Goal: Task Accomplishment & Management: Manage account settings

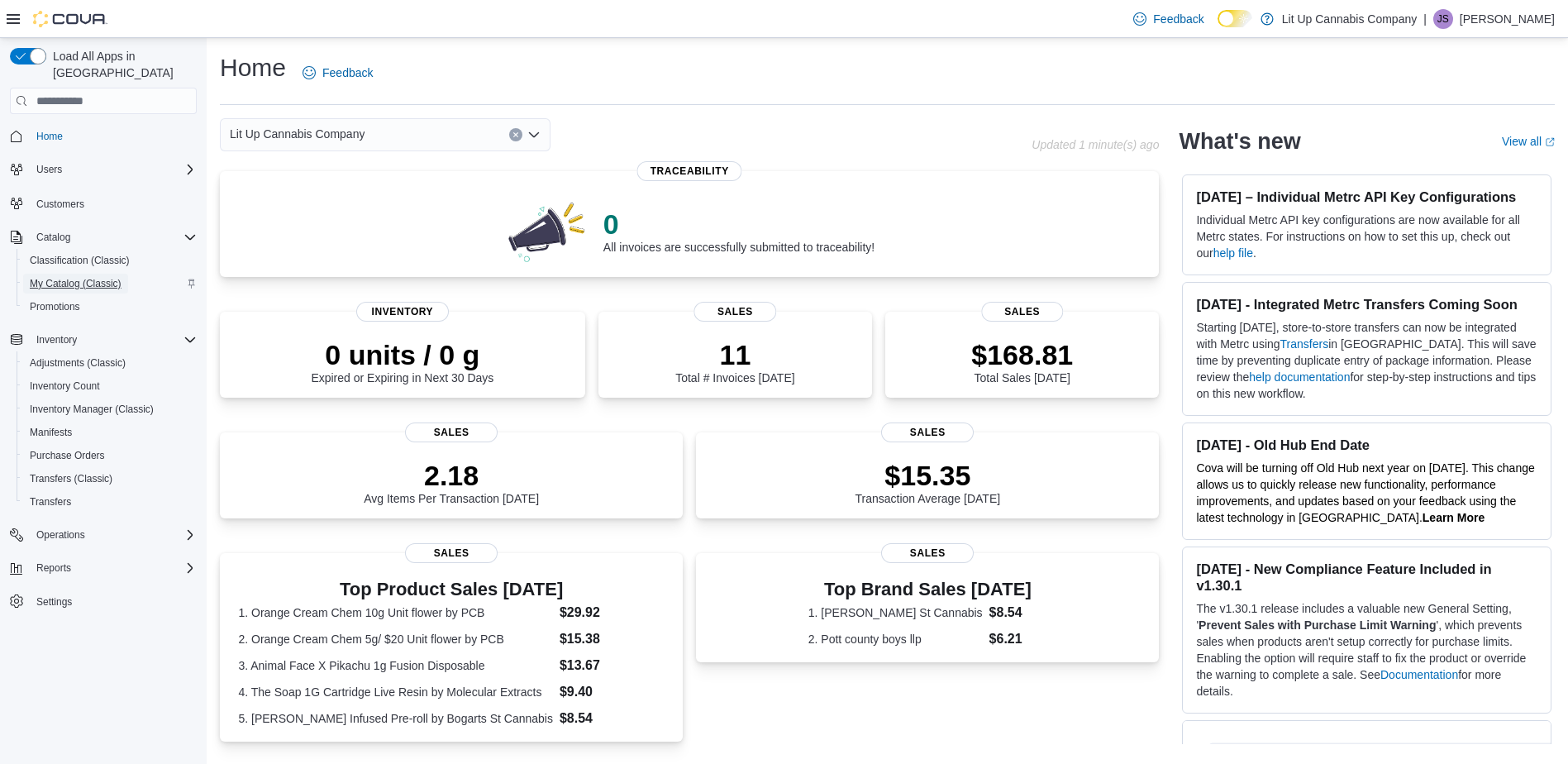
click at [48, 277] on span "My Catalog (Classic)" at bounding box center [76, 283] width 91 height 13
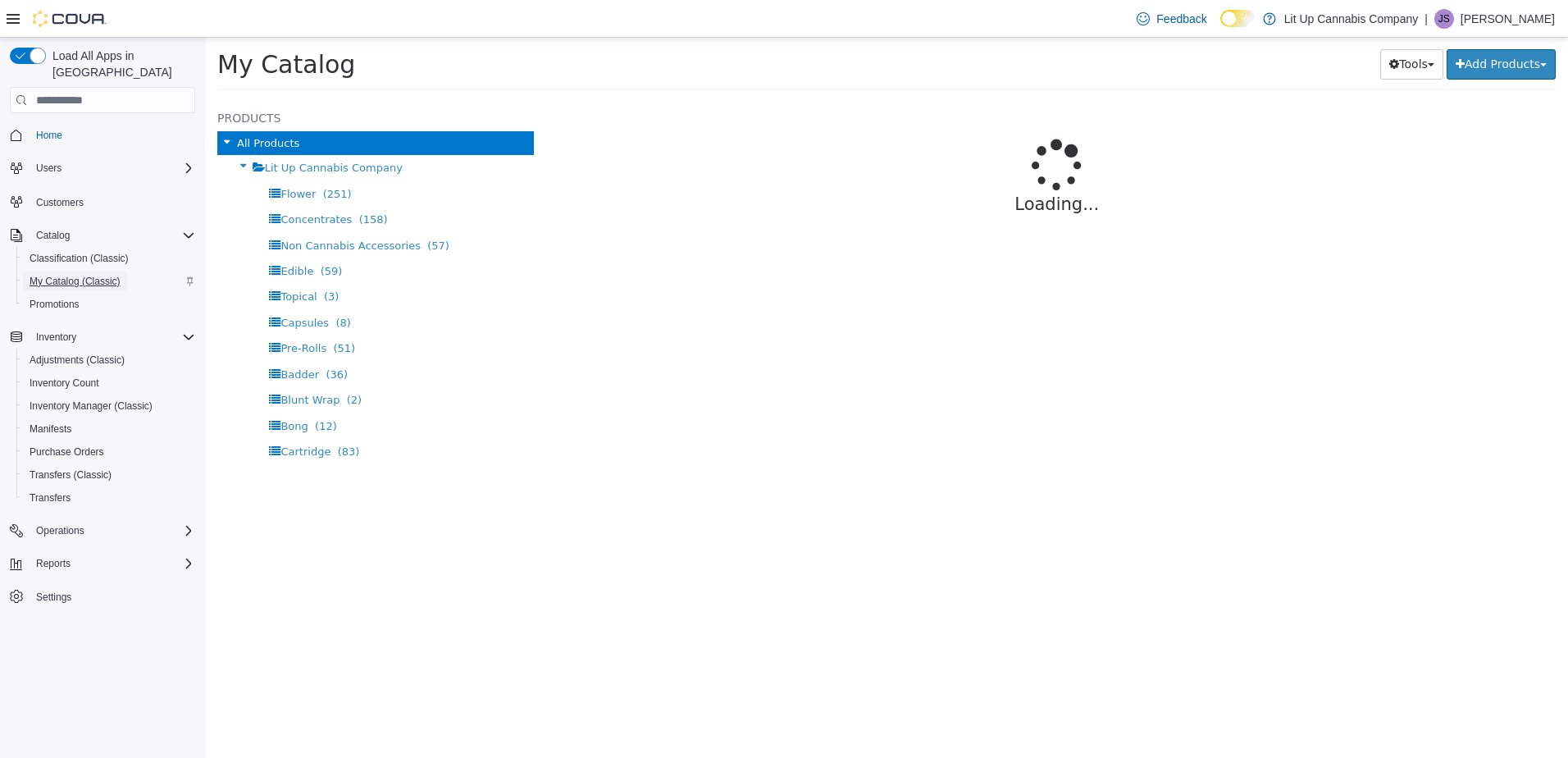
select select "**********"
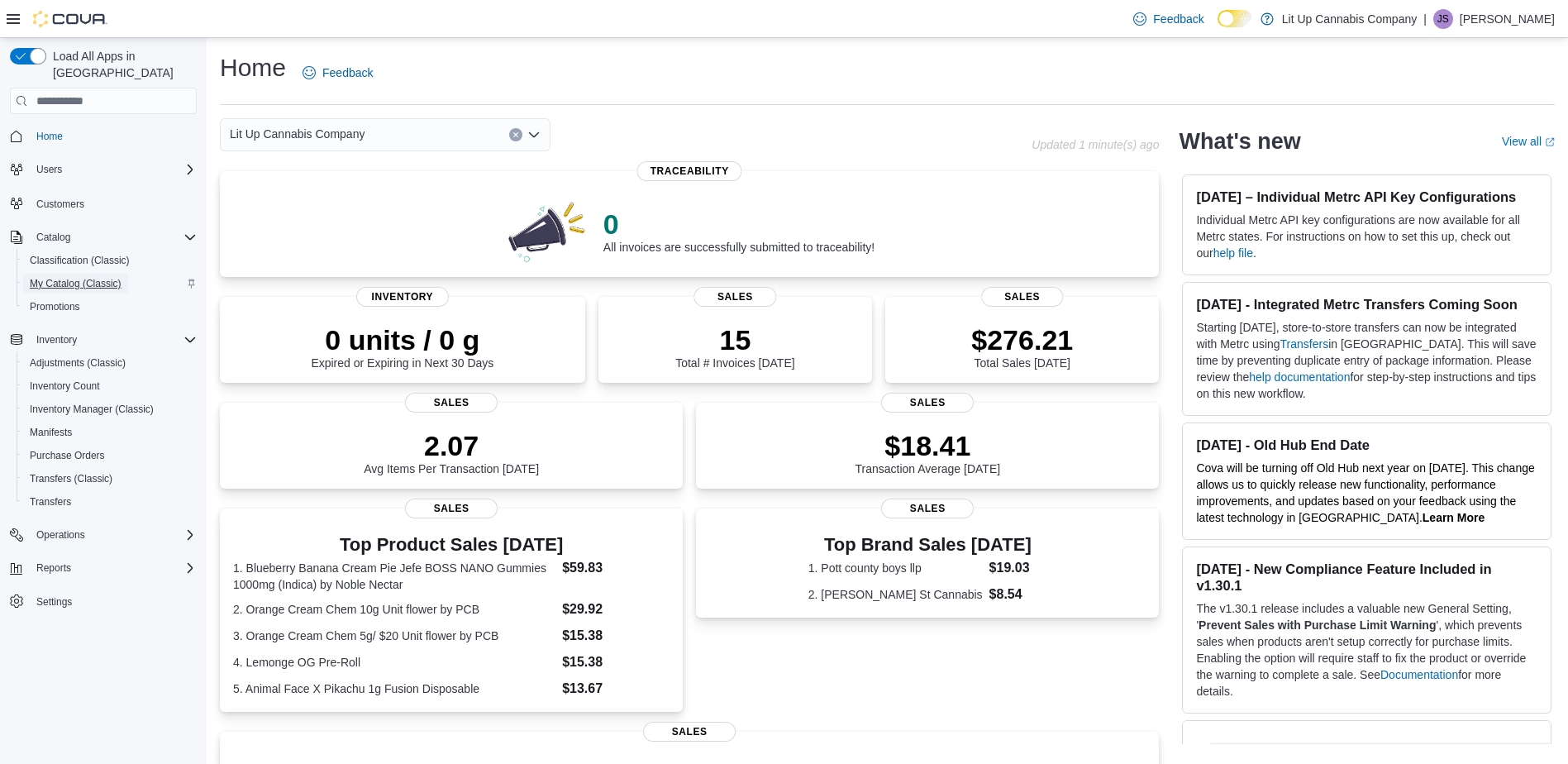
click at [90, 277] on span "My Catalog (Classic)" at bounding box center [76, 283] width 91 height 13
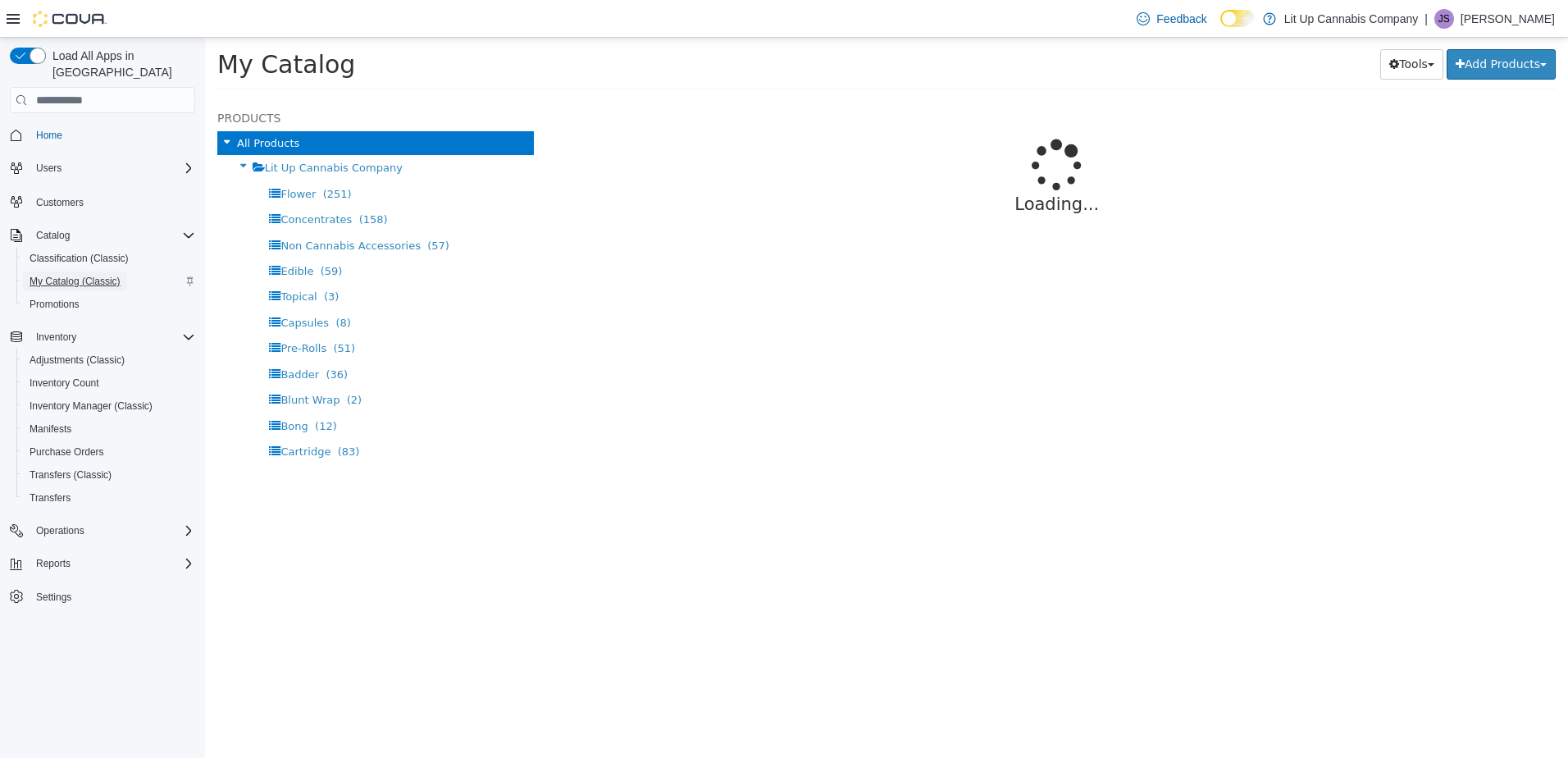
select select "**********"
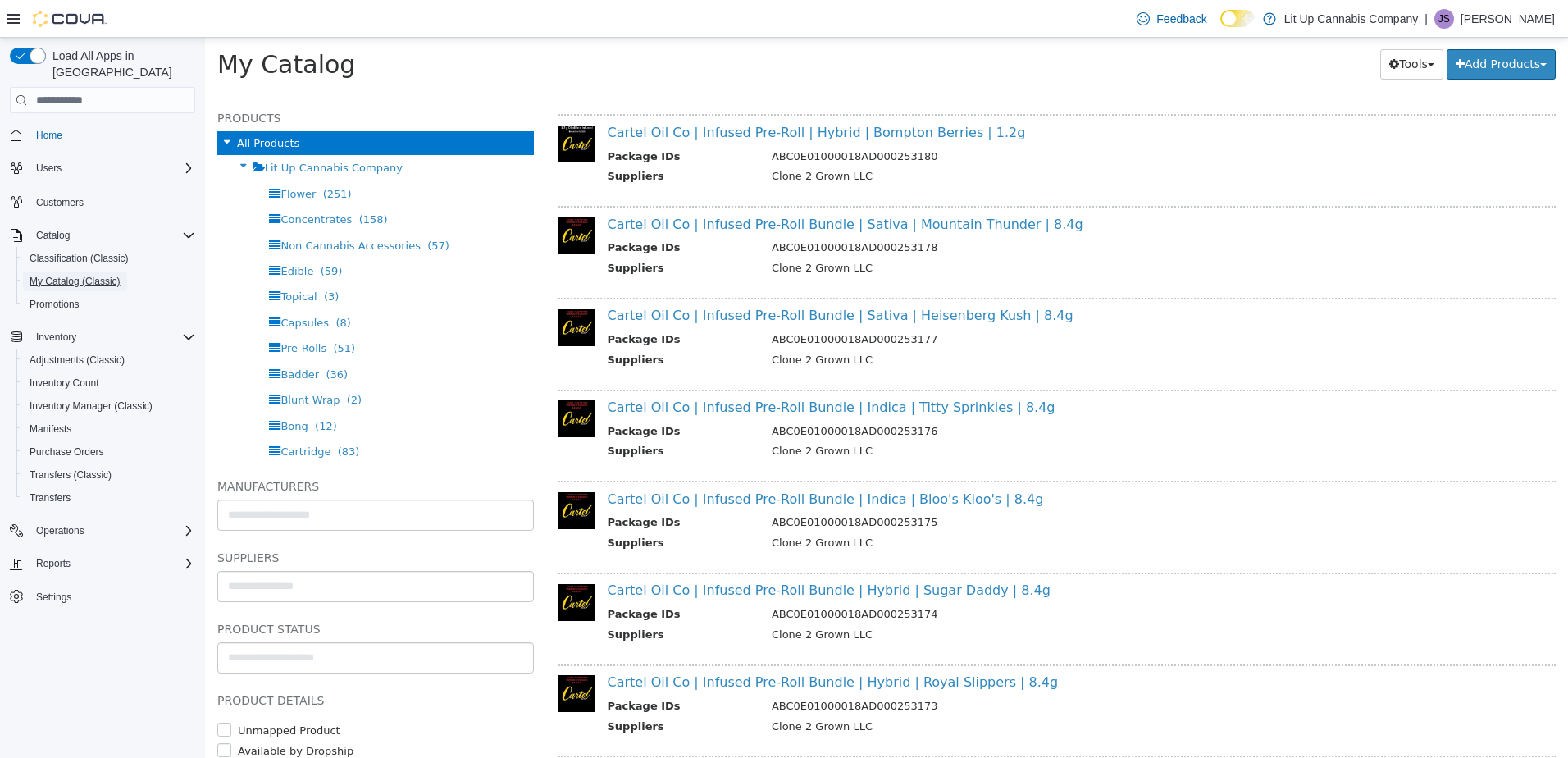
scroll to position [1390, 0]
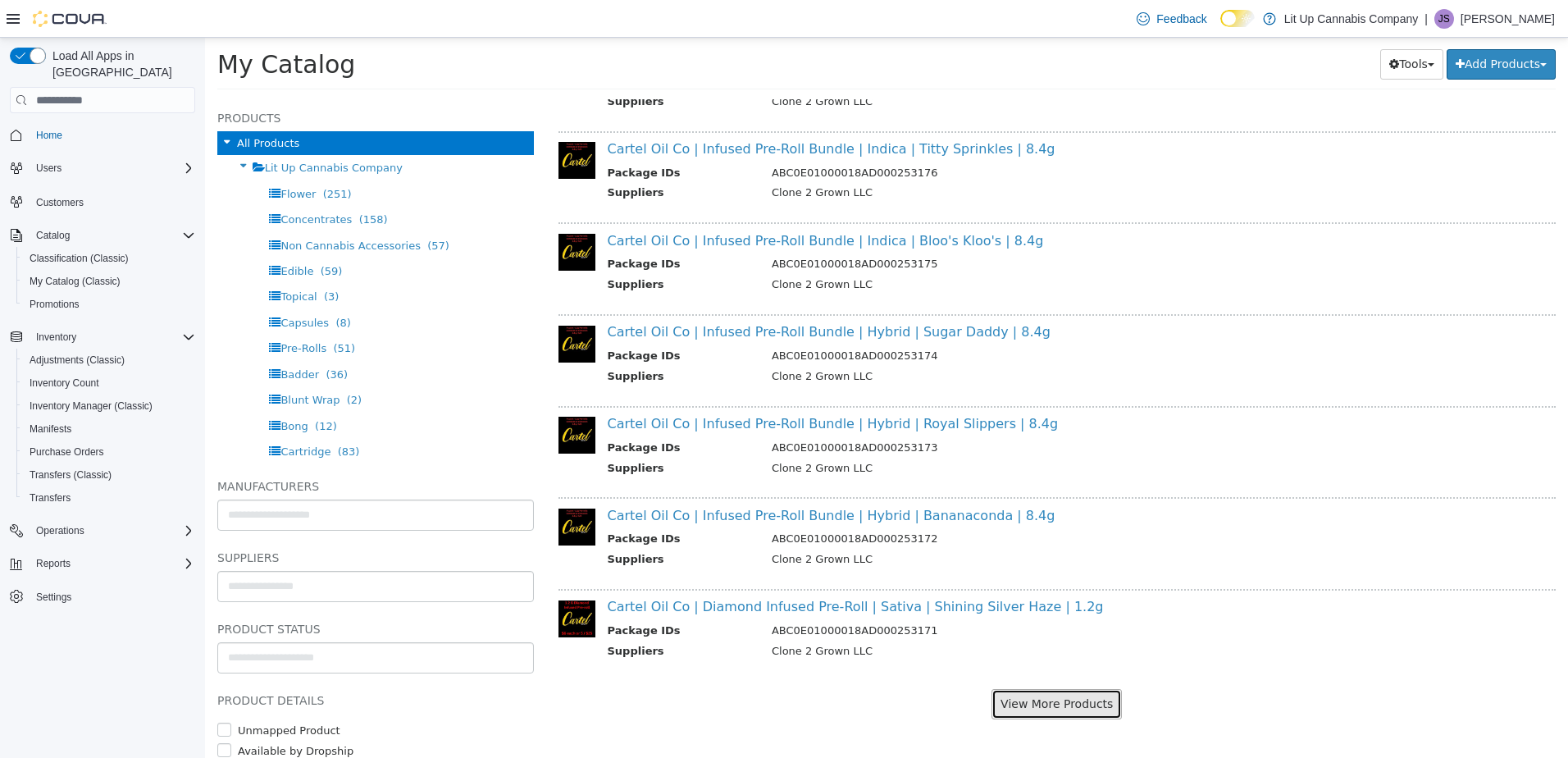
click at [1017, 713] on button "View More Products" at bounding box center [1057, 704] width 131 height 30
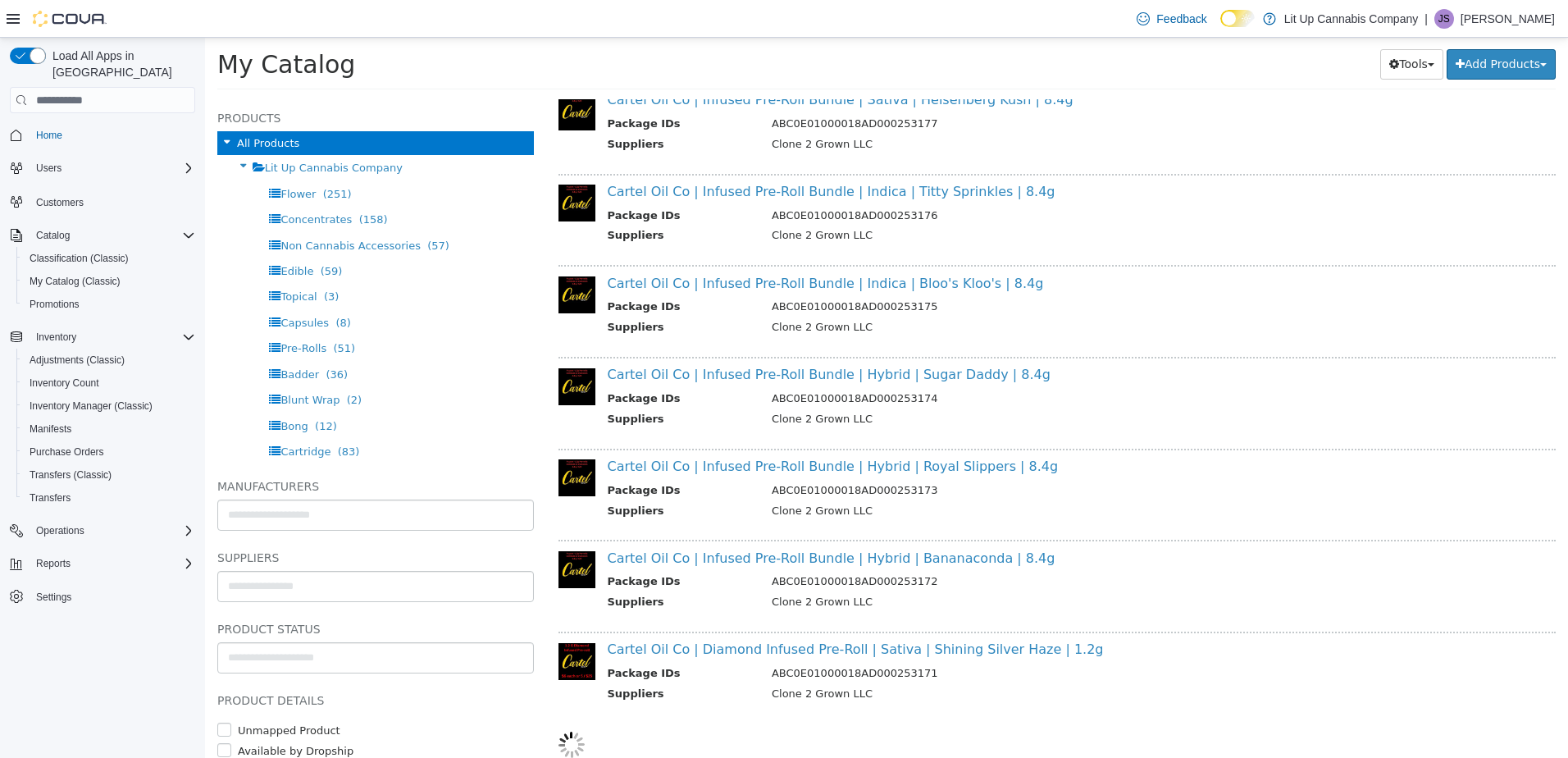
select select "**********"
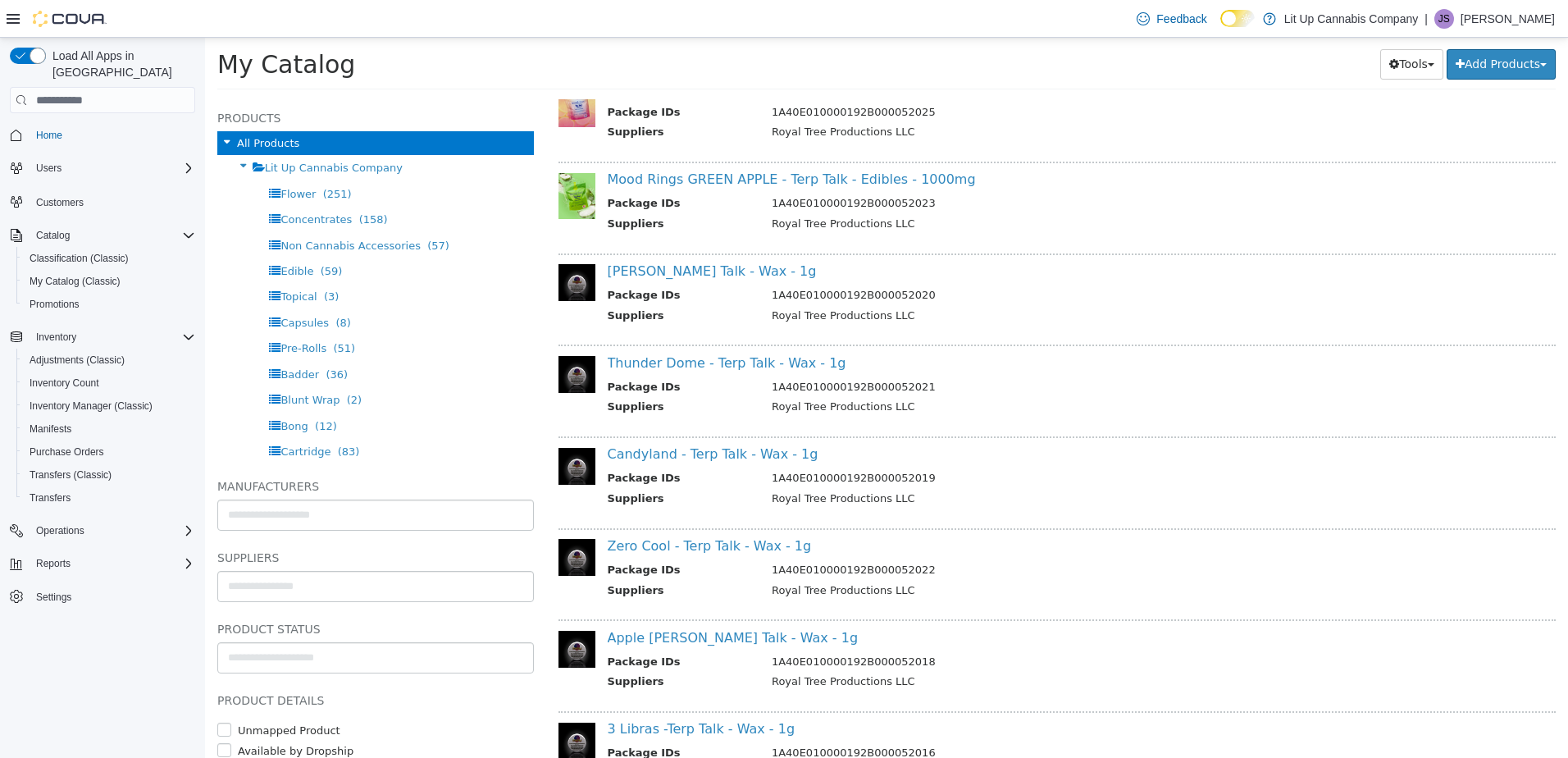
scroll to position [3269, 0]
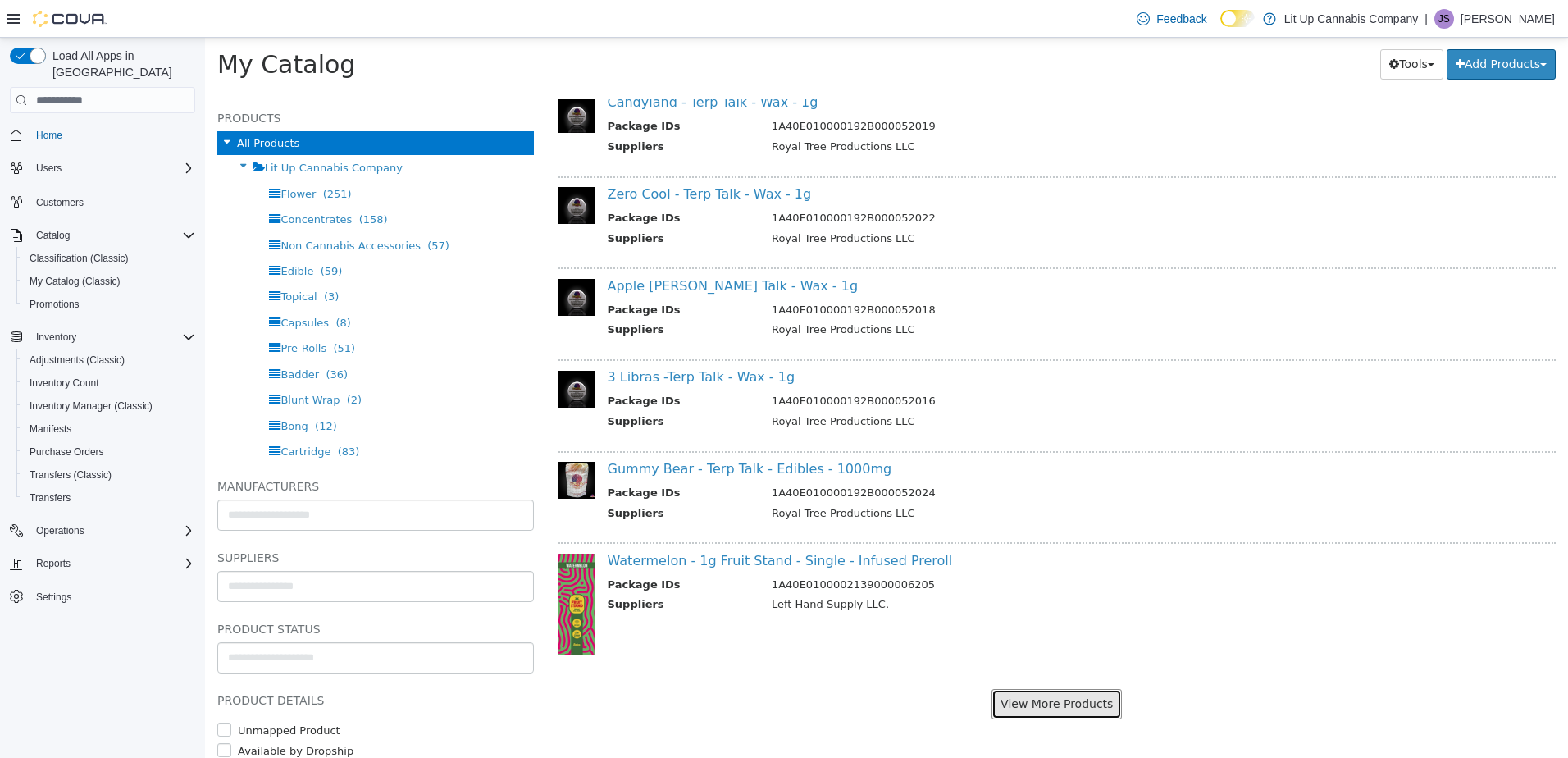
click at [1019, 701] on button "View More Products" at bounding box center [1057, 704] width 131 height 30
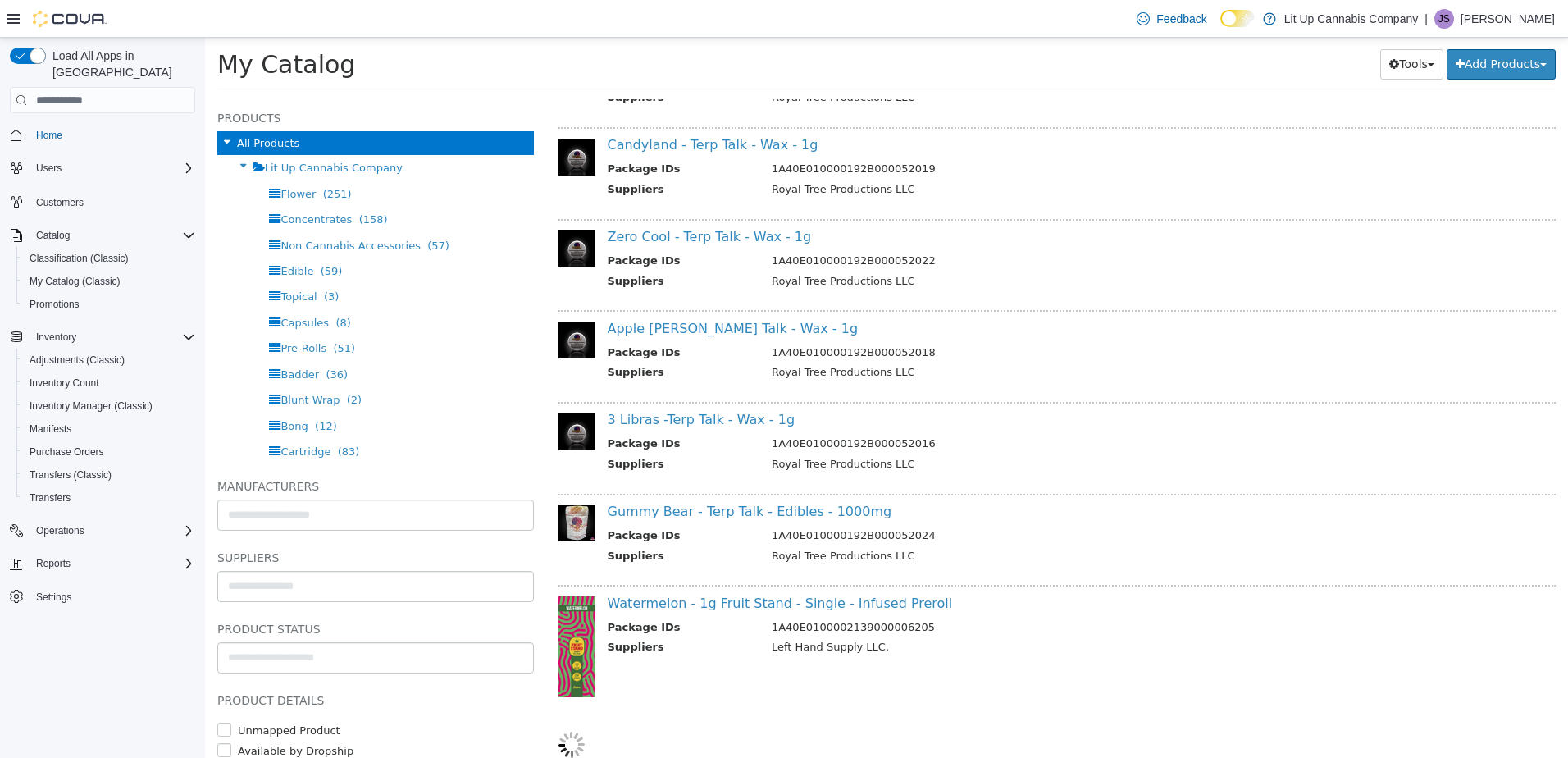
select select "**********"
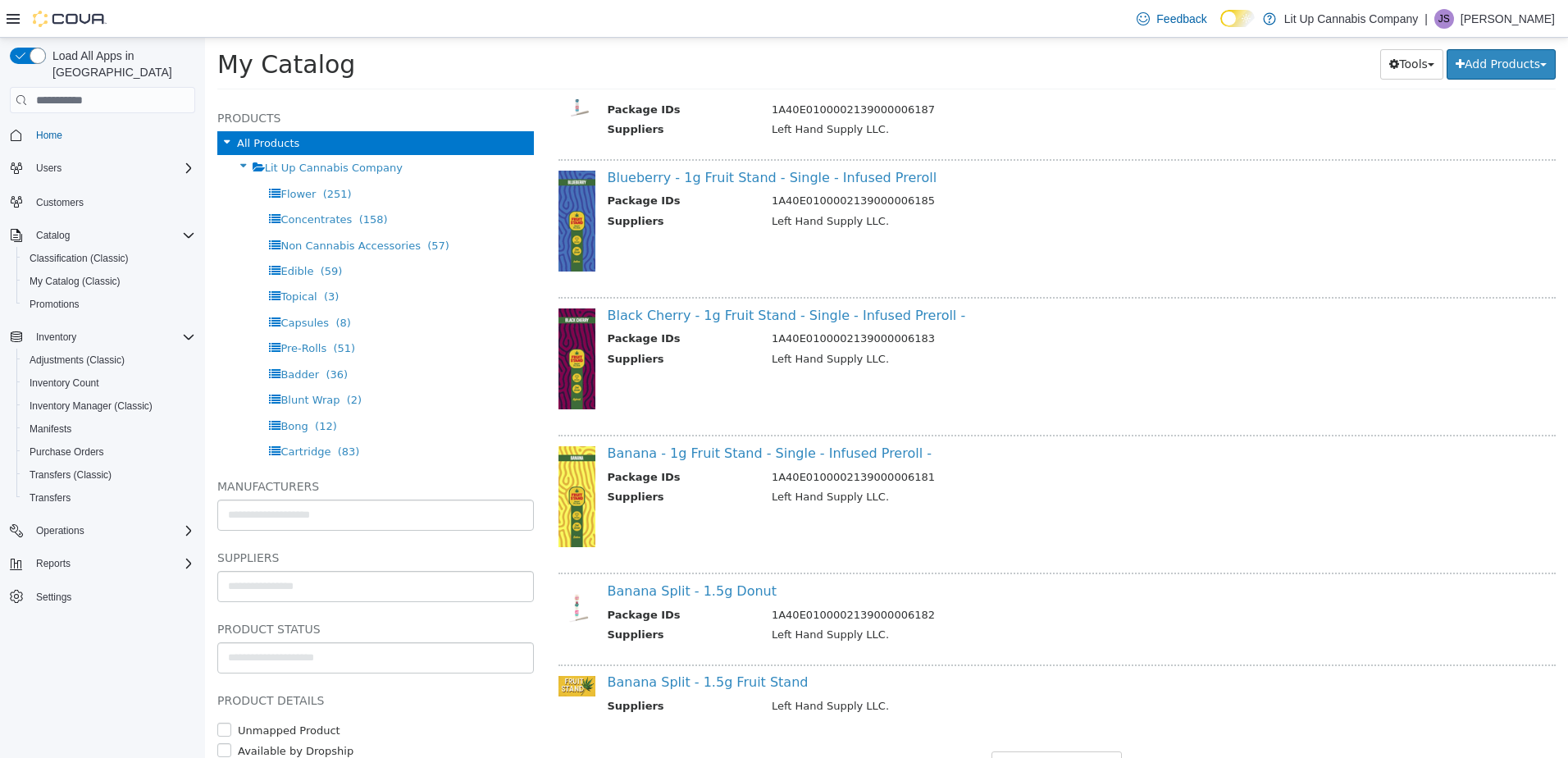
scroll to position [5735, 0]
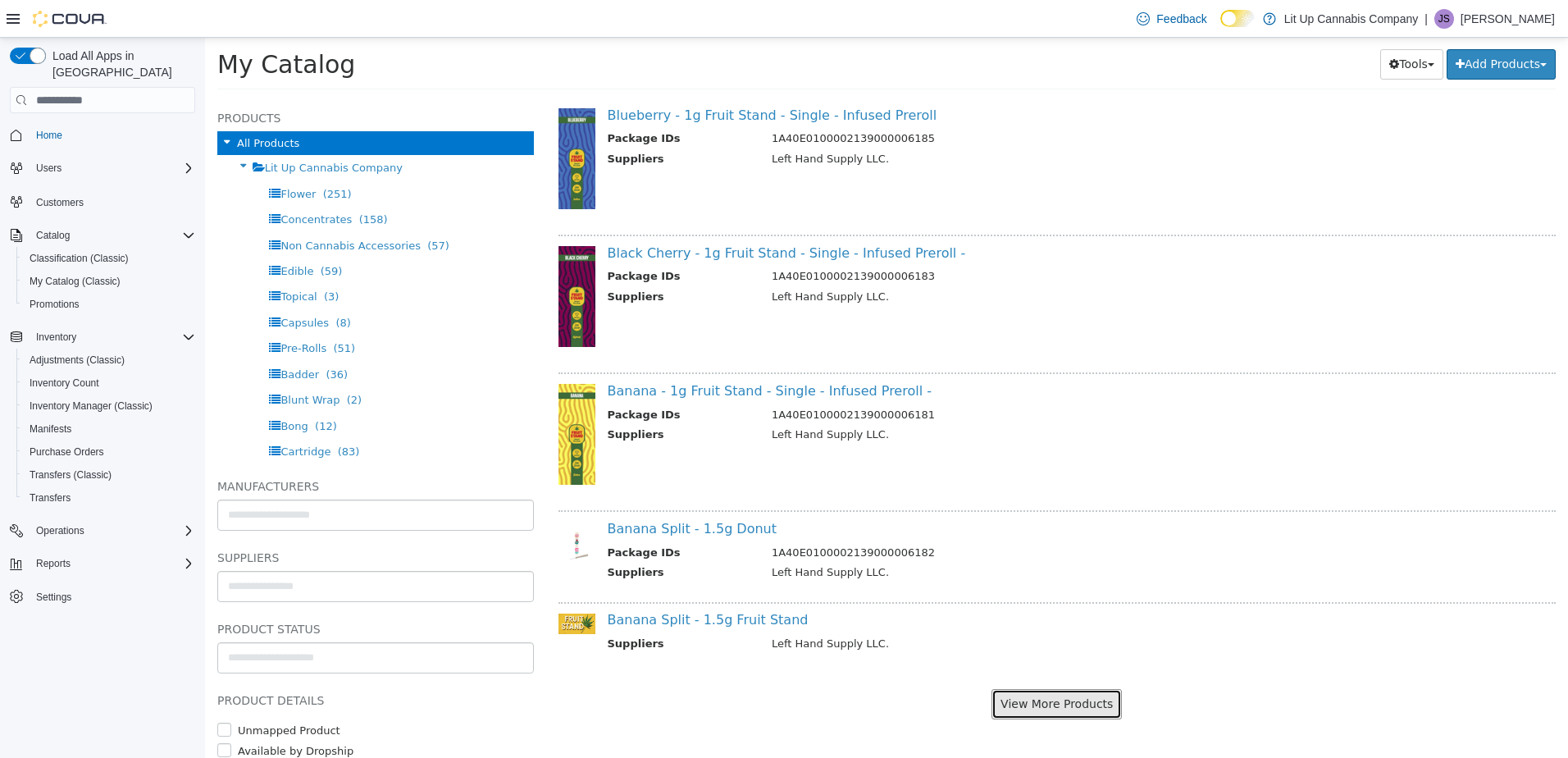
click at [1038, 698] on button "View More Products" at bounding box center [1057, 704] width 131 height 30
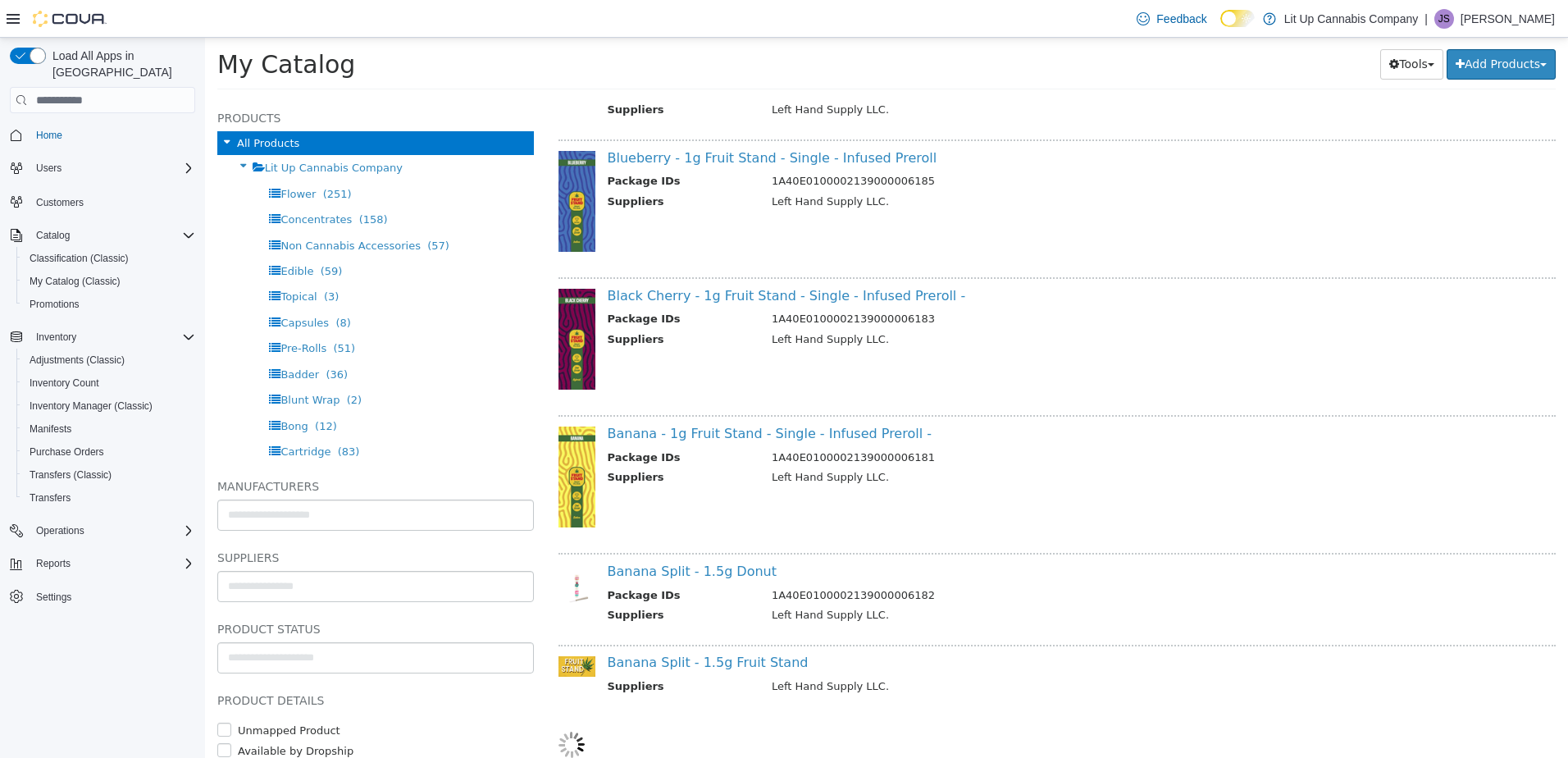
scroll to position [5692, 0]
select select "**********"
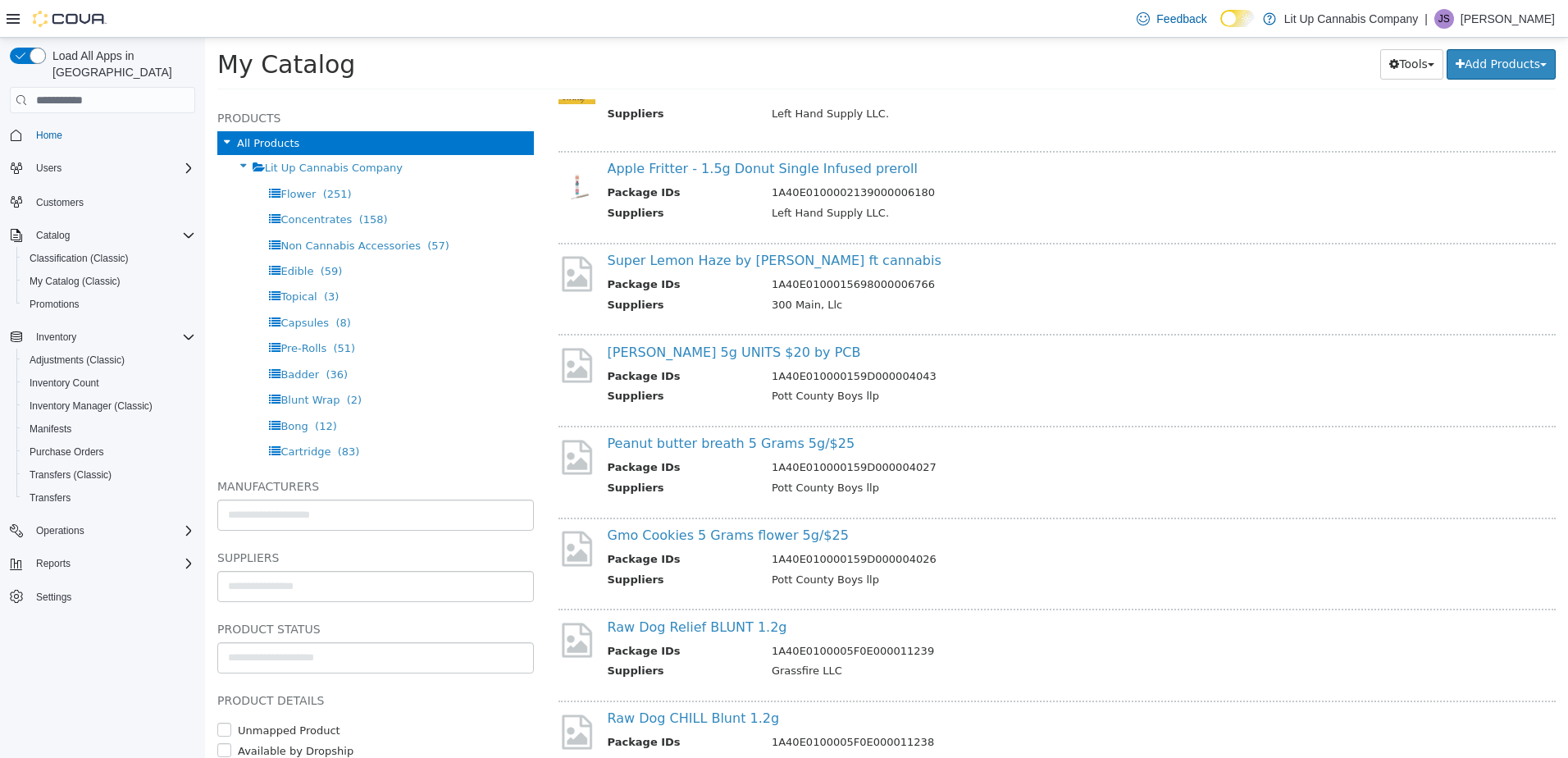
scroll to position [6266, 0]
click at [725, 440] on link "Peanut butter breath 5 Grams 5g/$25" at bounding box center [731, 442] width 247 height 15
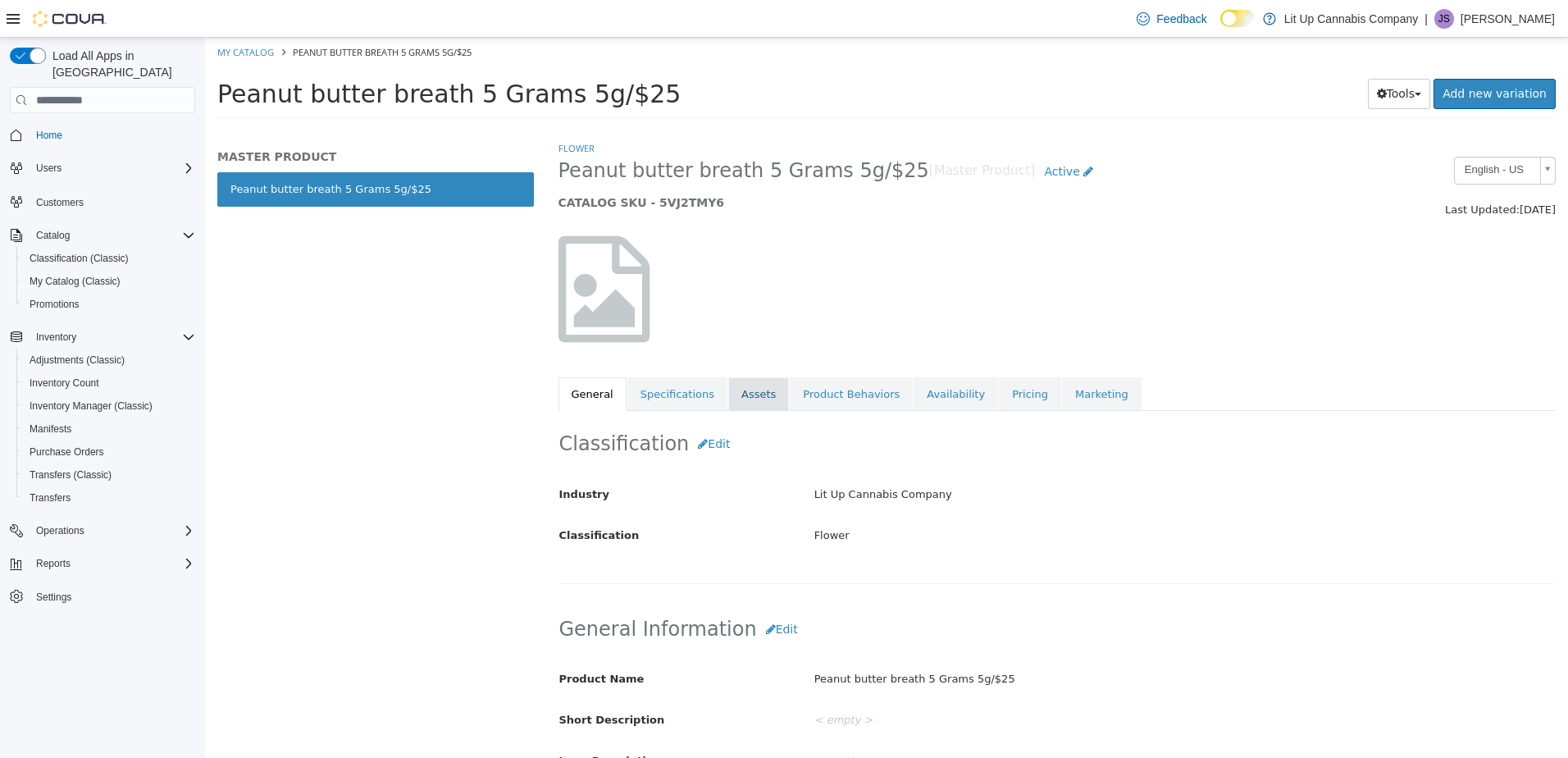
click at [740, 394] on link "Assets" at bounding box center [758, 394] width 61 height 34
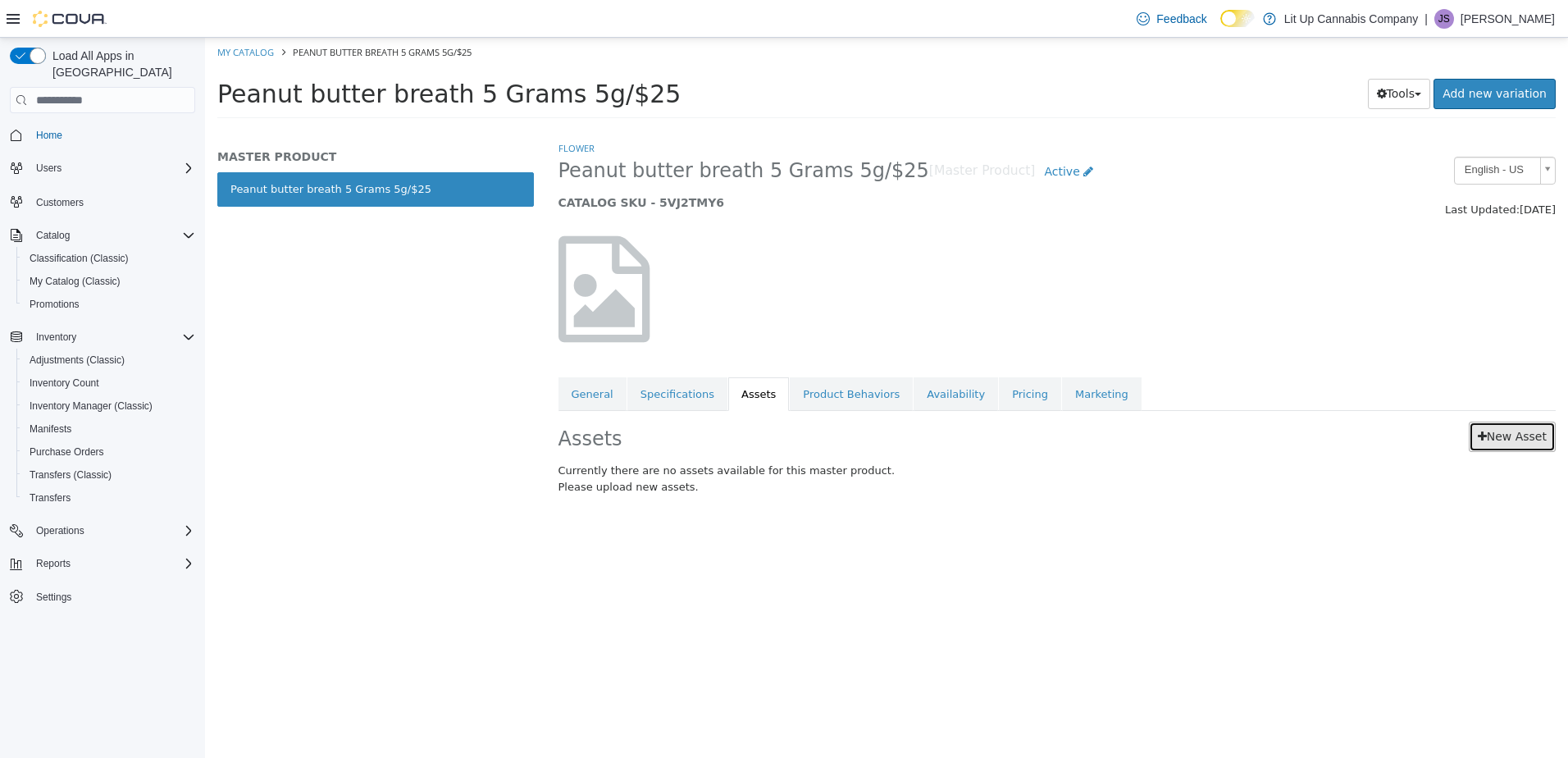
click at [1493, 434] on link "New Asset" at bounding box center [1512, 436] width 87 height 30
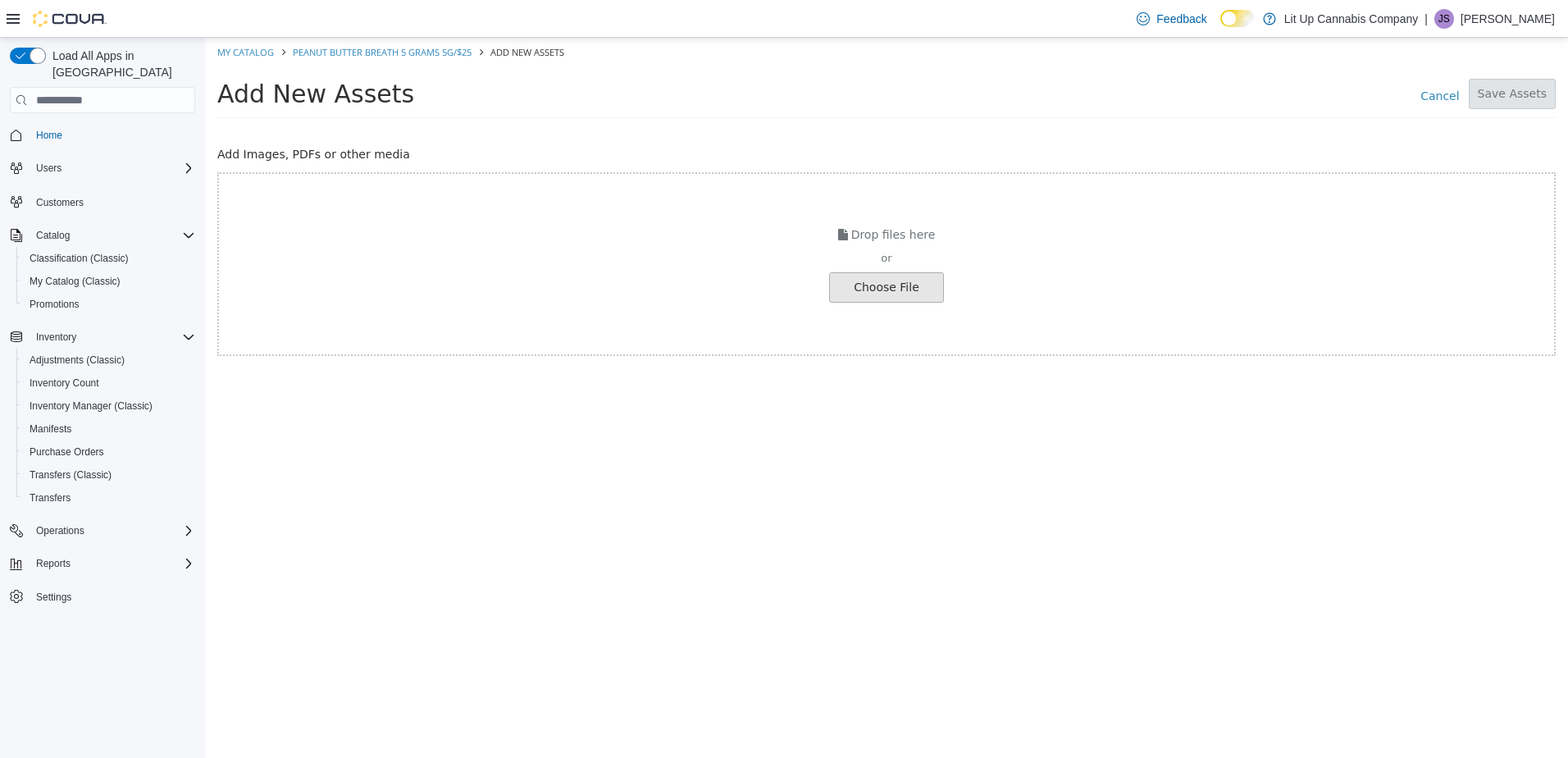
click at [879, 282] on input "file" at bounding box center [27, 287] width 1830 height 29
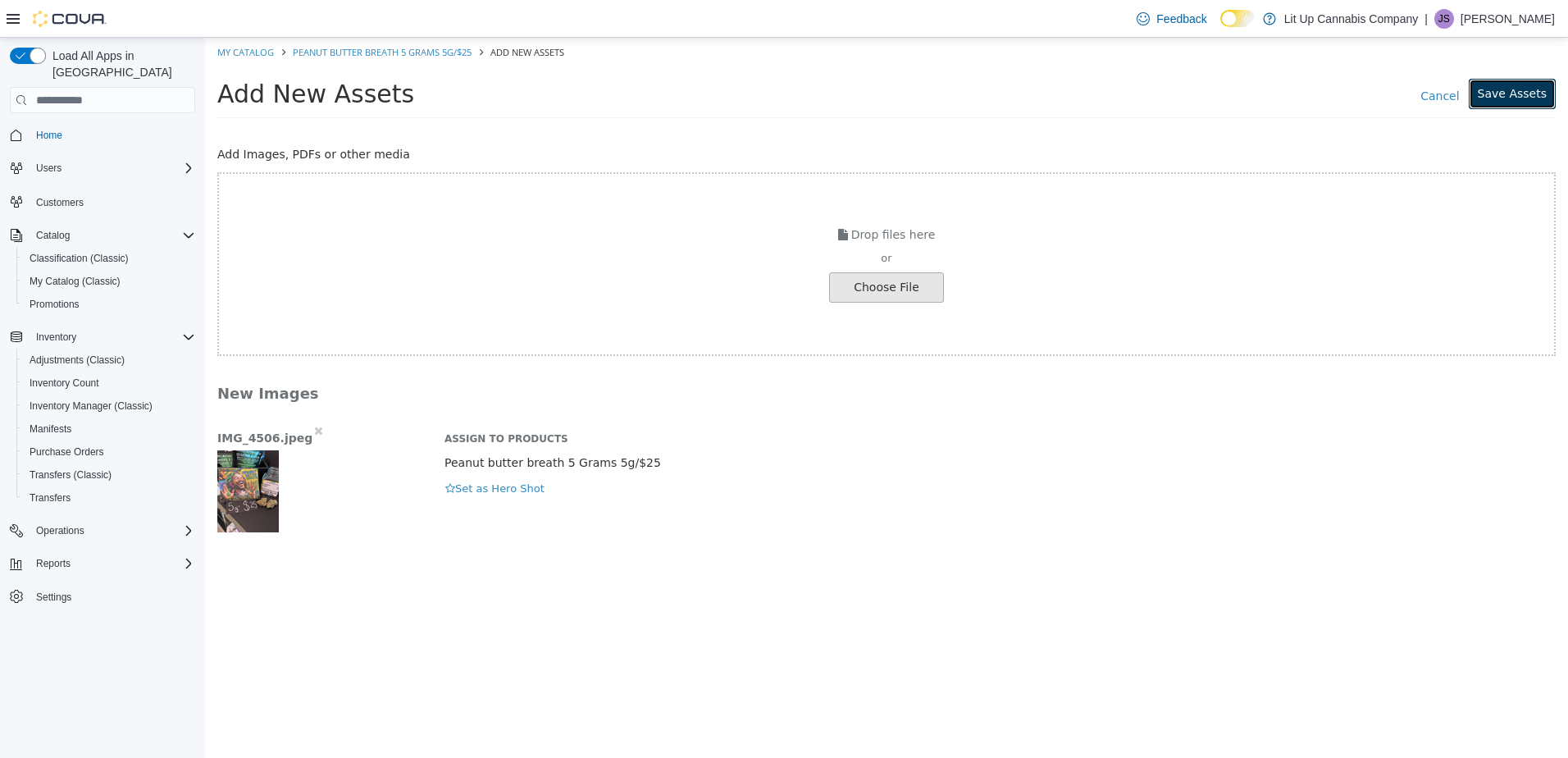
click at [1519, 88] on button "Save Assets" at bounding box center [1512, 93] width 87 height 30
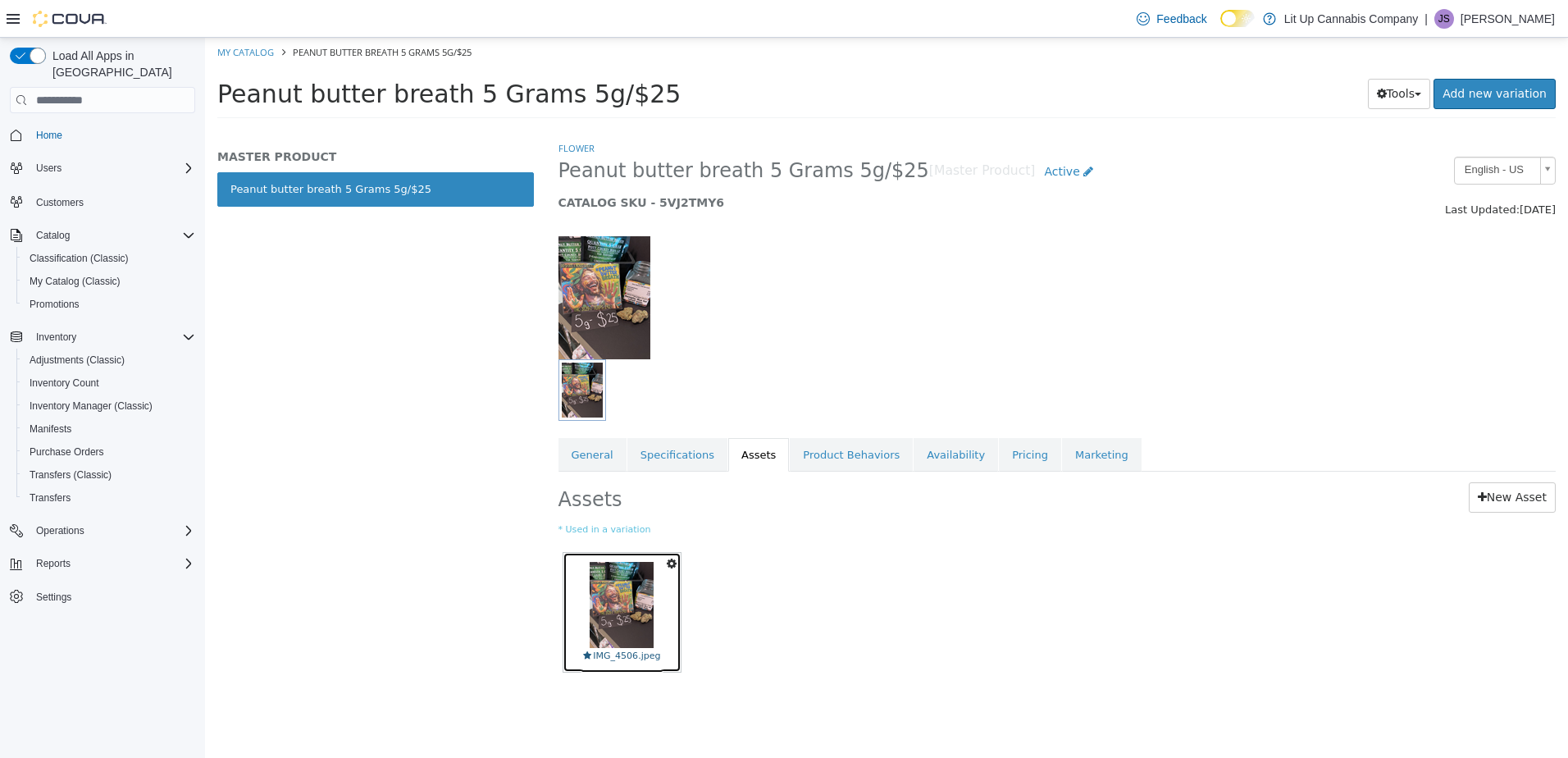
click at [618, 589] on img at bounding box center [621, 605] width 64 height 86
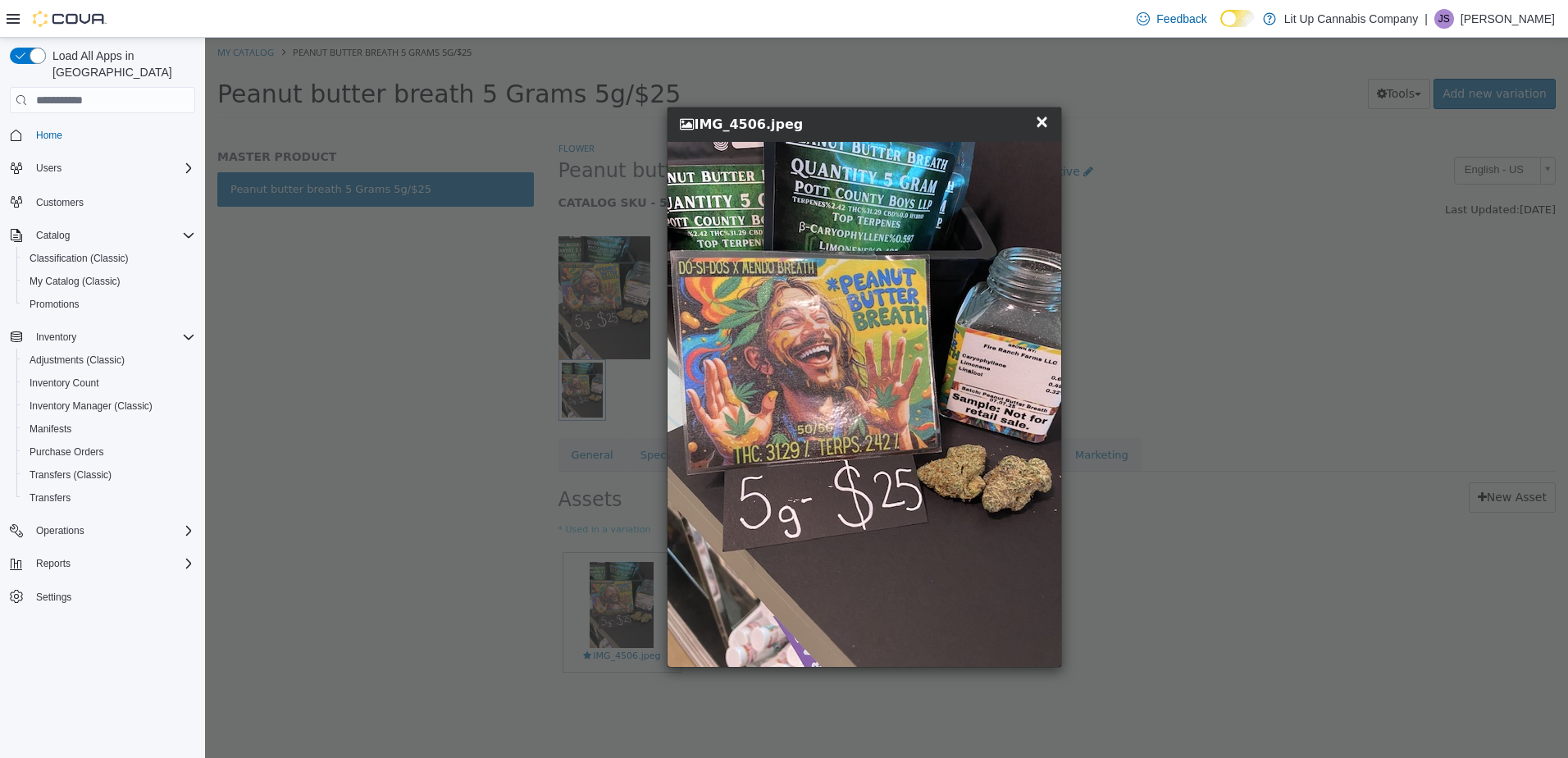
click at [1040, 121] on span "×" at bounding box center [1042, 121] width 15 height 20
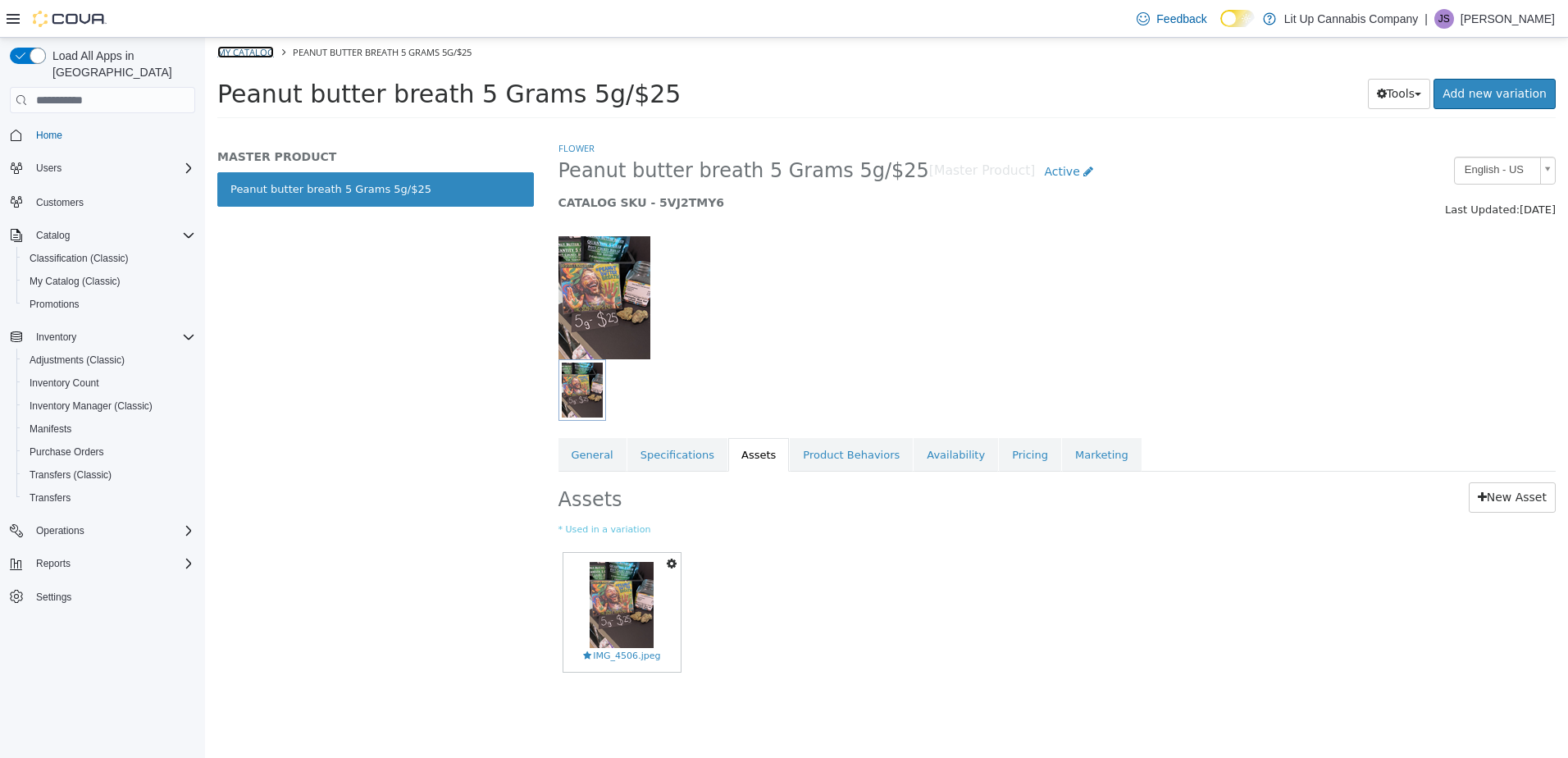
click at [252, 56] on link "My Catalog" at bounding box center [246, 53] width 56 height 13
select select "**********"
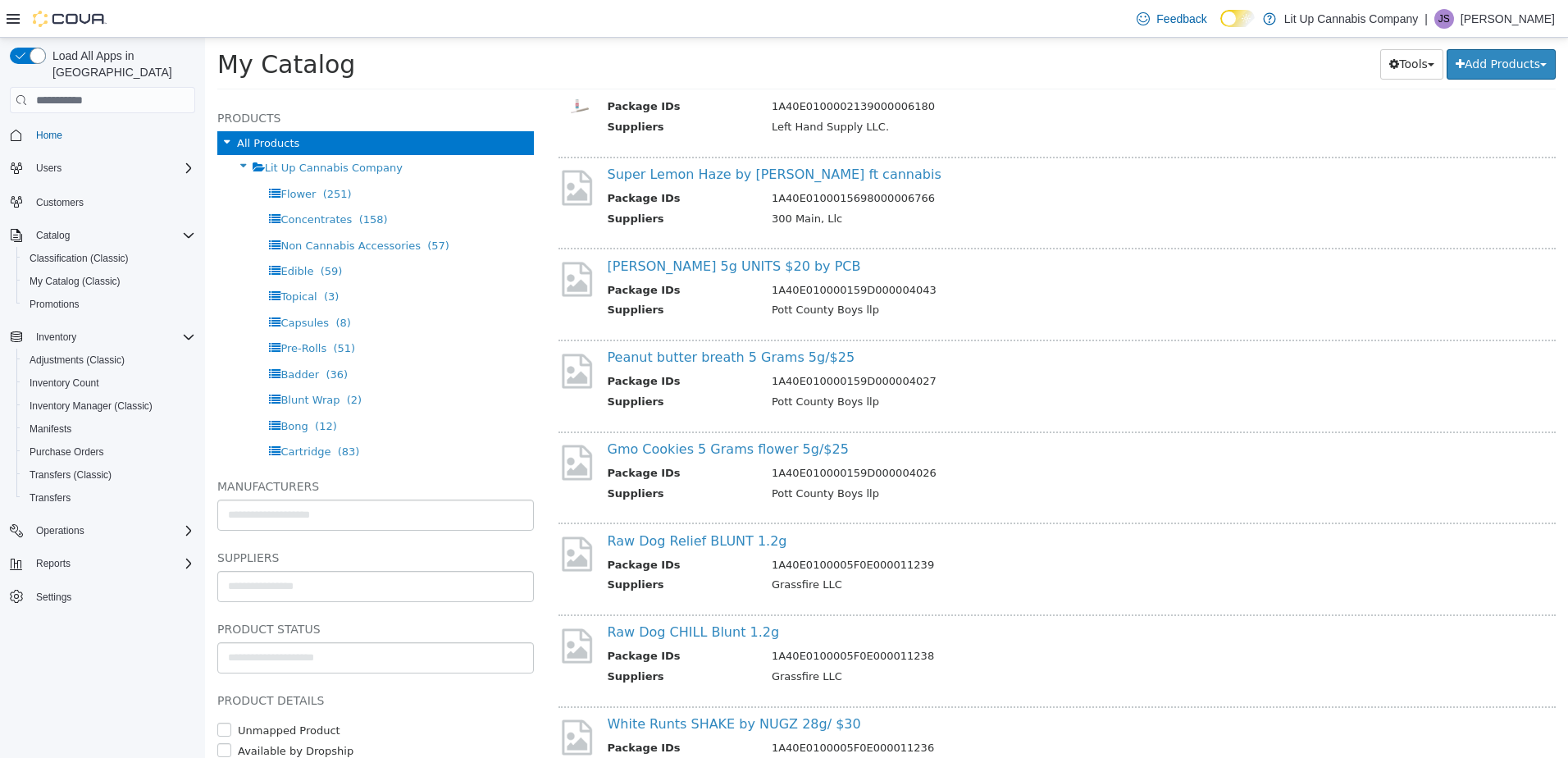
scroll to position [6399, 0]
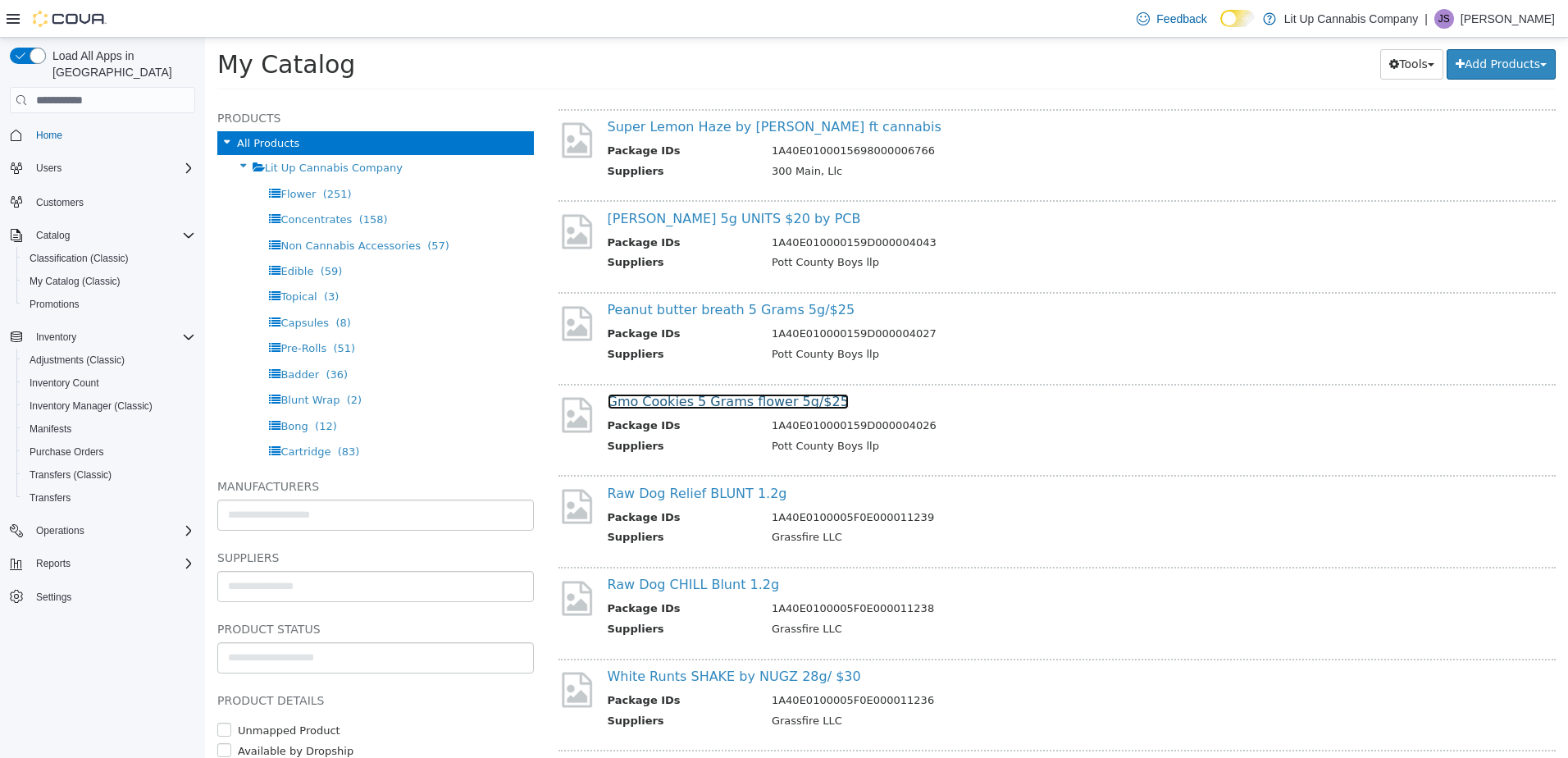
click at [710, 406] on link "Gmo Cookies 5 Grams flower 5g/$25" at bounding box center [728, 401] width 241 height 15
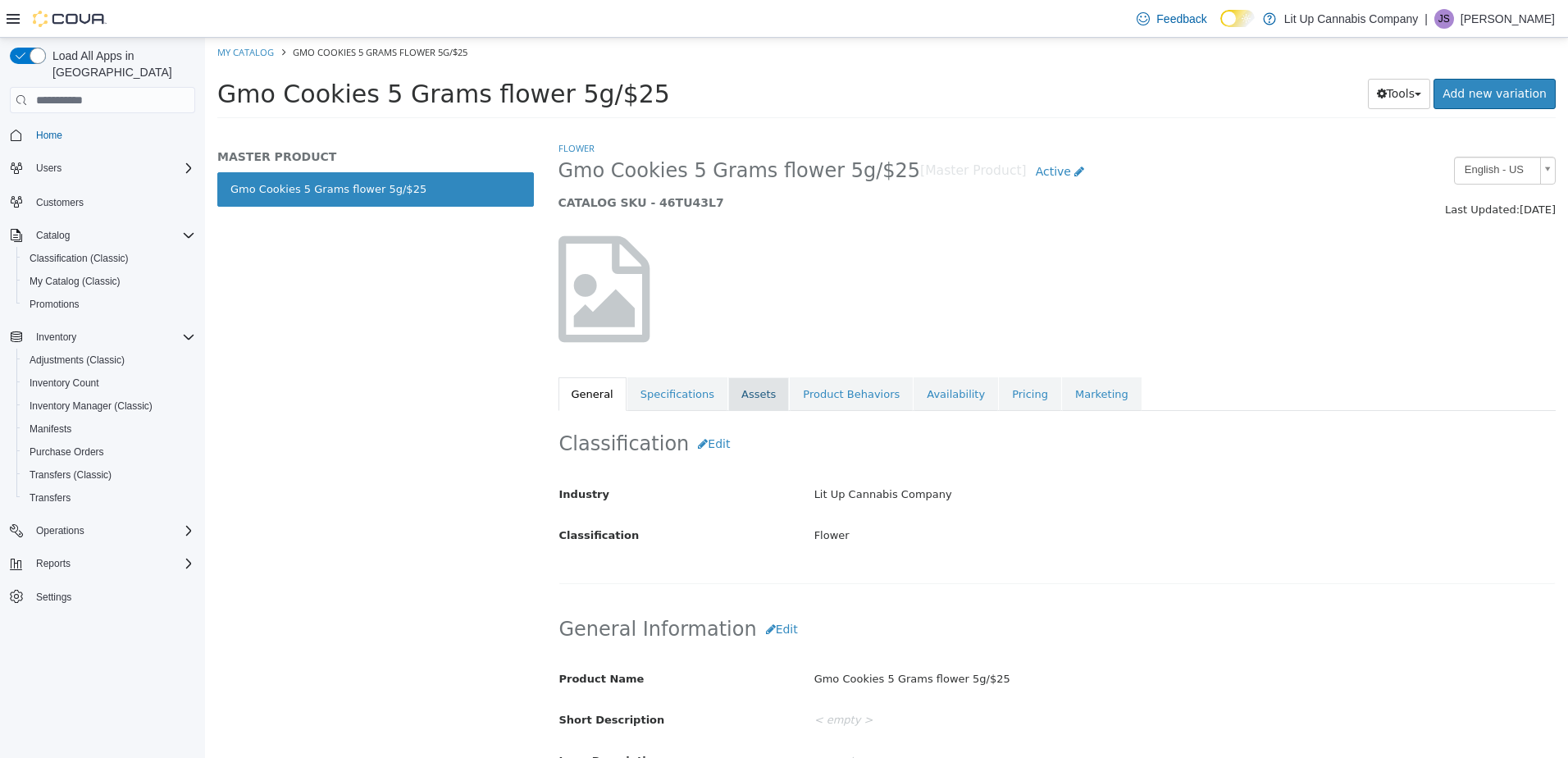
click at [743, 400] on link "Assets" at bounding box center [758, 394] width 61 height 34
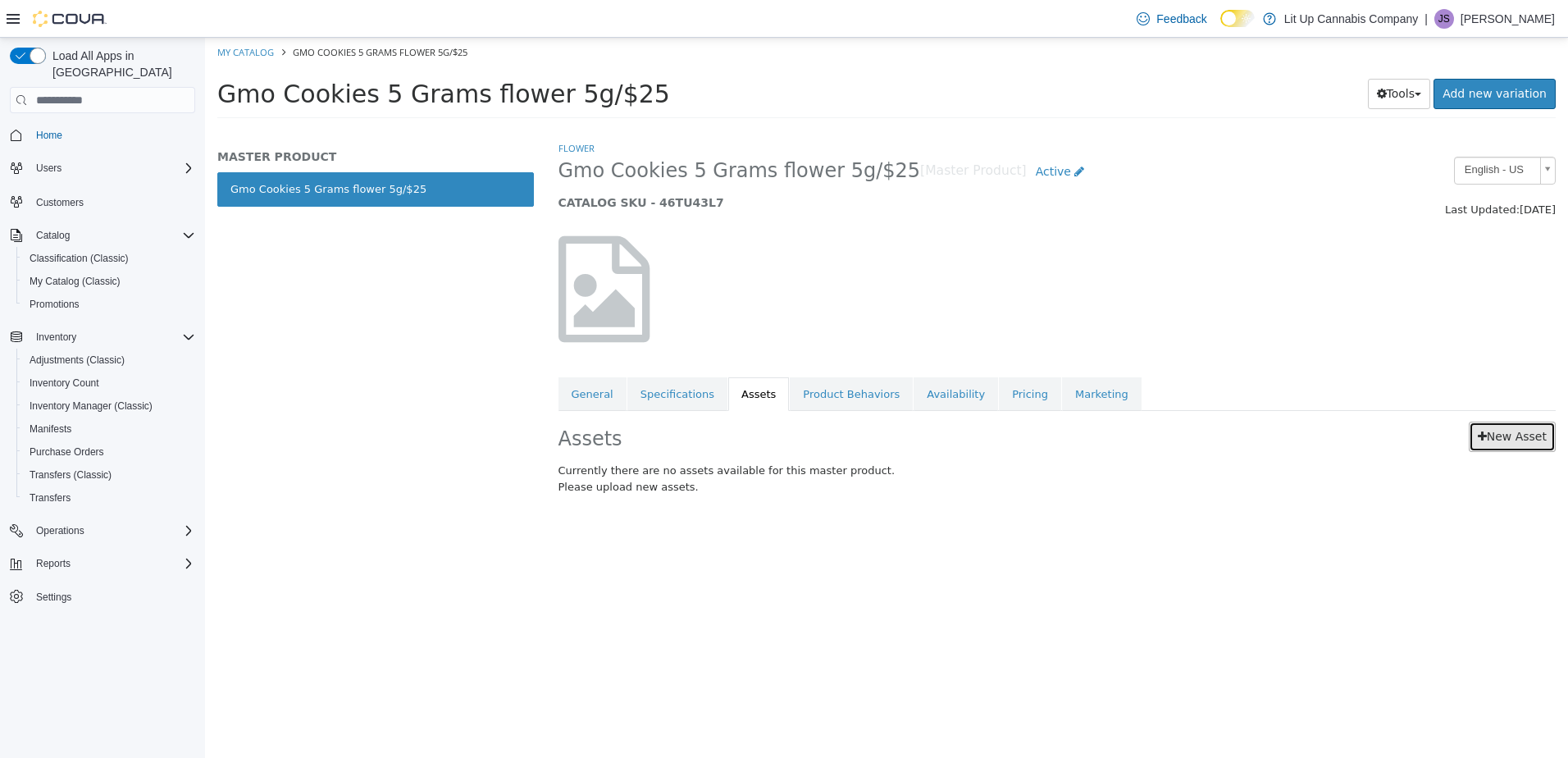
click at [1495, 442] on link "New Asset" at bounding box center [1512, 436] width 87 height 30
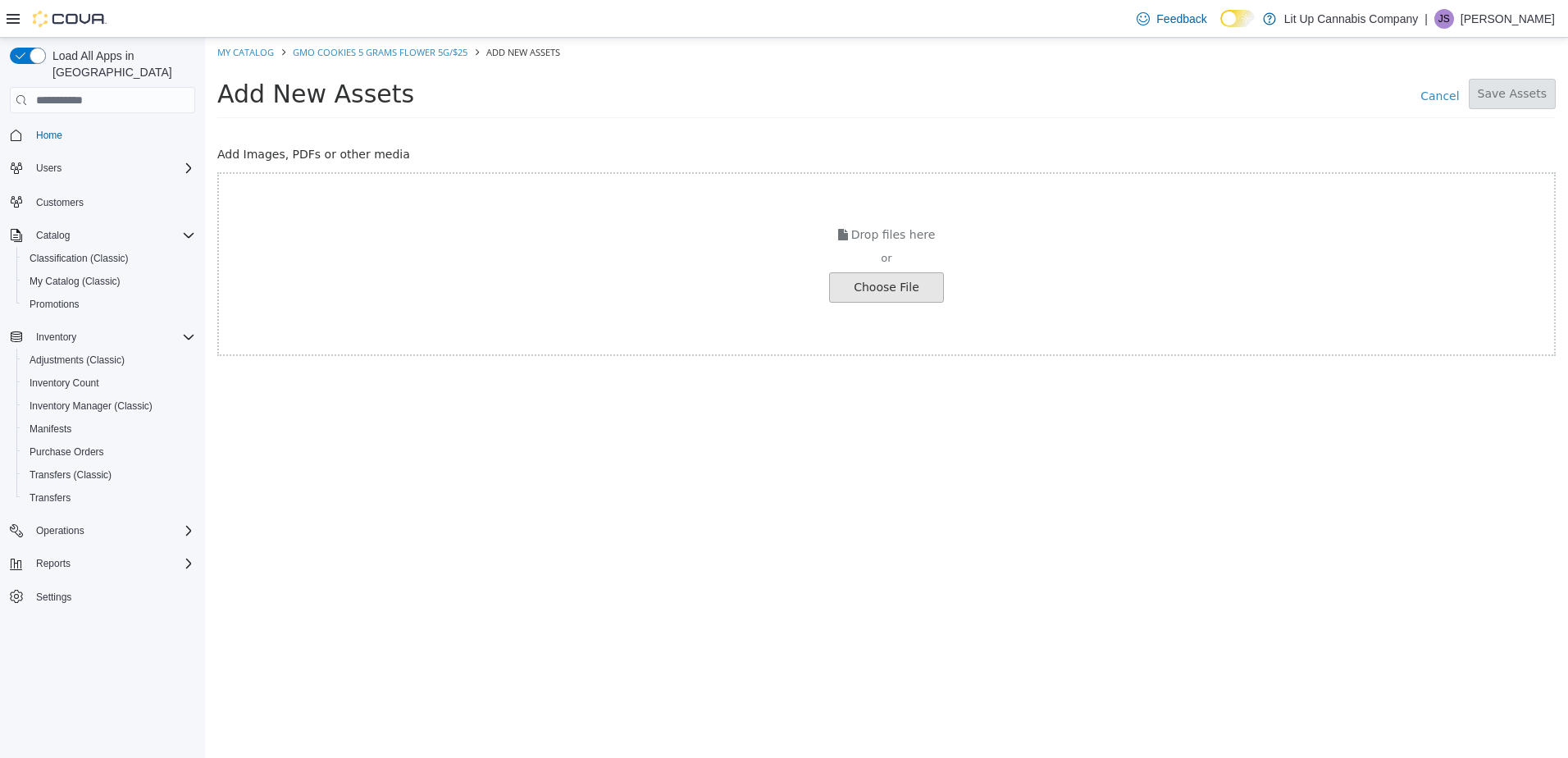
click at [882, 293] on input "file" at bounding box center [27, 287] width 1830 height 29
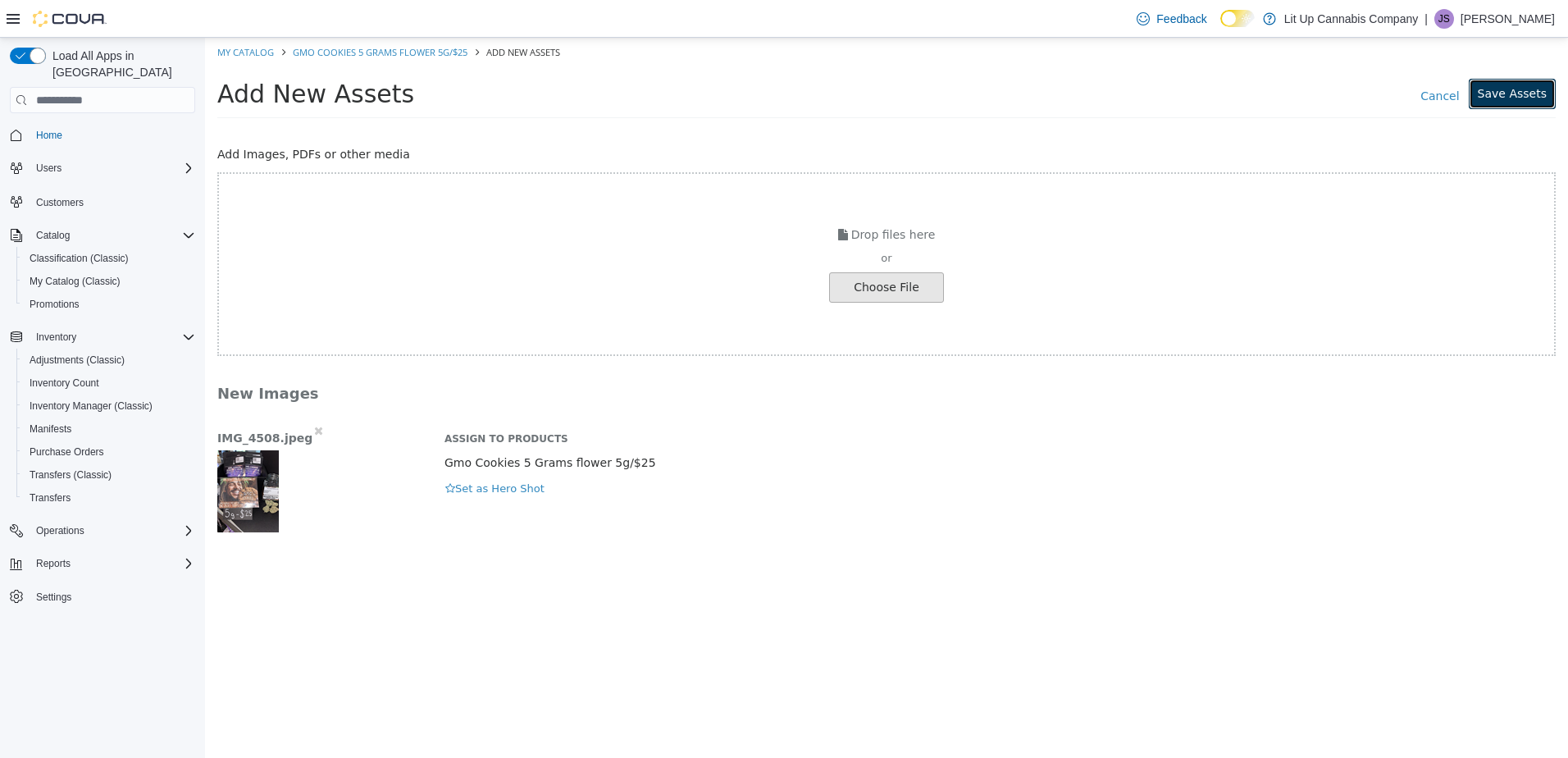
click at [1511, 87] on button "Save Assets" at bounding box center [1512, 93] width 87 height 30
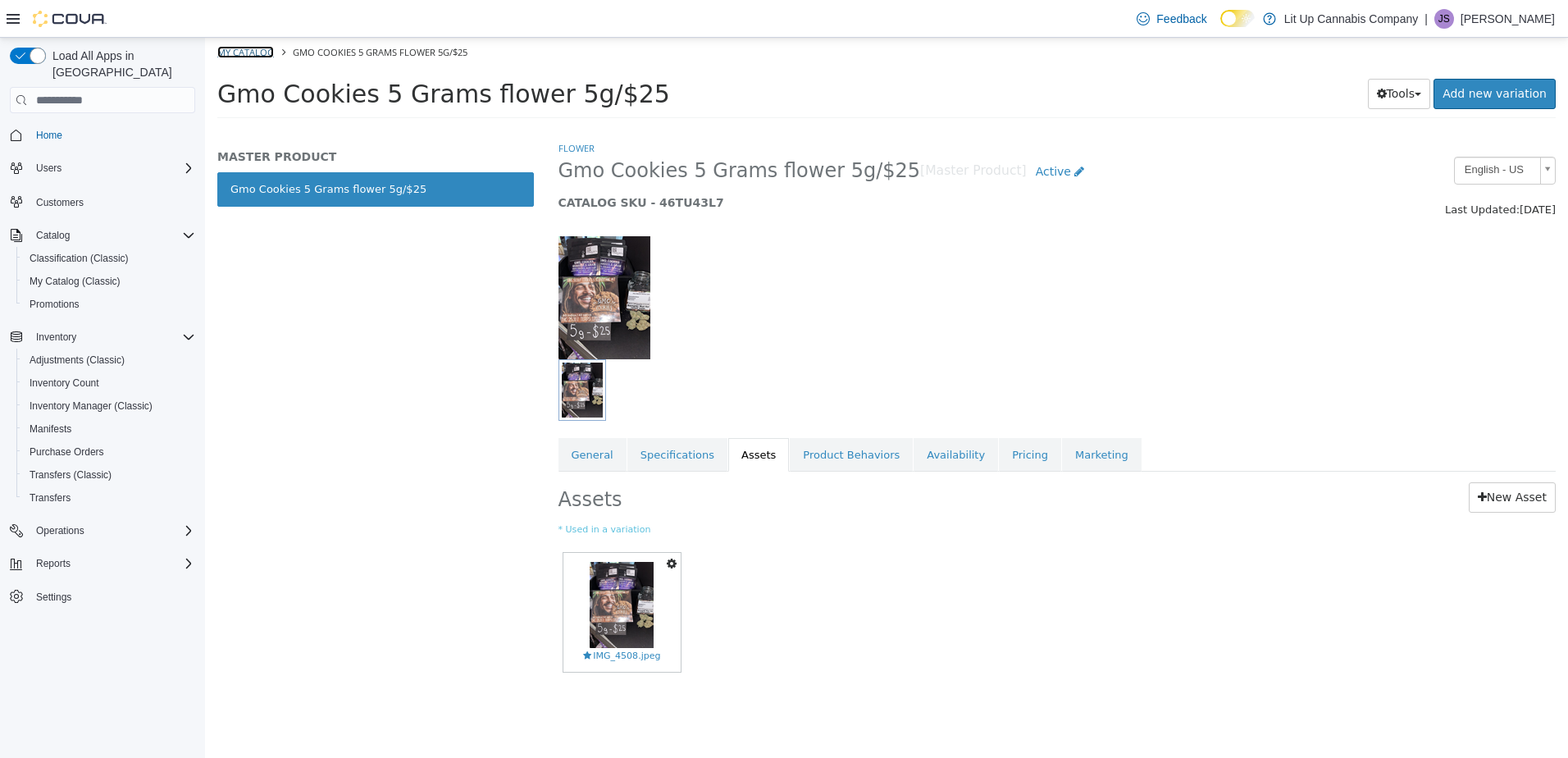
click at [240, 53] on link "My Catalog" at bounding box center [246, 53] width 56 height 13
select select "**********"
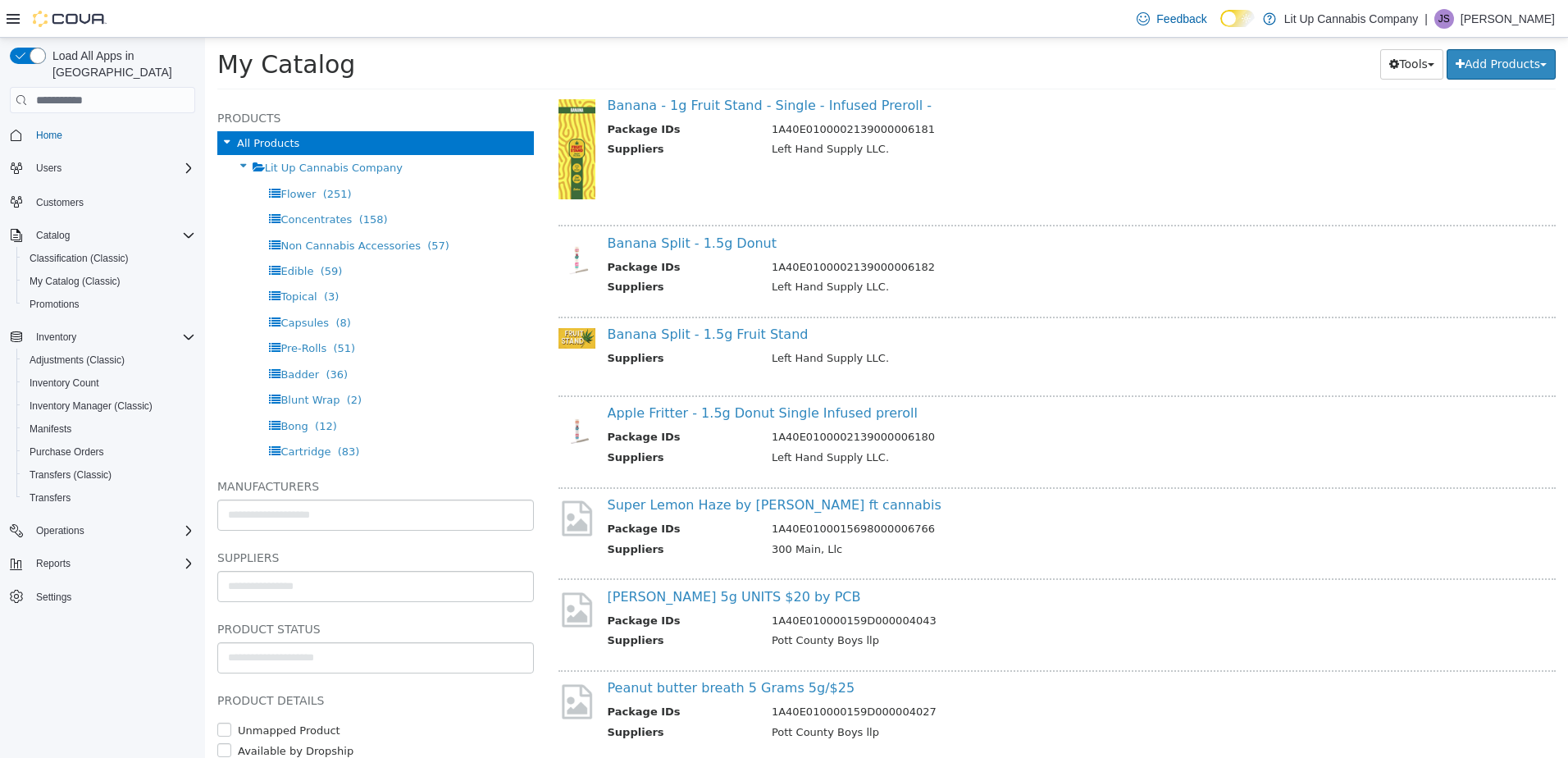
scroll to position [6399, 0]
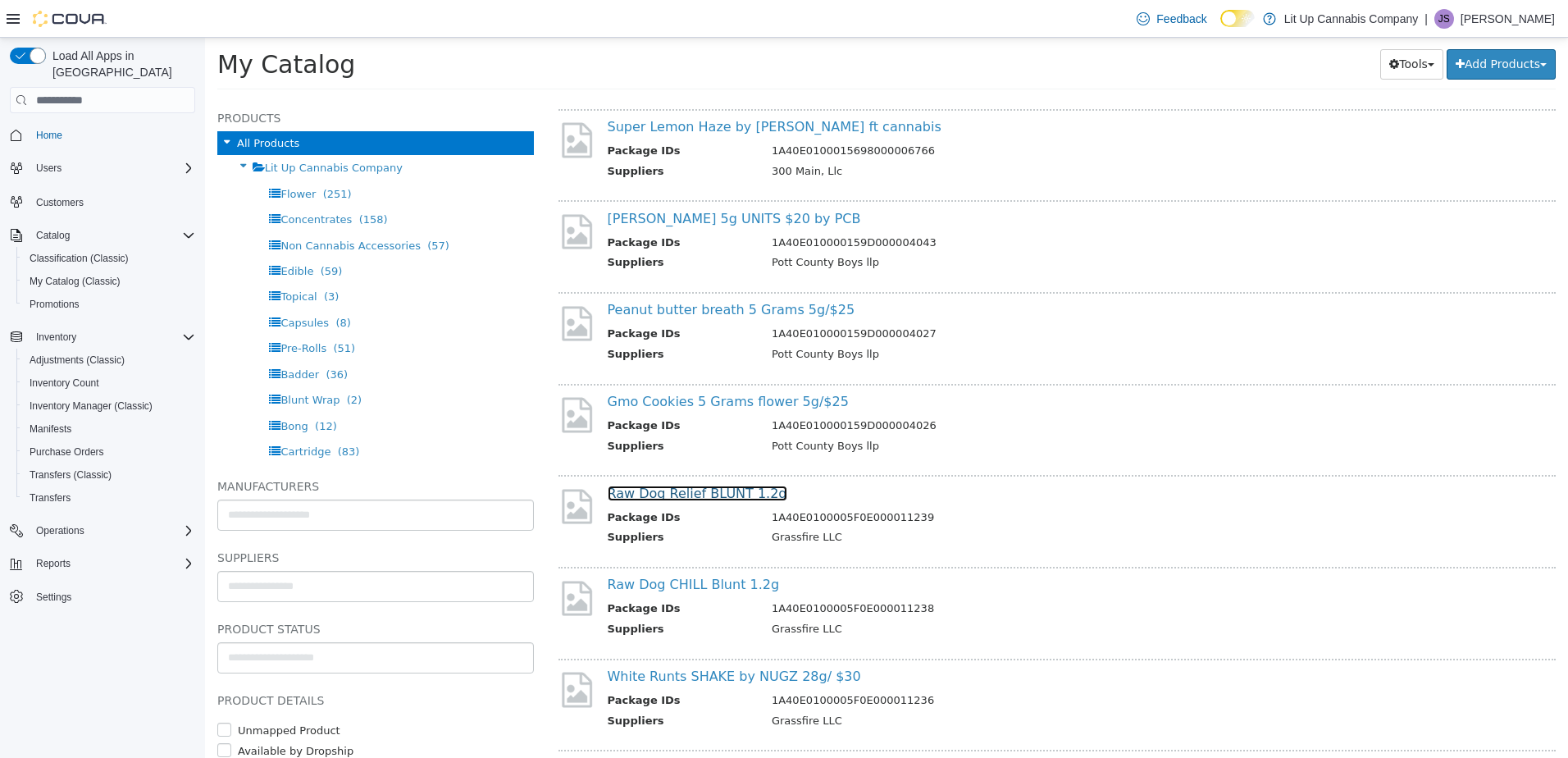
click at [696, 495] on link "Raw Dog Relief BLUNT 1.2g" at bounding box center [697, 493] width 179 height 15
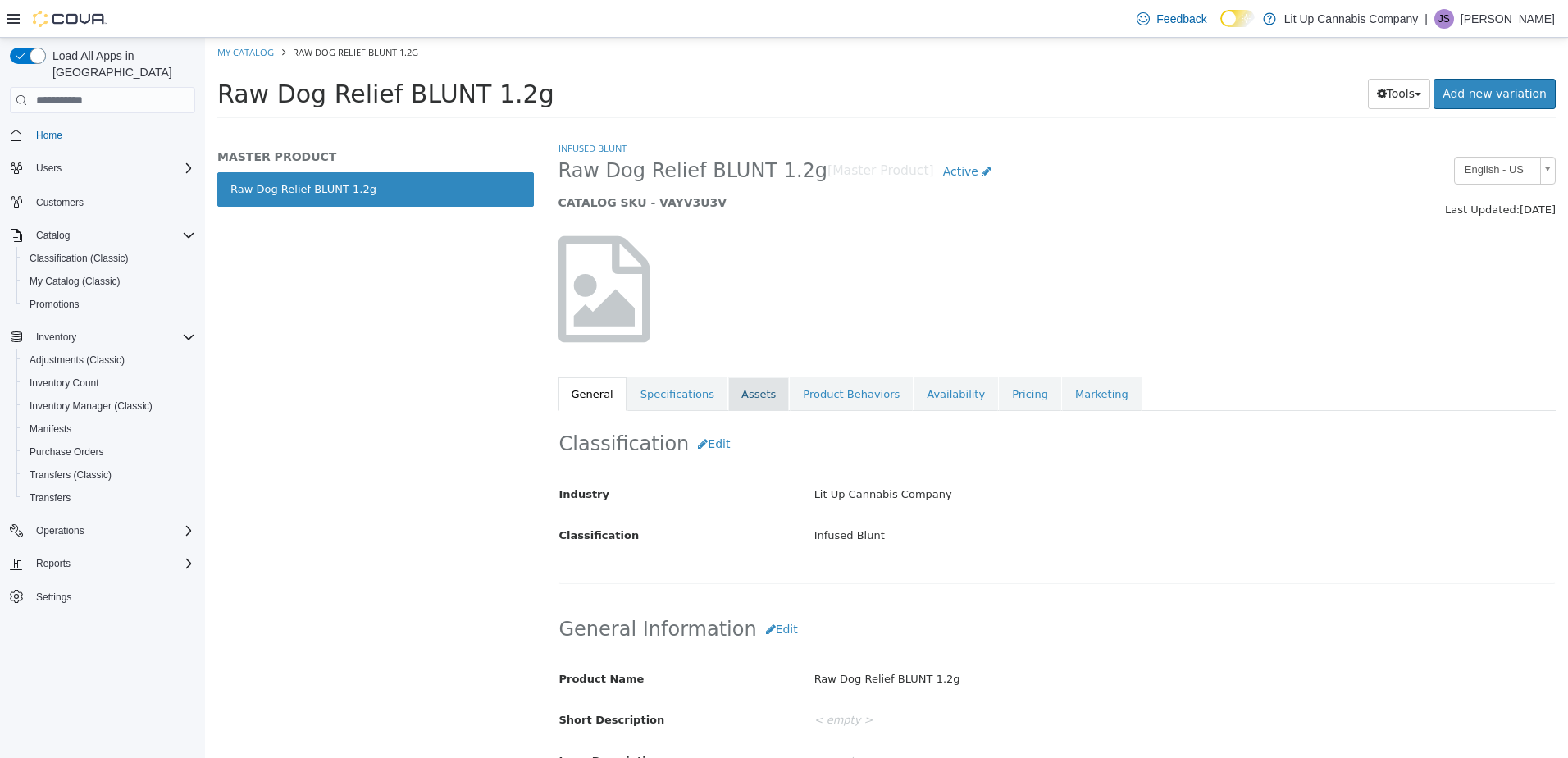
click at [742, 391] on link "Assets" at bounding box center [758, 394] width 61 height 34
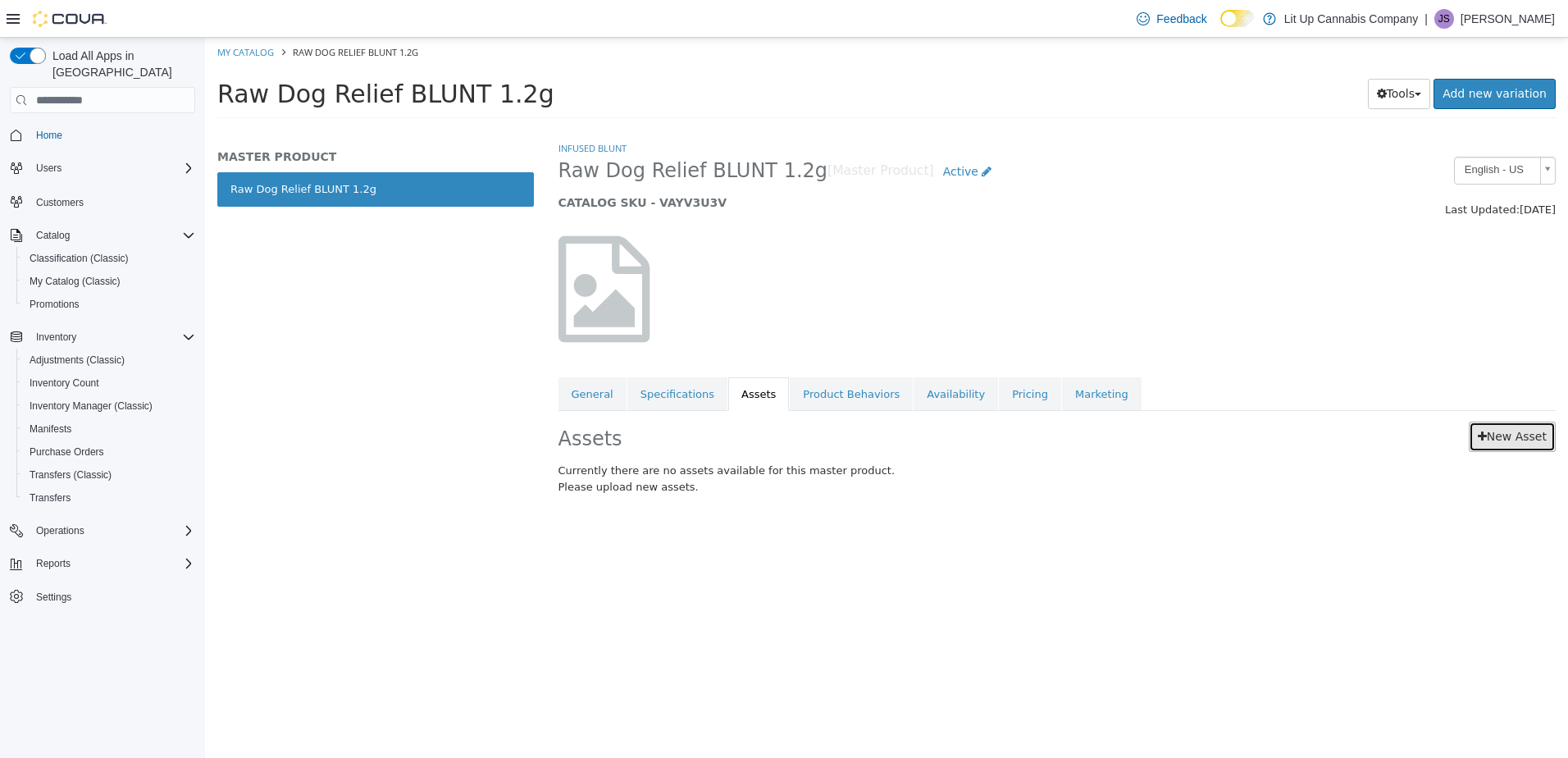
click at [1506, 438] on link "New Asset" at bounding box center [1512, 436] width 87 height 30
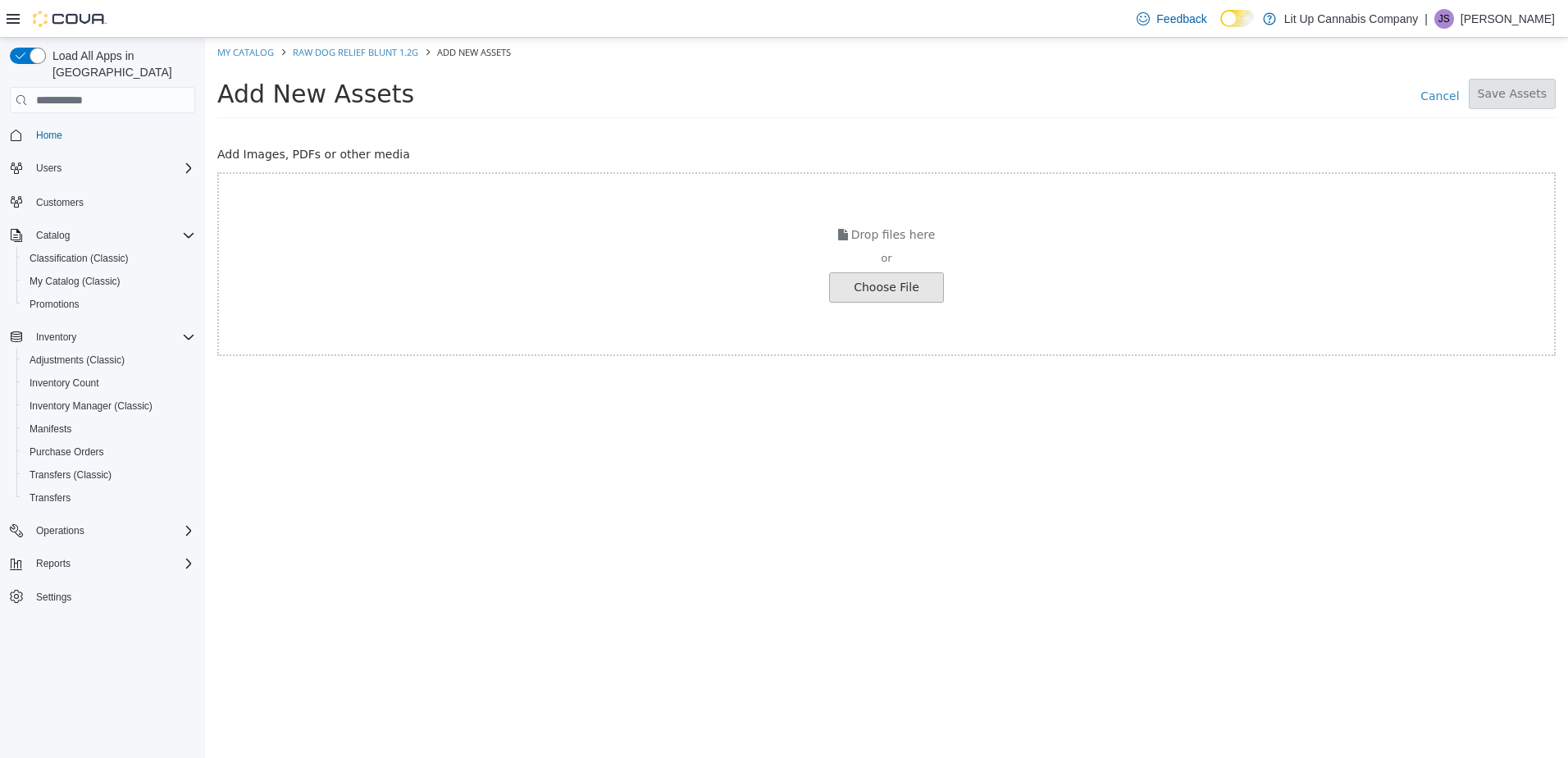
click at [877, 279] on input "file" at bounding box center [27, 287] width 1830 height 29
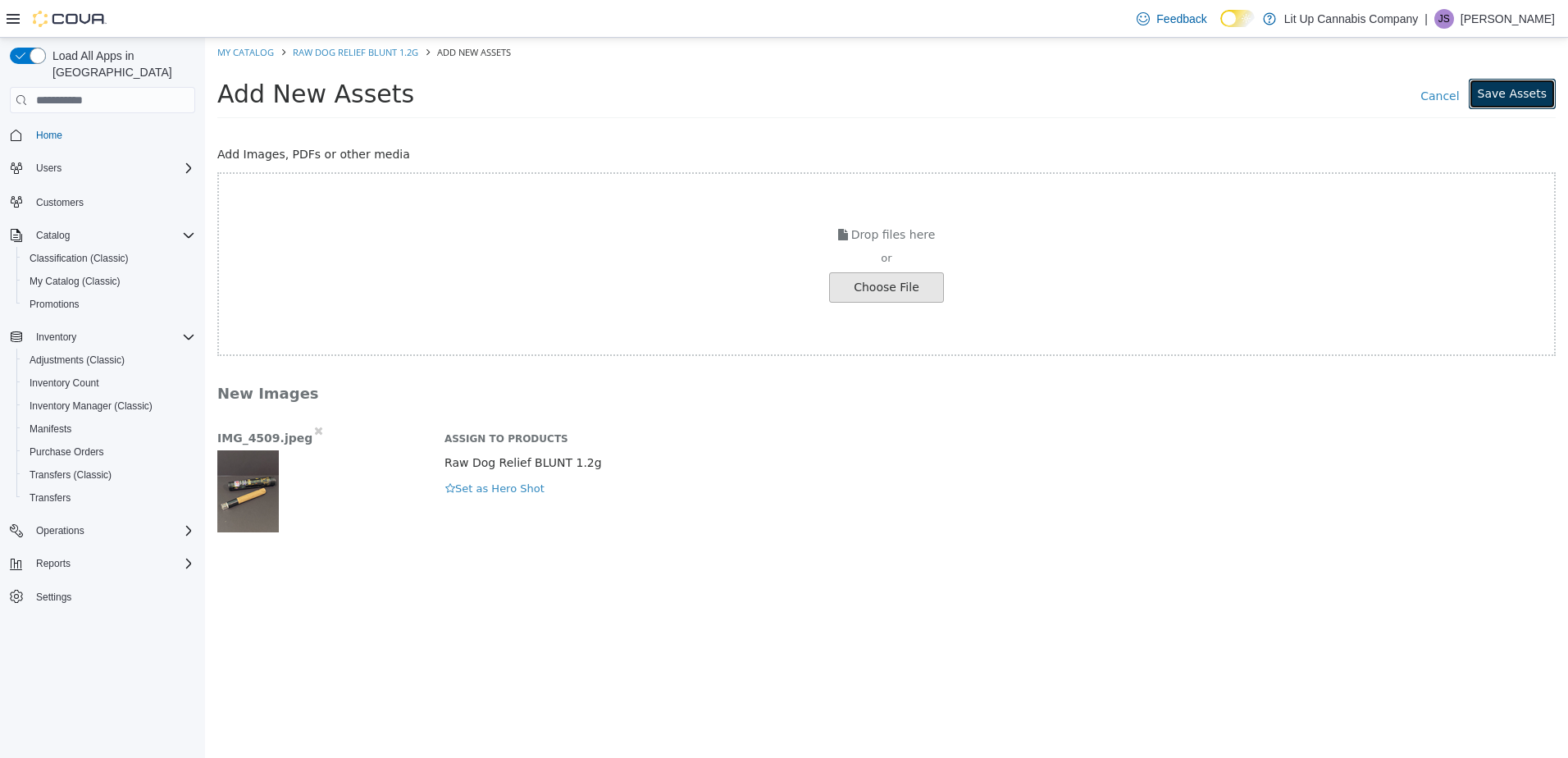
click at [1515, 94] on button "Save Assets" at bounding box center [1512, 93] width 87 height 30
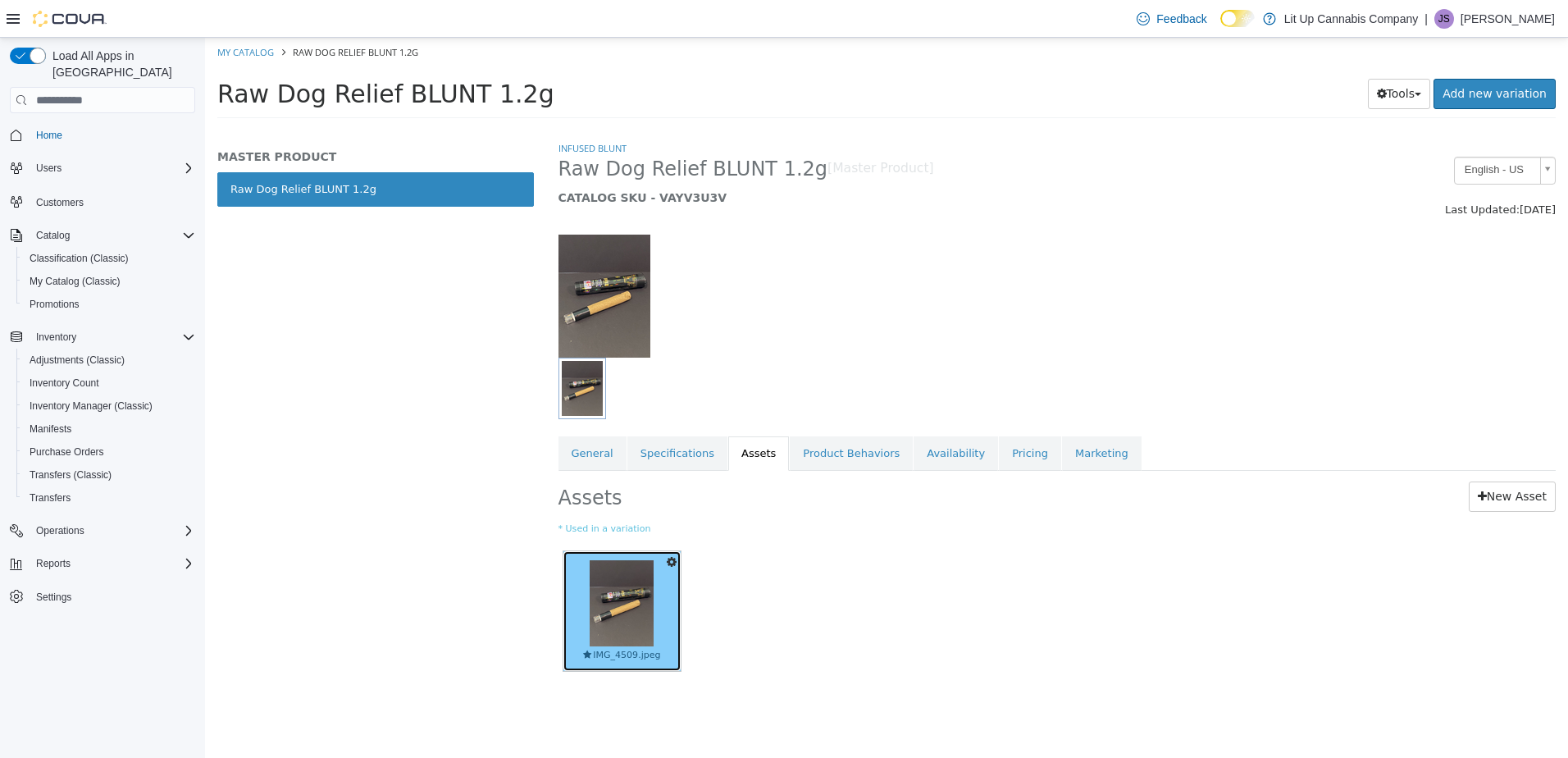
click at [641, 595] on img at bounding box center [621, 603] width 64 height 86
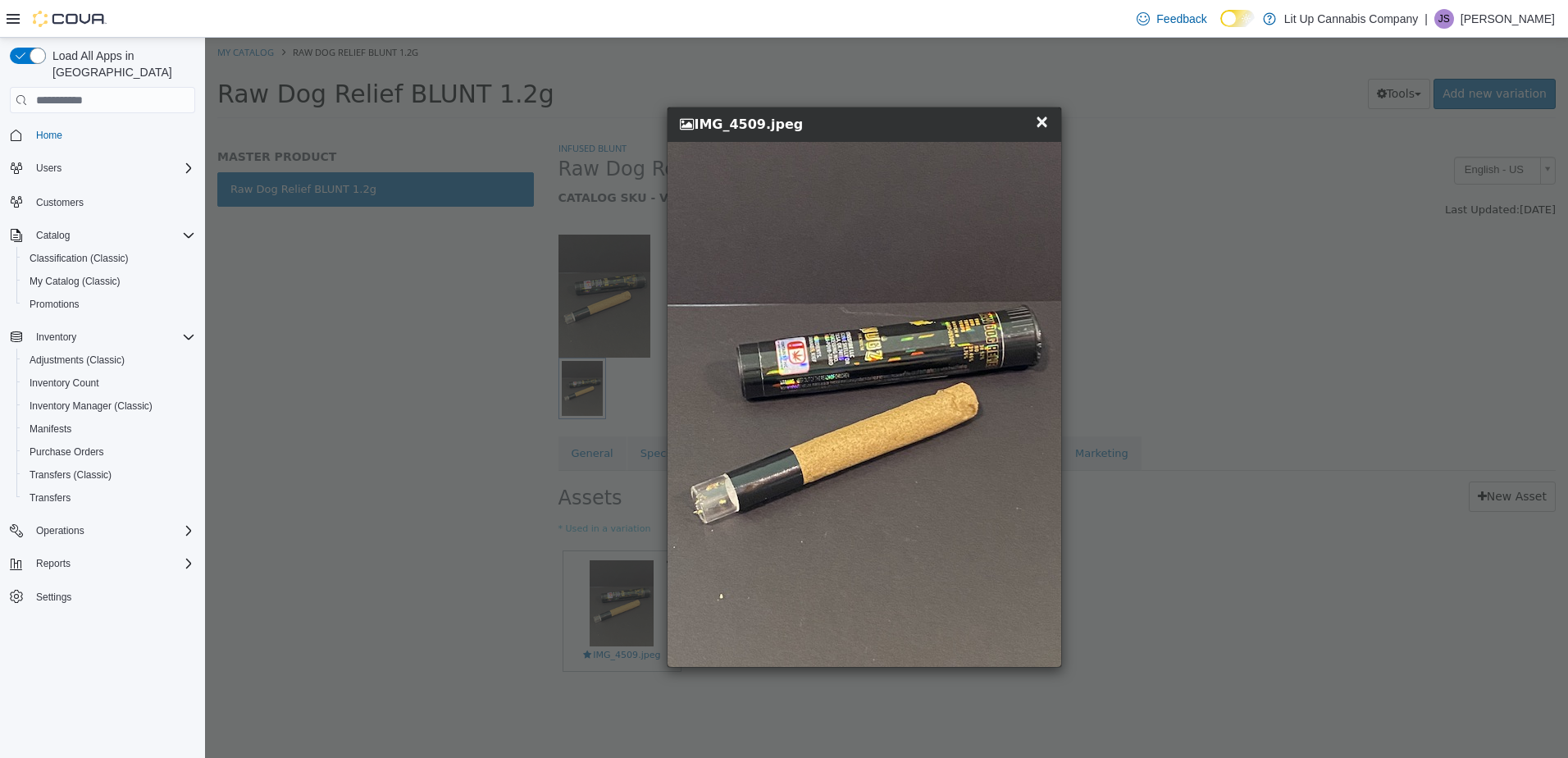
click at [1041, 121] on span "×" at bounding box center [1042, 121] width 15 height 20
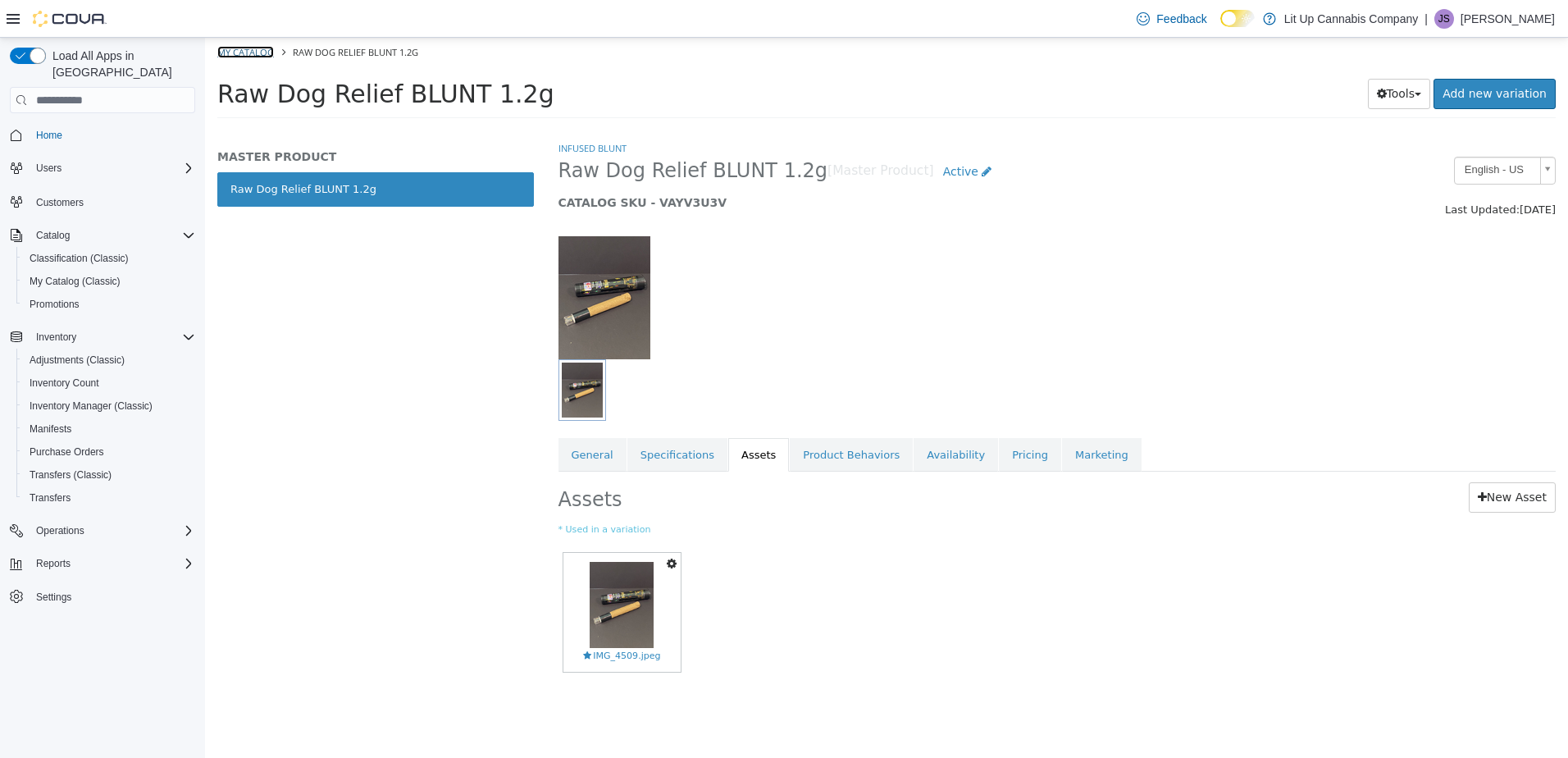
click at [246, 51] on link "My Catalog" at bounding box center [246, 53] width 56 height 13
select select "**********"
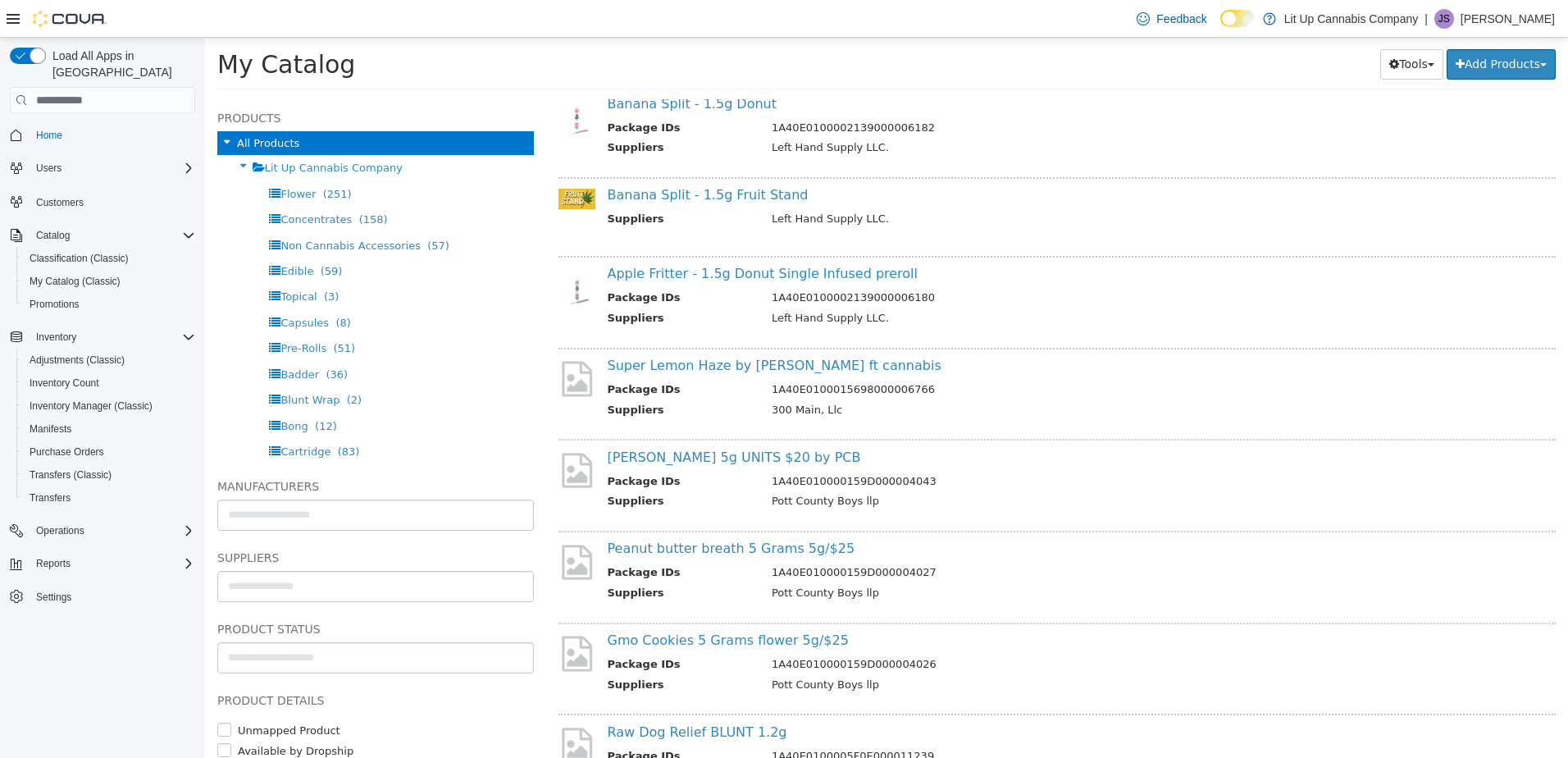
scroll to position [6727, 0]
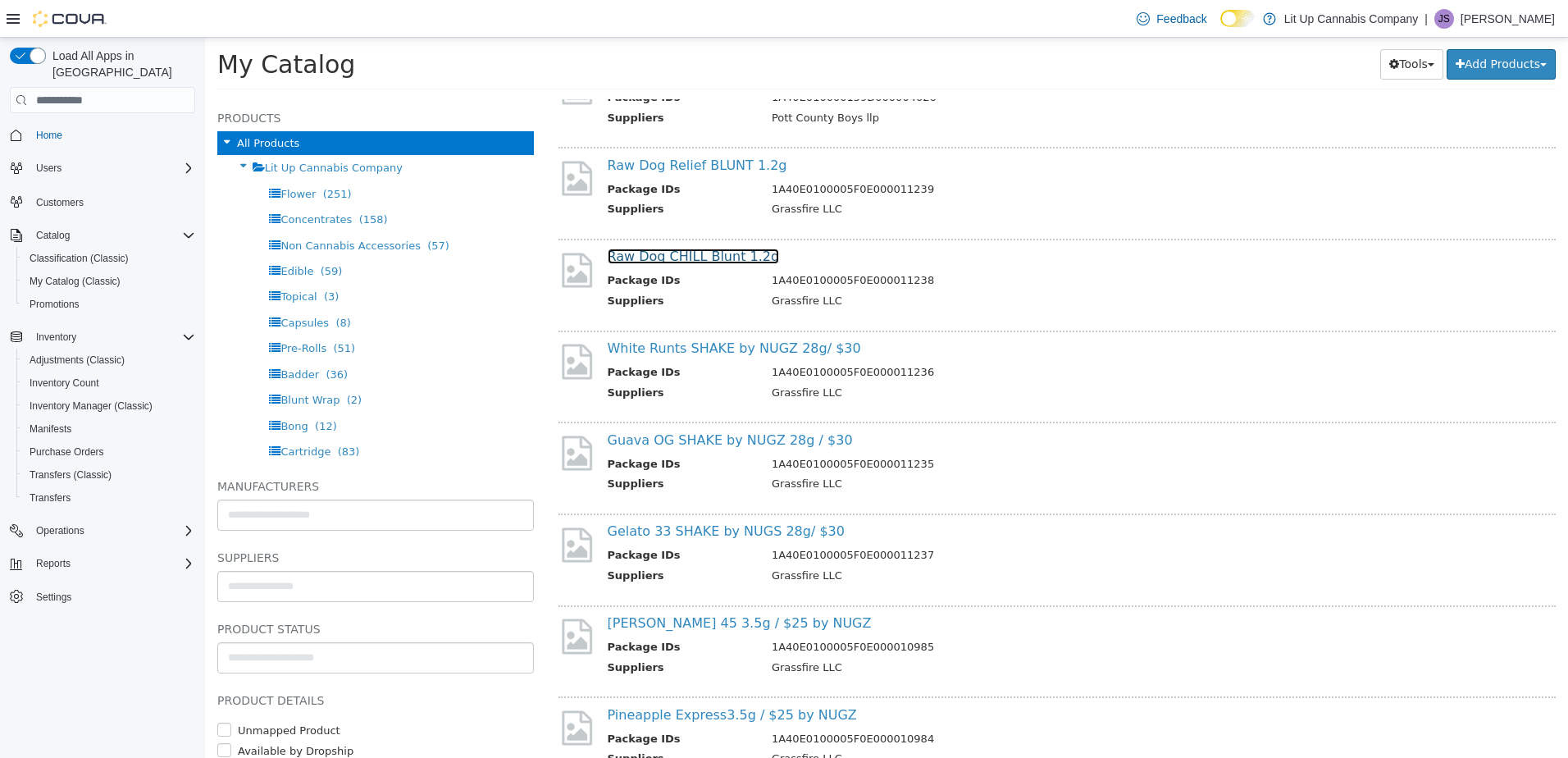
click at [692, 255] on link "Raw Dog CHILL Blunt 1.2g" at bounding box center [693, 256] width 172 height 15
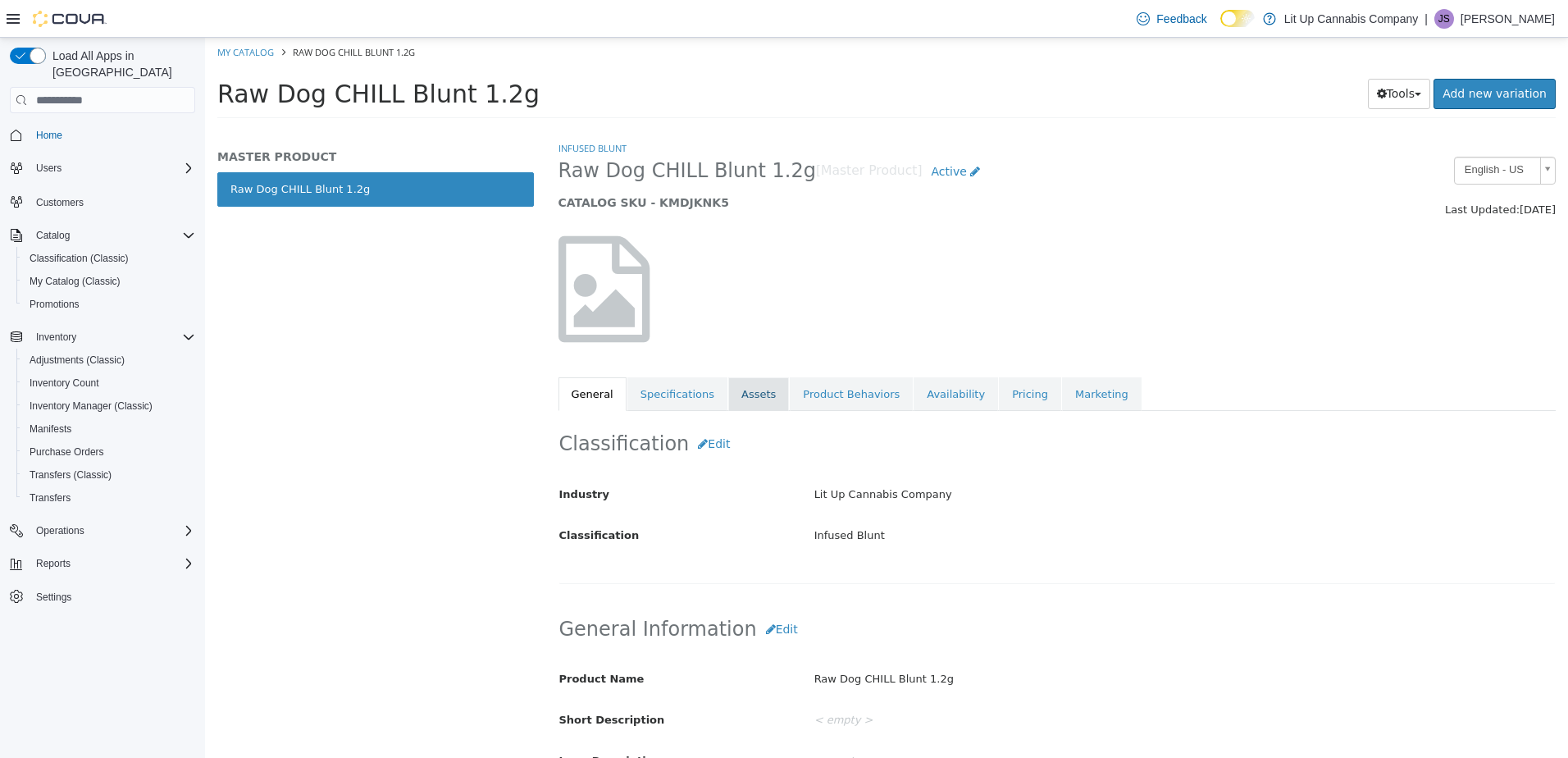
click at [746, 394] on link "Assets" at bounding box center [758, 394] width 61 height 34
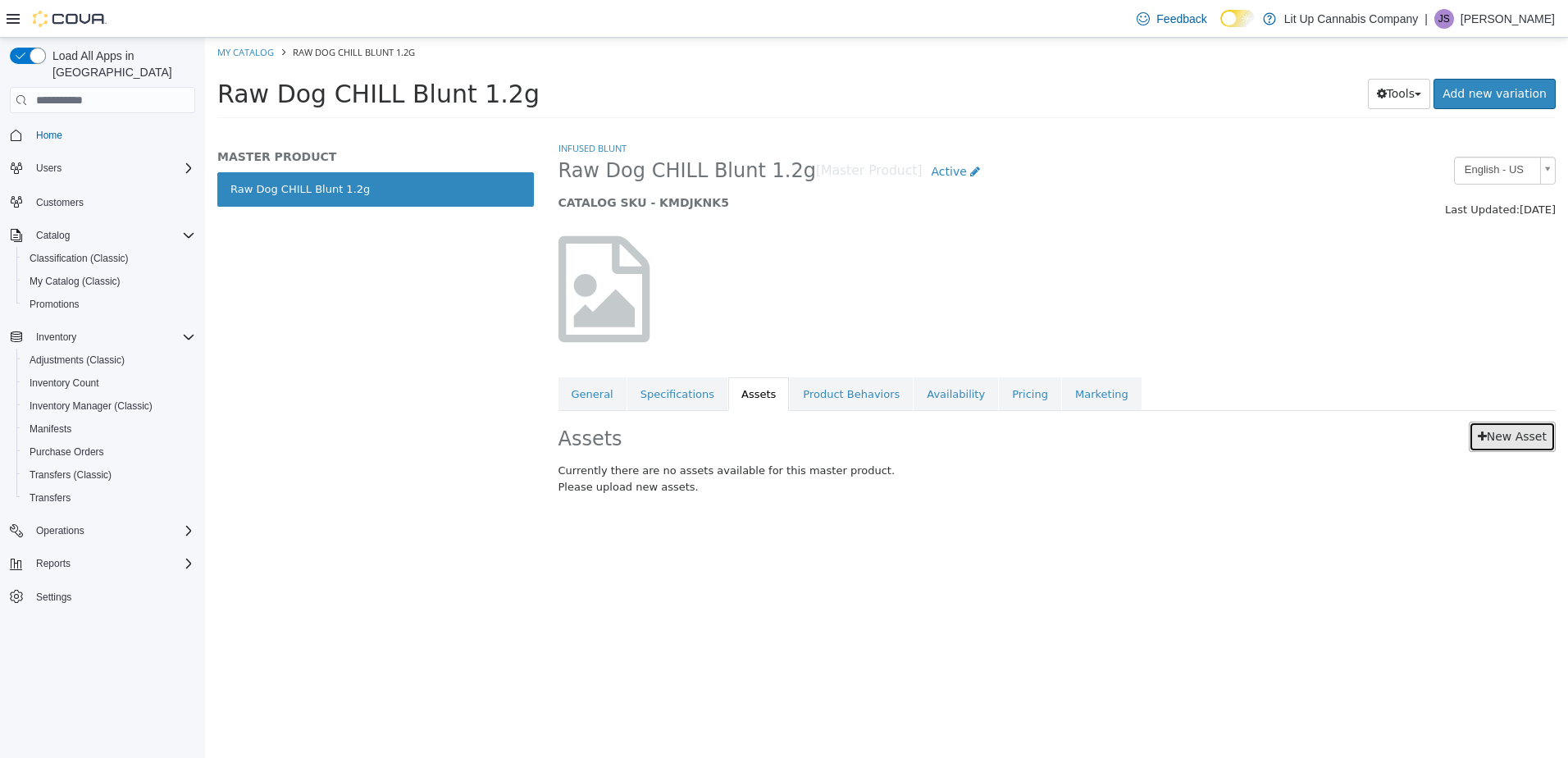
click at [1485, 442] on icon at bounding box center [1482, 436] width 9 height 12
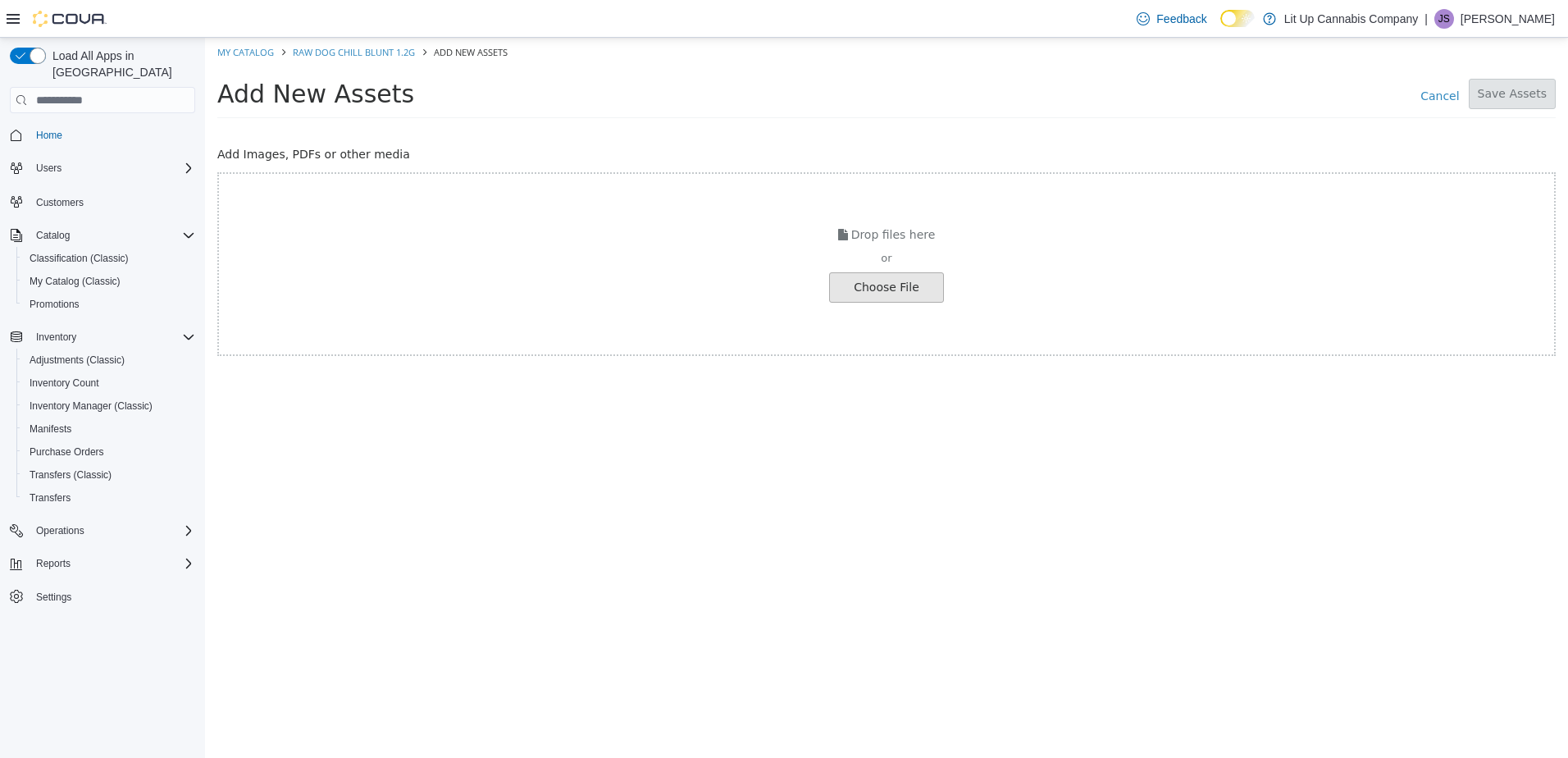
click at [886, 287] on input "file" at bounding box center [27, 287] width 1830 height 29
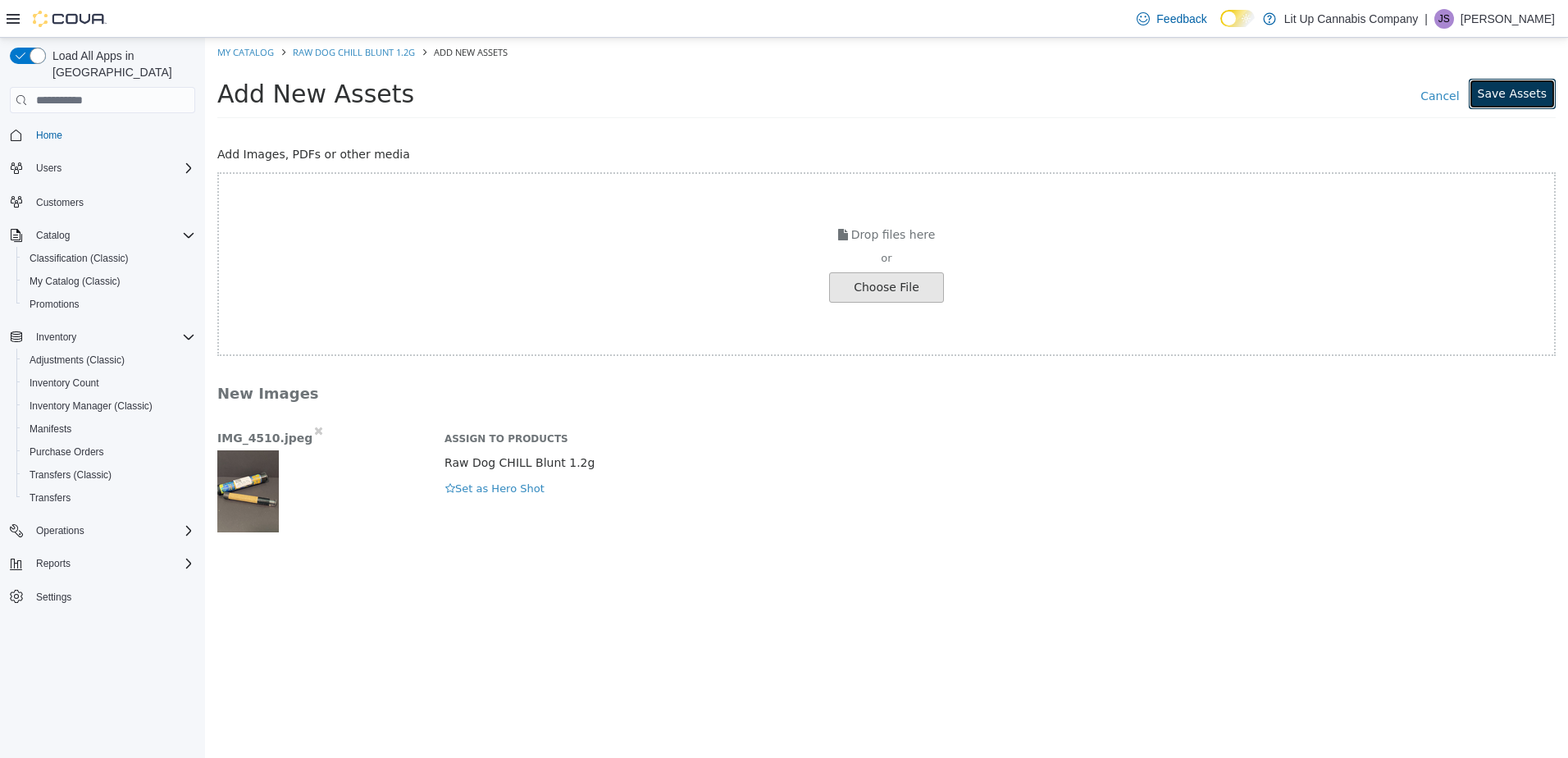
click at [1501, 96] on button "Save Assets" at bounding box center [1512, 93] width 87 height 30
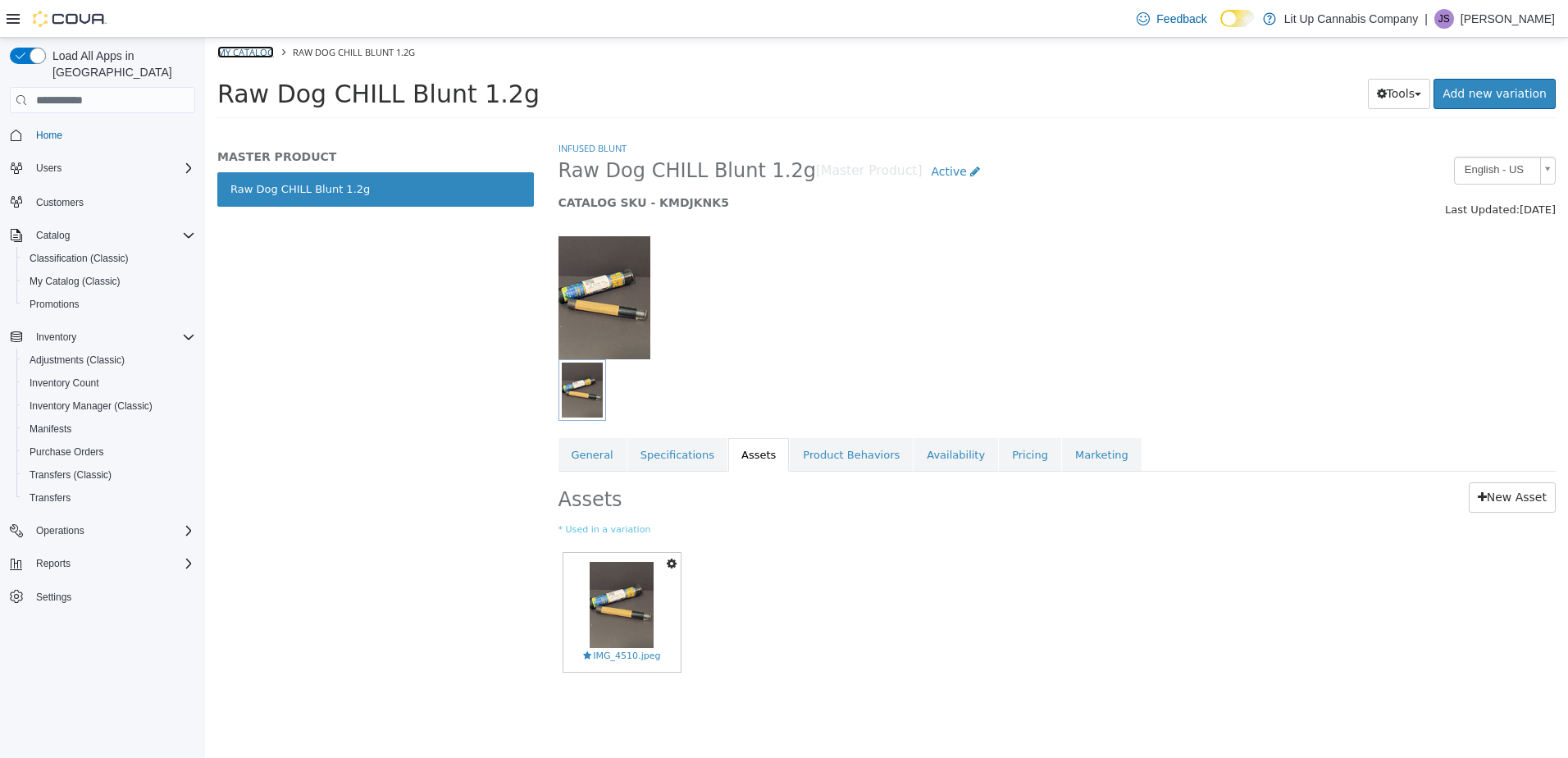
click at [250, 51] on link "My Catalog" at bounding box center [246, 53] width 56 height 13
select select "**********"
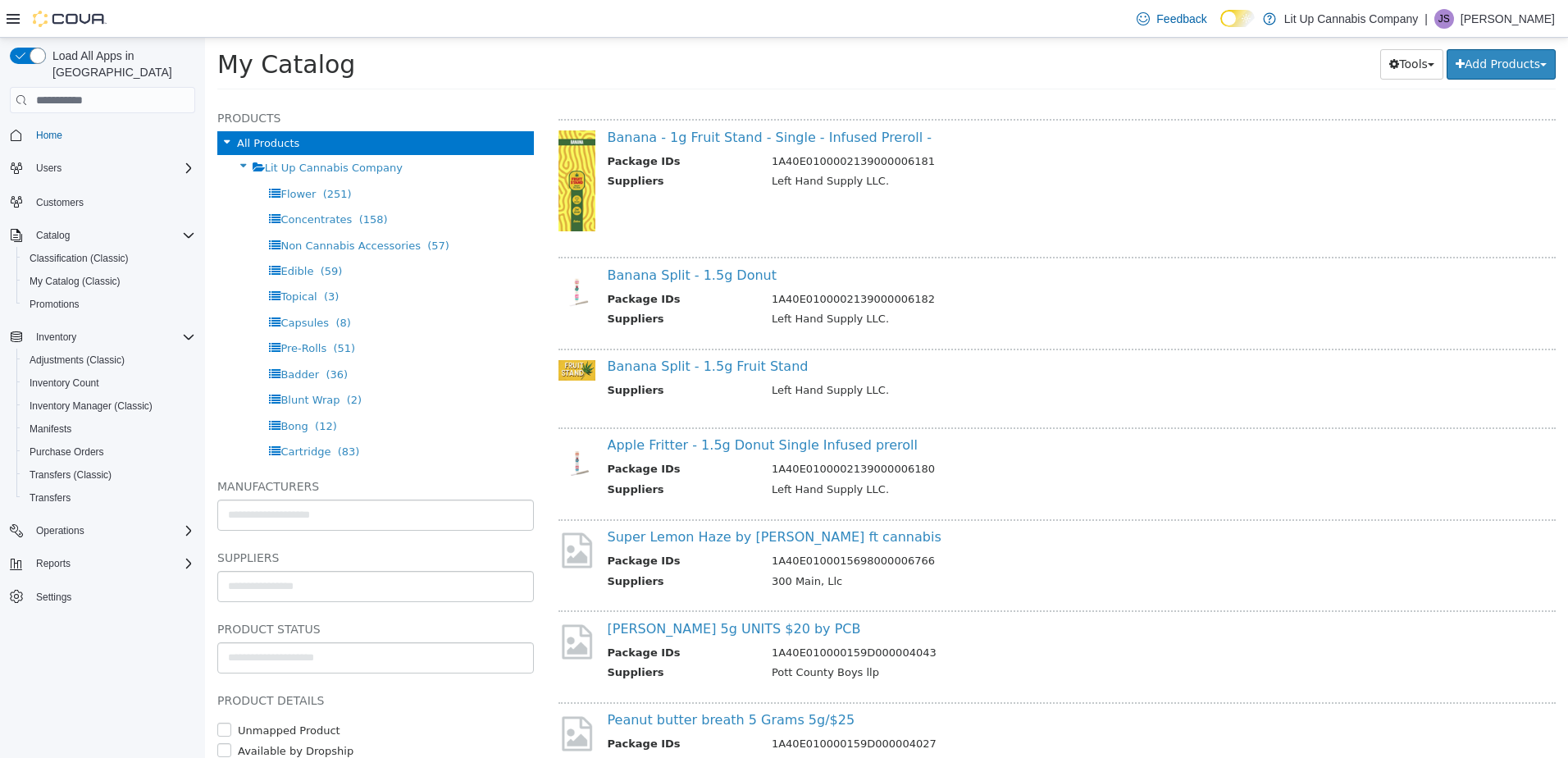
scroll to position [6727, 0]
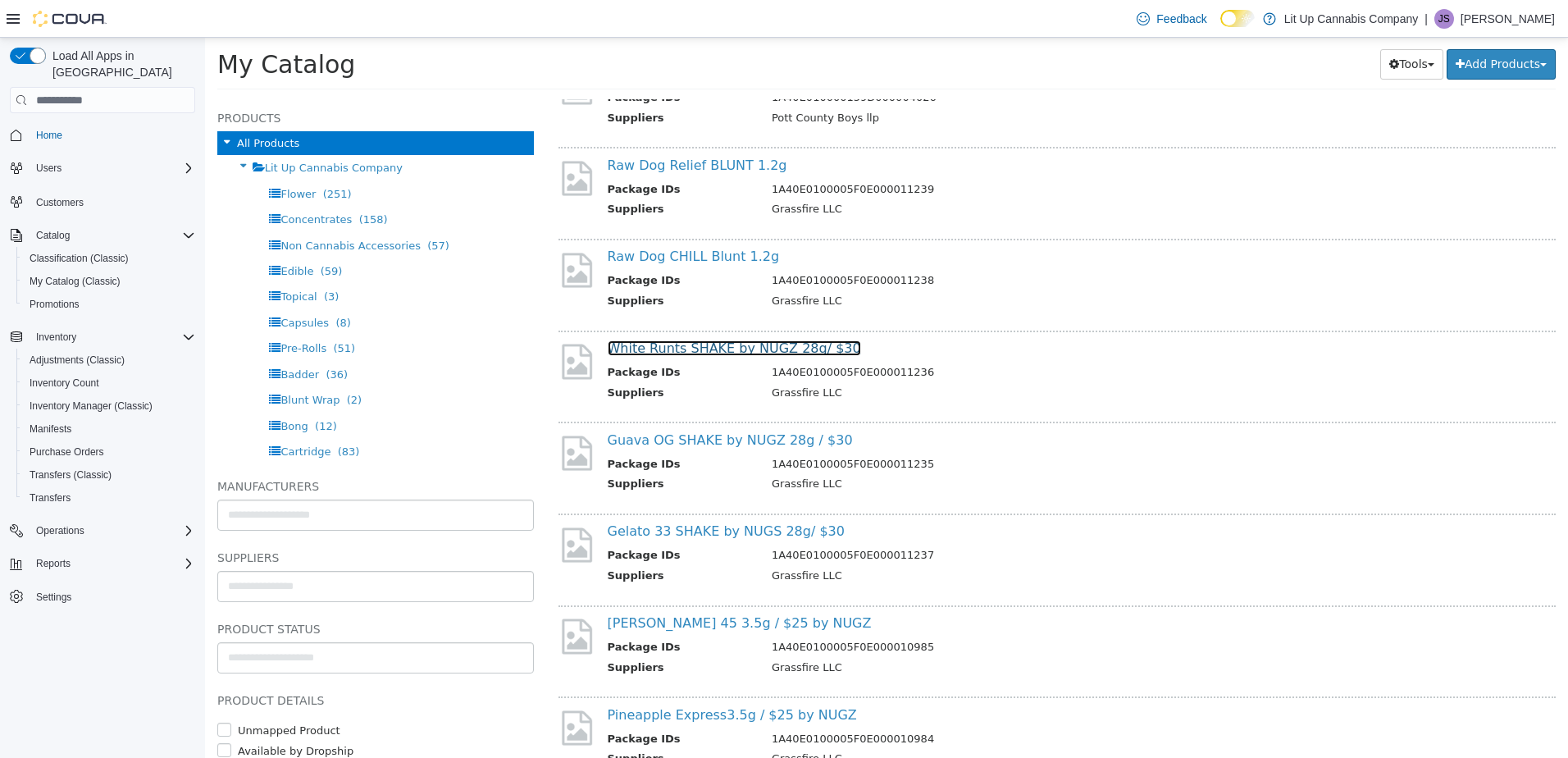
click at [691, 354] on link "White Runts SHAKE by NUGZ 28g/ $30" at bounding box center [734, 347] width 254 height 15
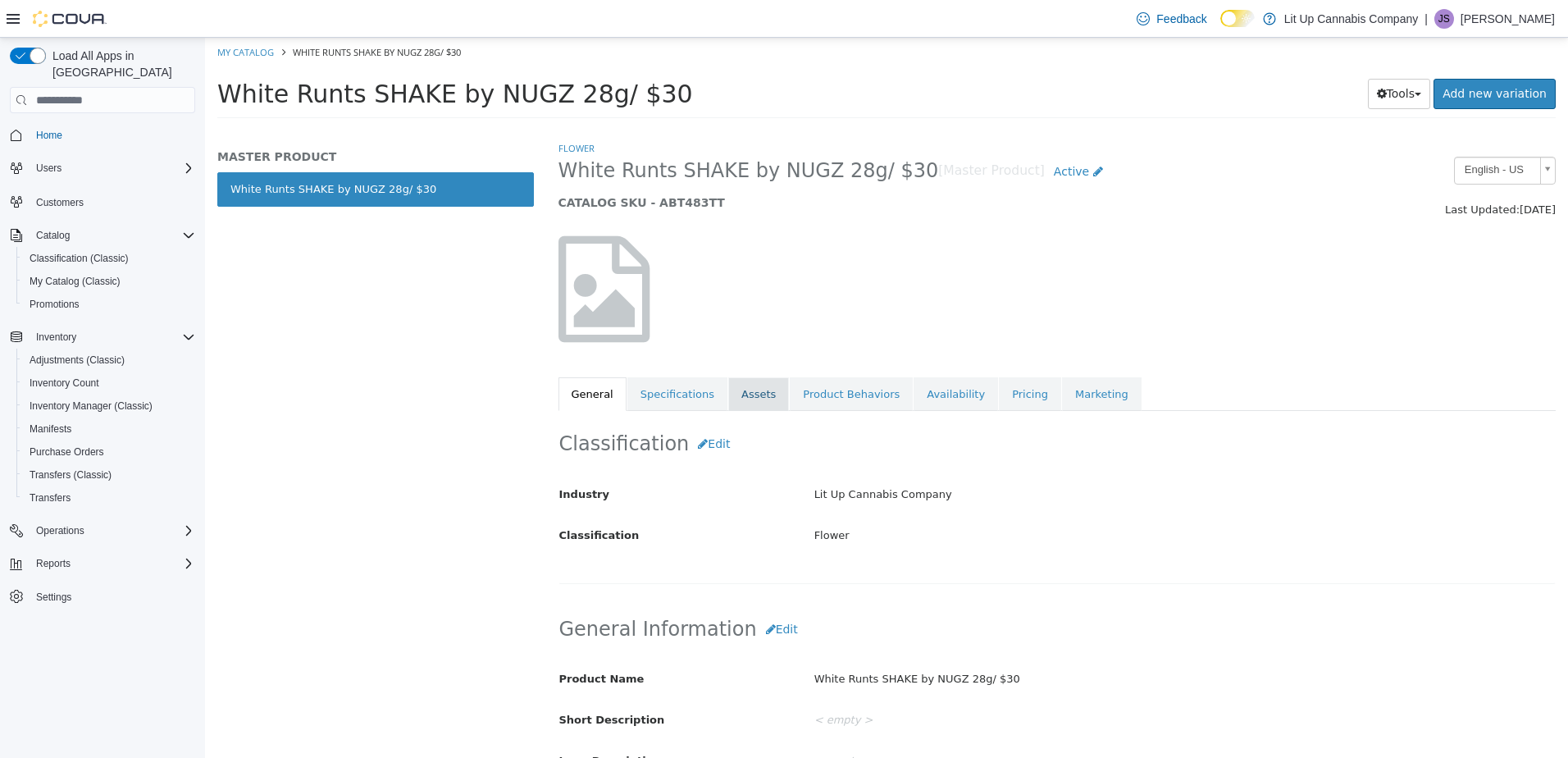
click at [757, 405] on link "Assets" at bounding box center [758, 394] width 61 height 34
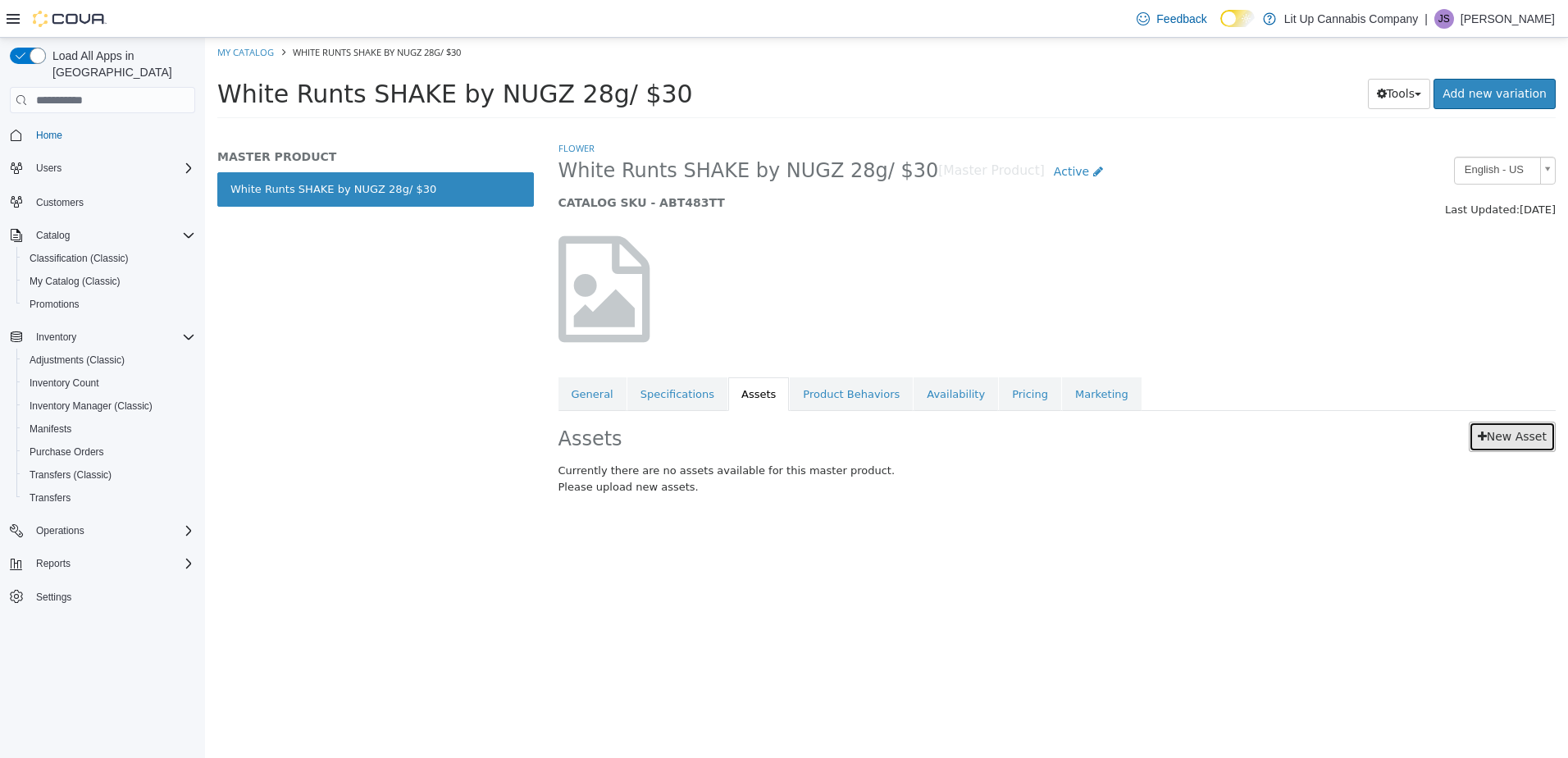
click at [1512, 425] on link "New Asset" at bounding box center [1512, 436] width 87 height 30
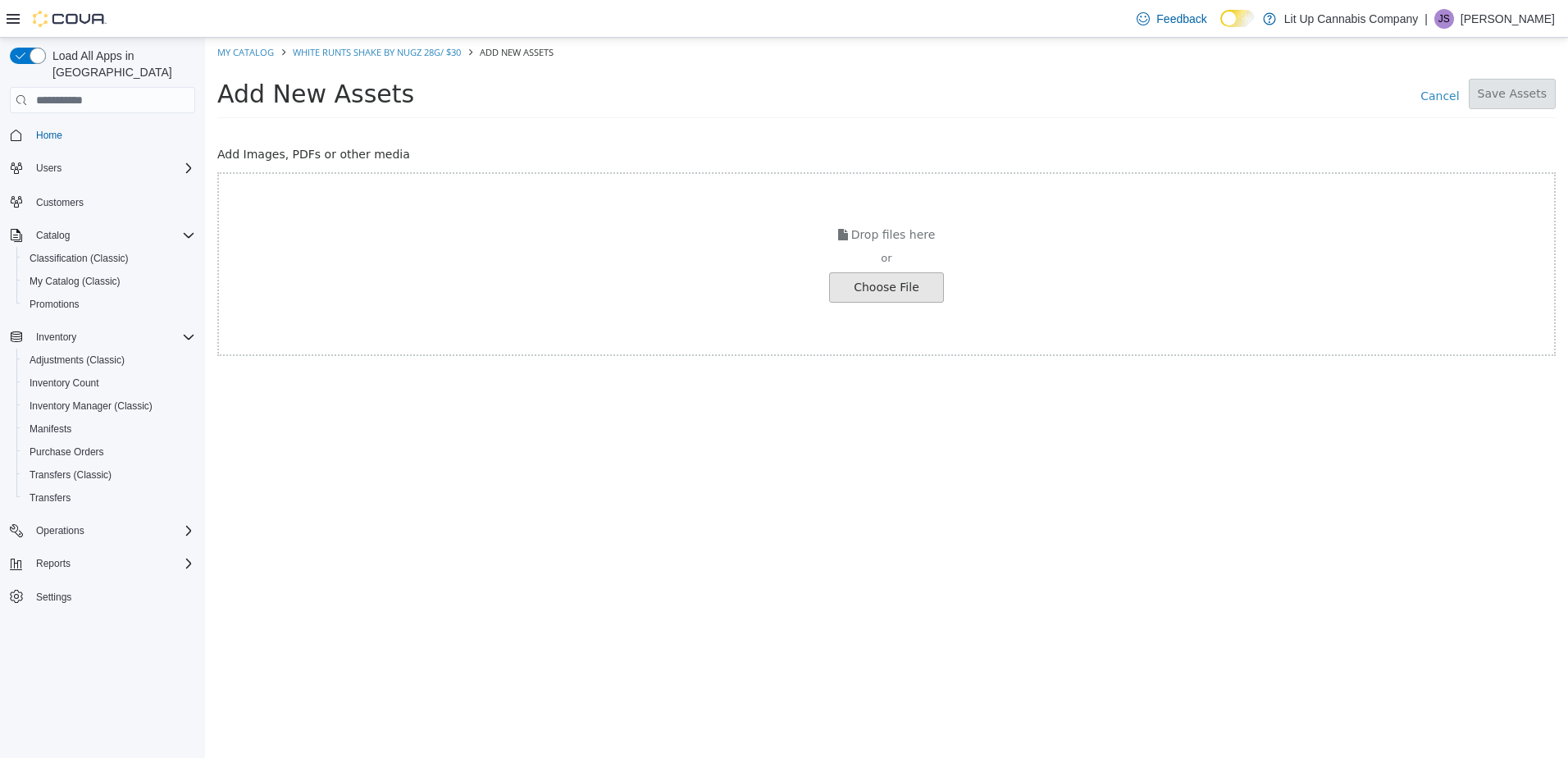
click at [882, 281] on input "file" at bounding box center [27, 287] width 1830 height 29
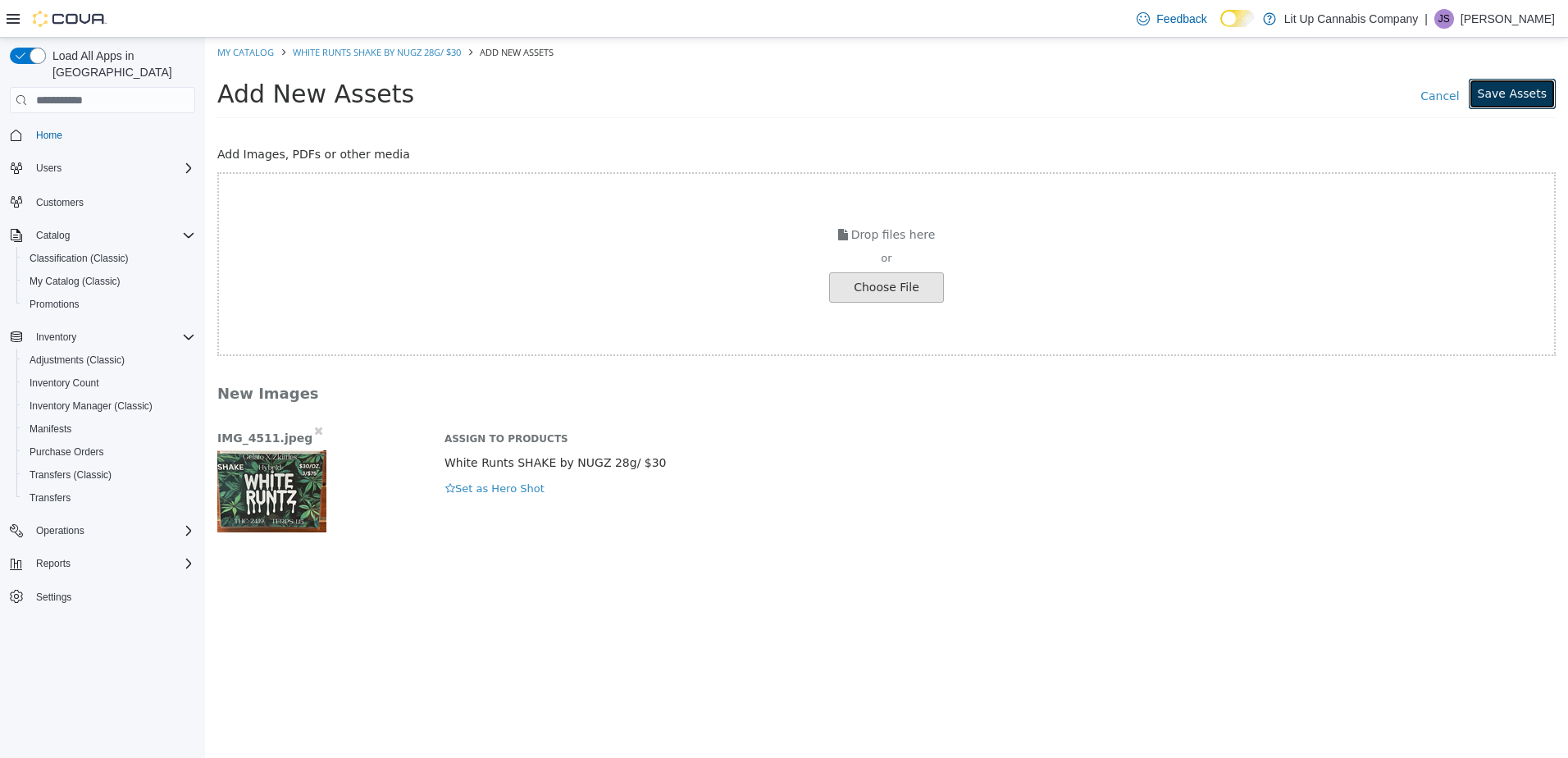
click at [1506, 91] on button "Save Assets" at bounding box center [1512, 93] width 87 height 30
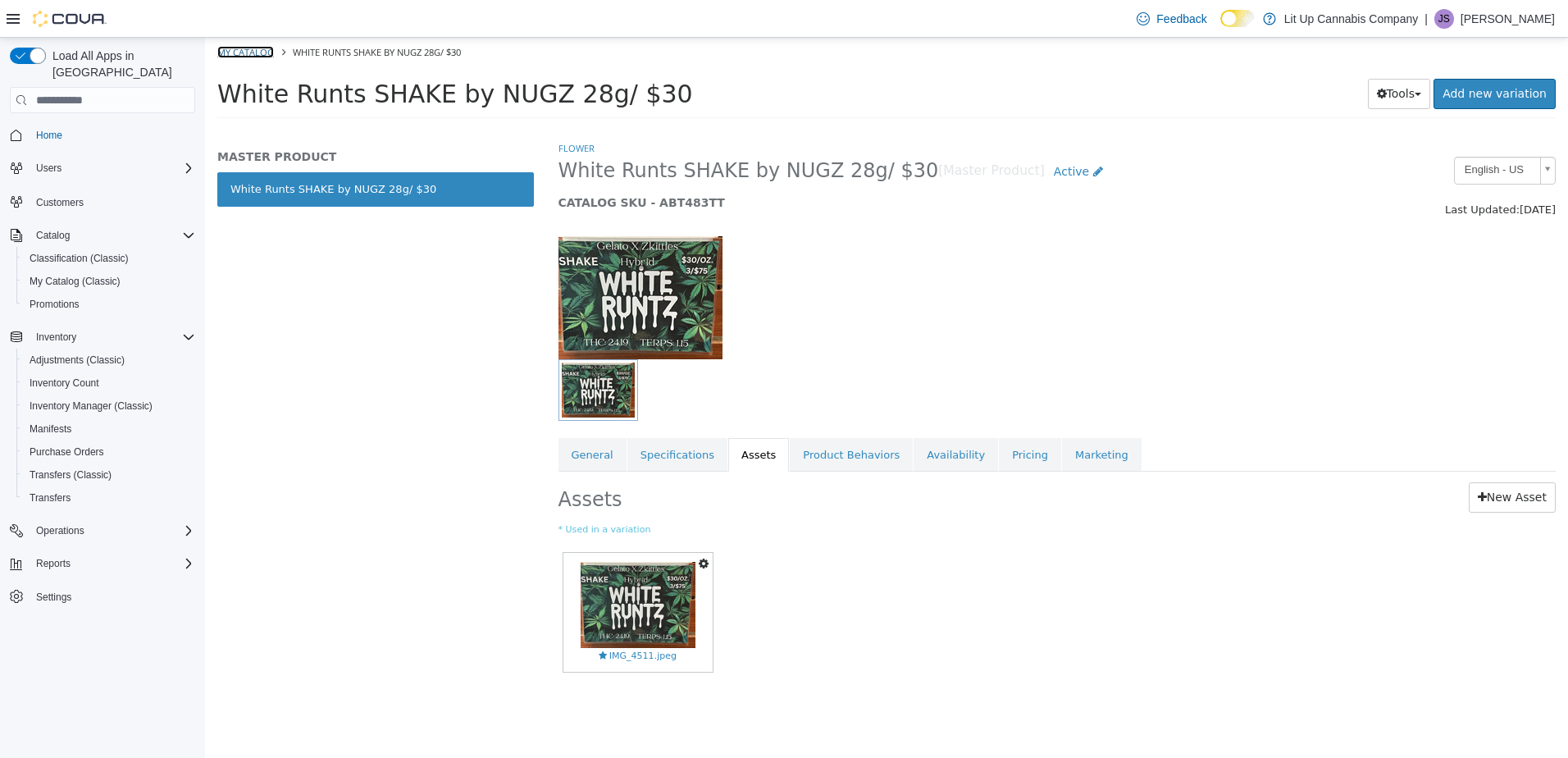
click at [246, 53] on link "My Catalog" at bounding box center [246, 53] width 56 height 13
select select "**********"
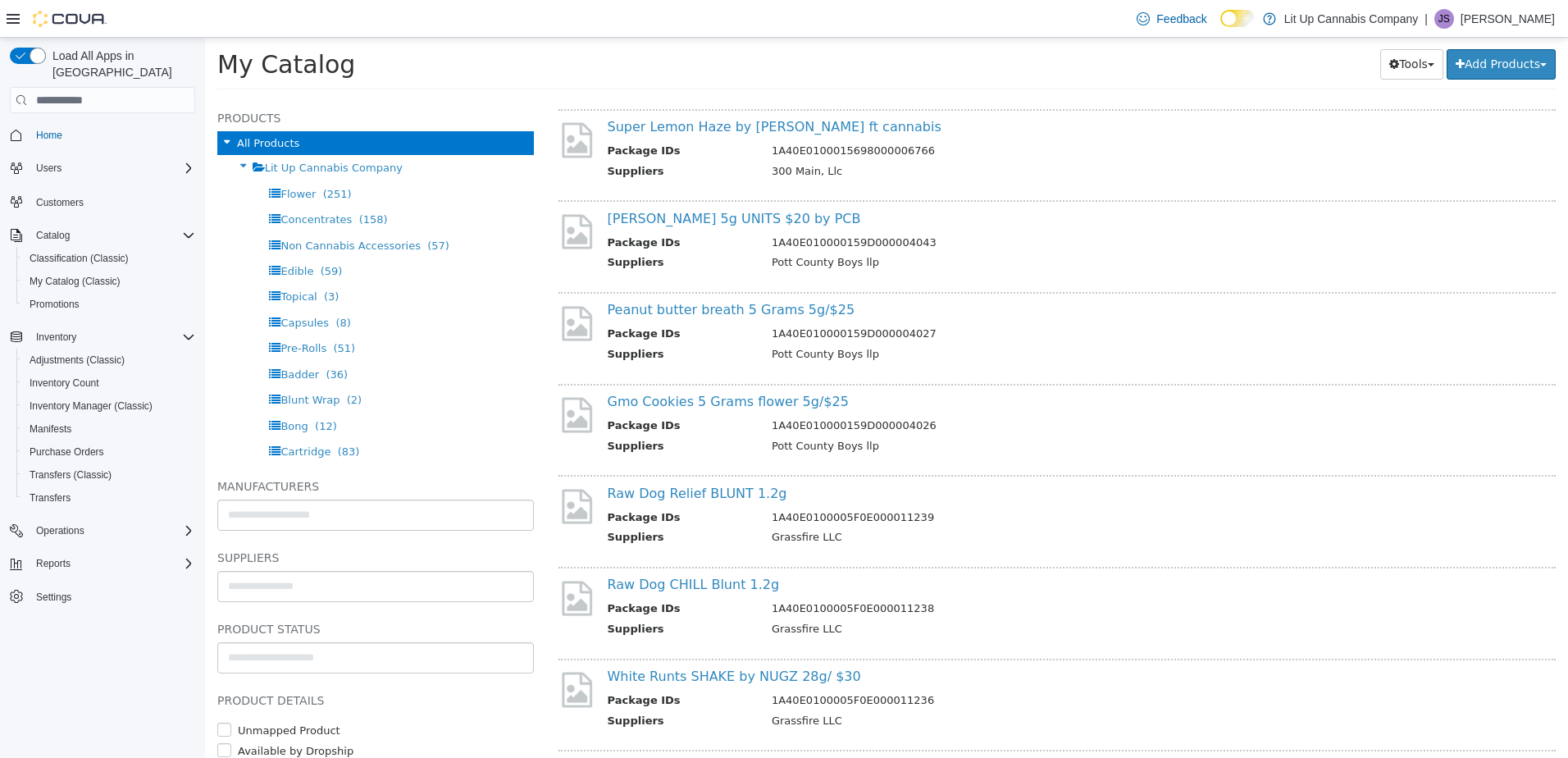
scroll to position [6644, 0]
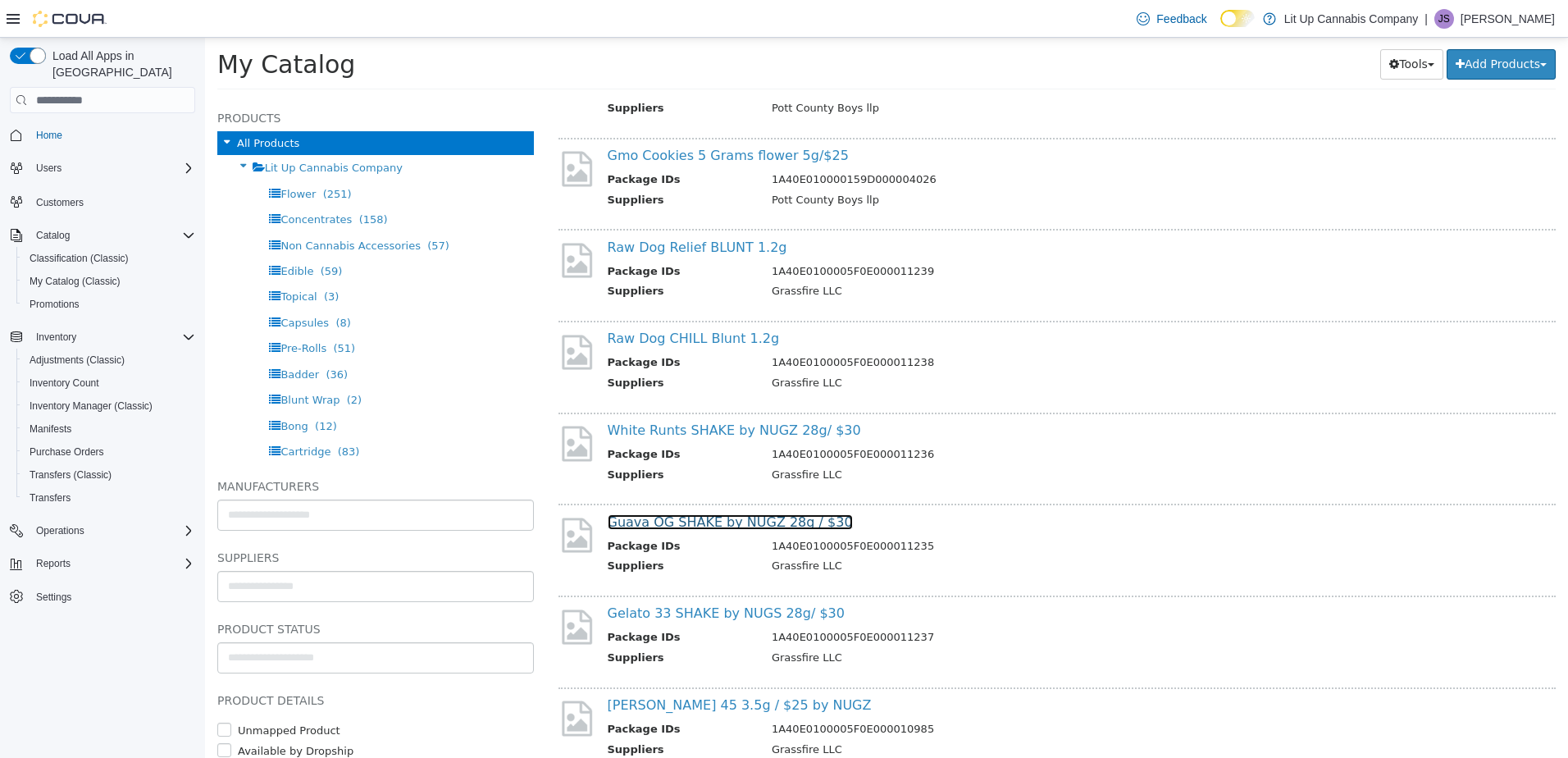
click at [684, 523] on link "Guava OG SHAKE by NUGZ 28g / $30" at bounding box center [730, 521] width 246 height 15
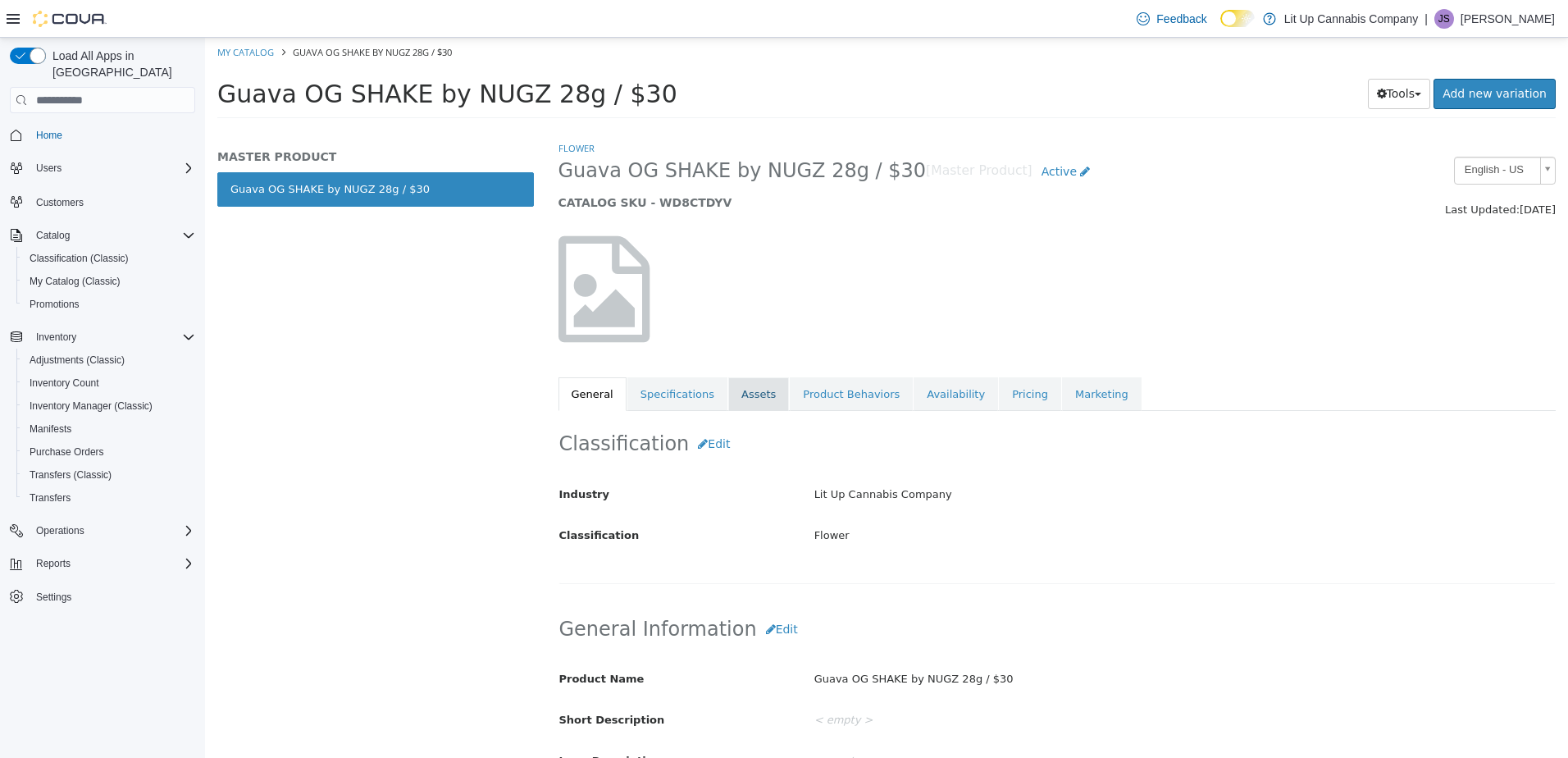
click at [738, 401] on link "Assets" at bounding box center [758, 394] width 61 height 34
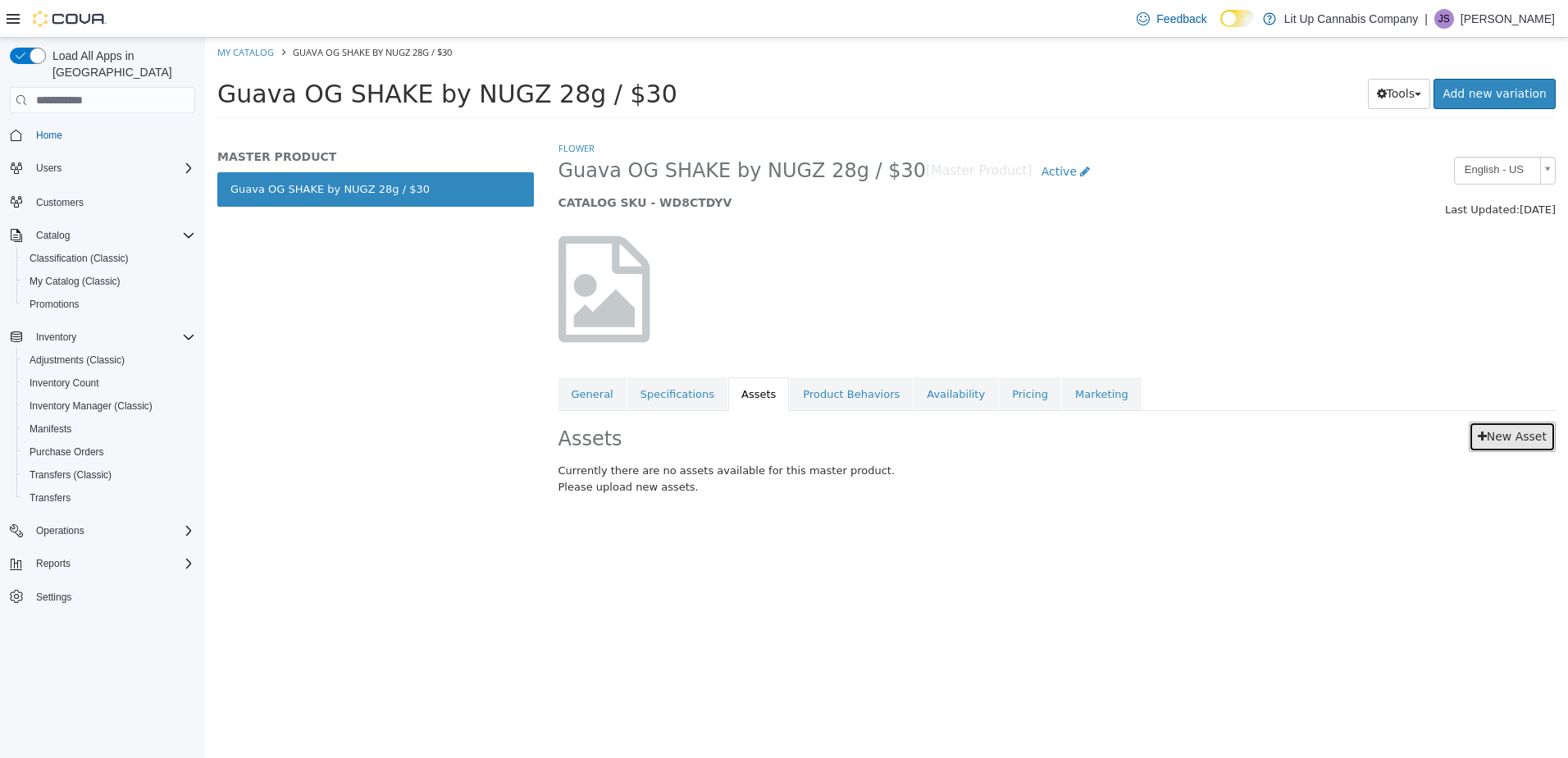
click at [1493, 435] on link "New Asset" at bounding box center [1512, 436] width 87 height 30
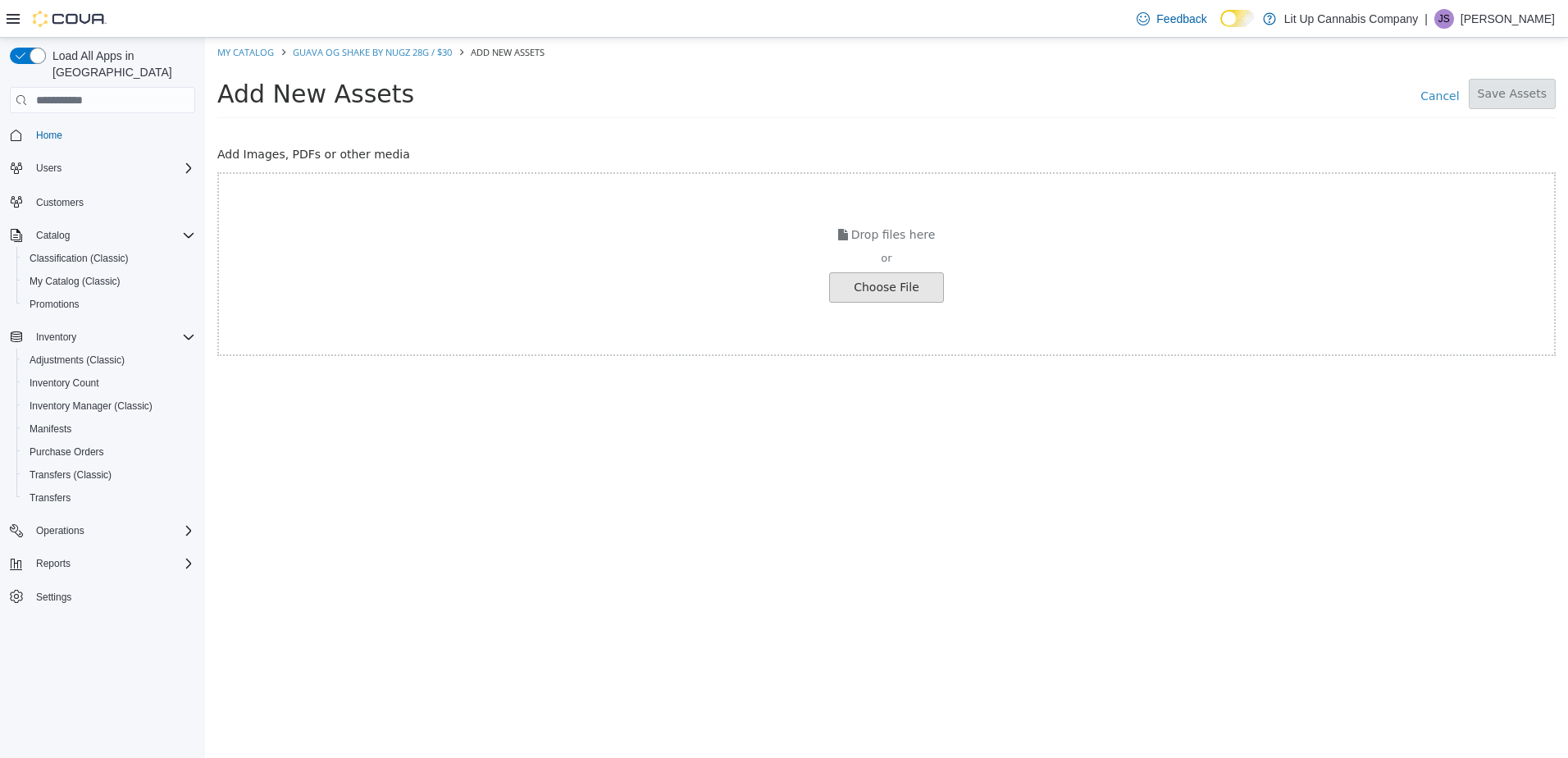
click at [856, 285] on input "file" at bounding box center [27, 287] width 1830 height 29
click at [870, 288] on input "file" at bounding box center [27, 287] width 1830 height 29
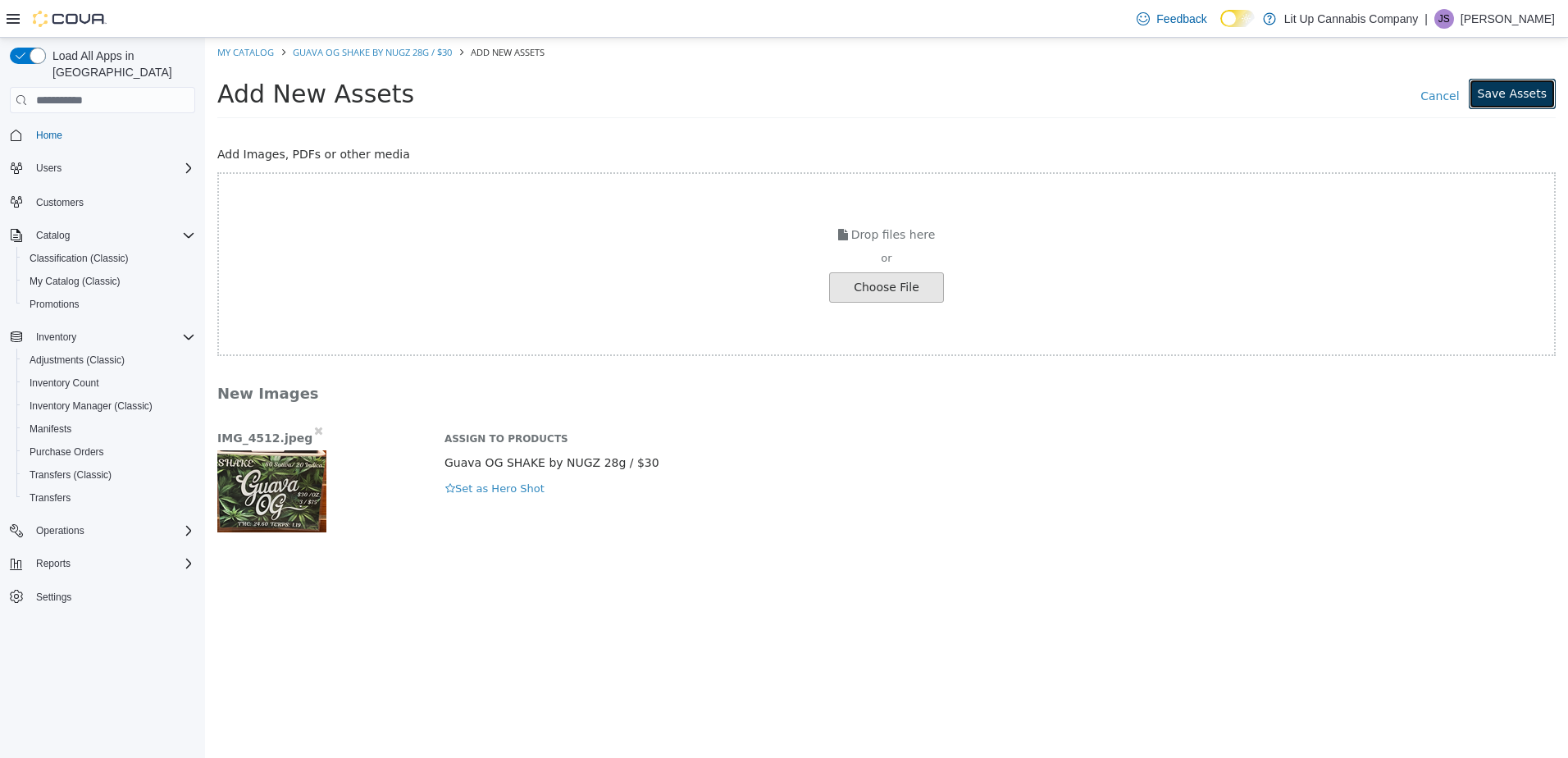
click at [1519, 95] on button "Save Assets" at bounding box center [1512, 93] width 87 height 30
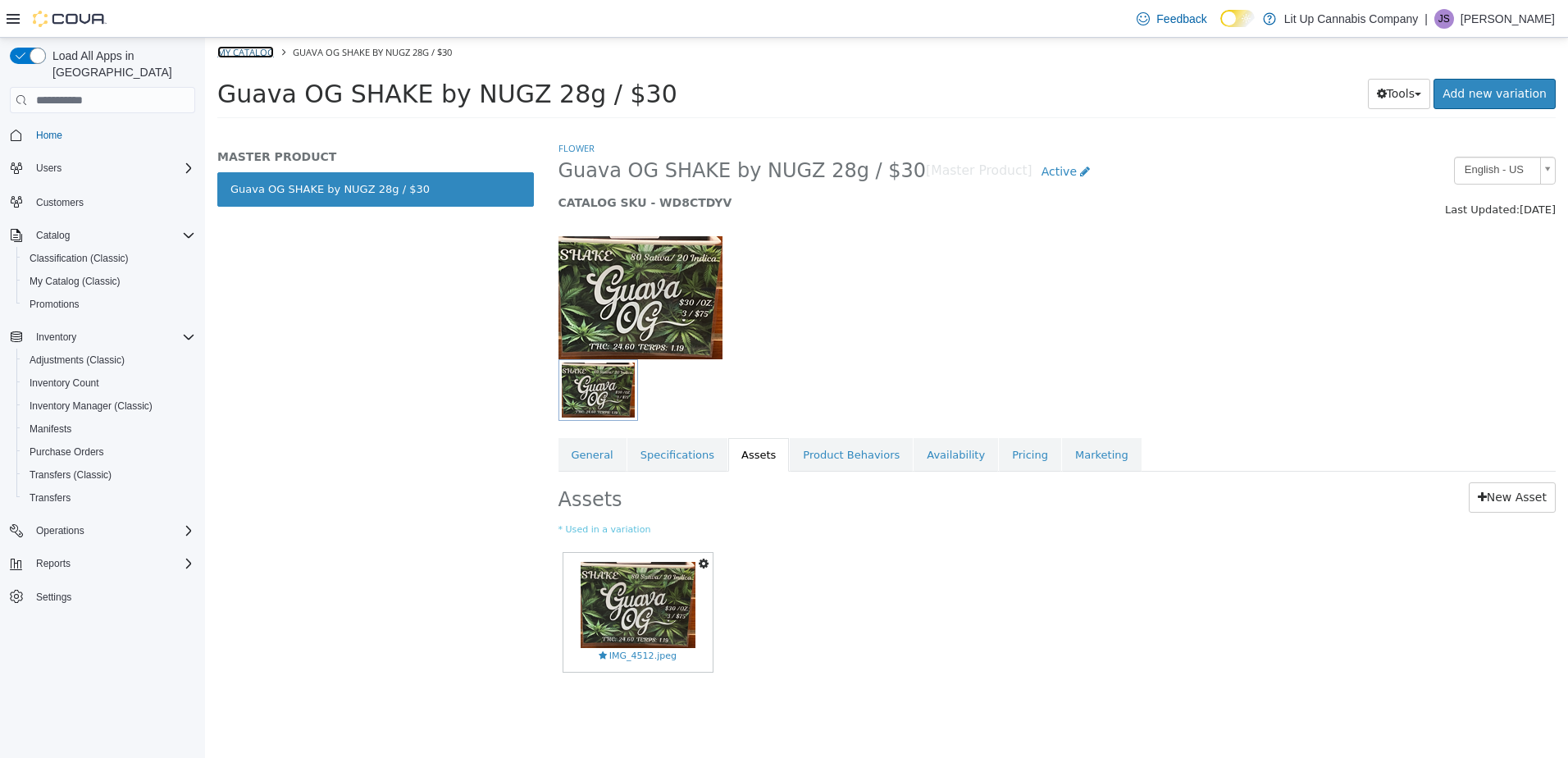
click at [241, 49] on link "My Catalog" at bounding box center [246, 53] width 56 height 13
select select "**********"
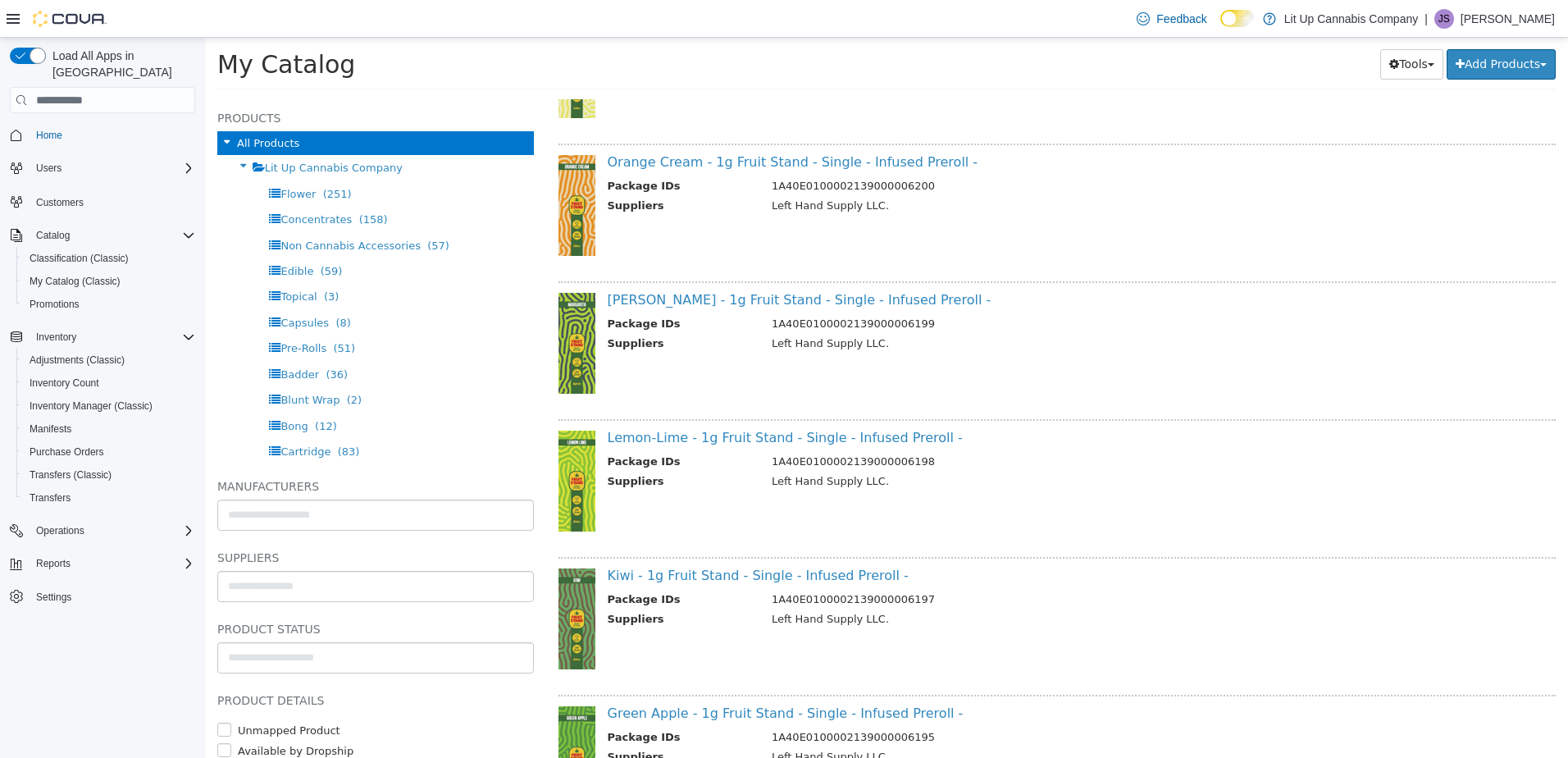
drag, startPoint x: 1085, startPoint y: 365, endPoint x: 1083, endPoint y: 539, distance: 174.0
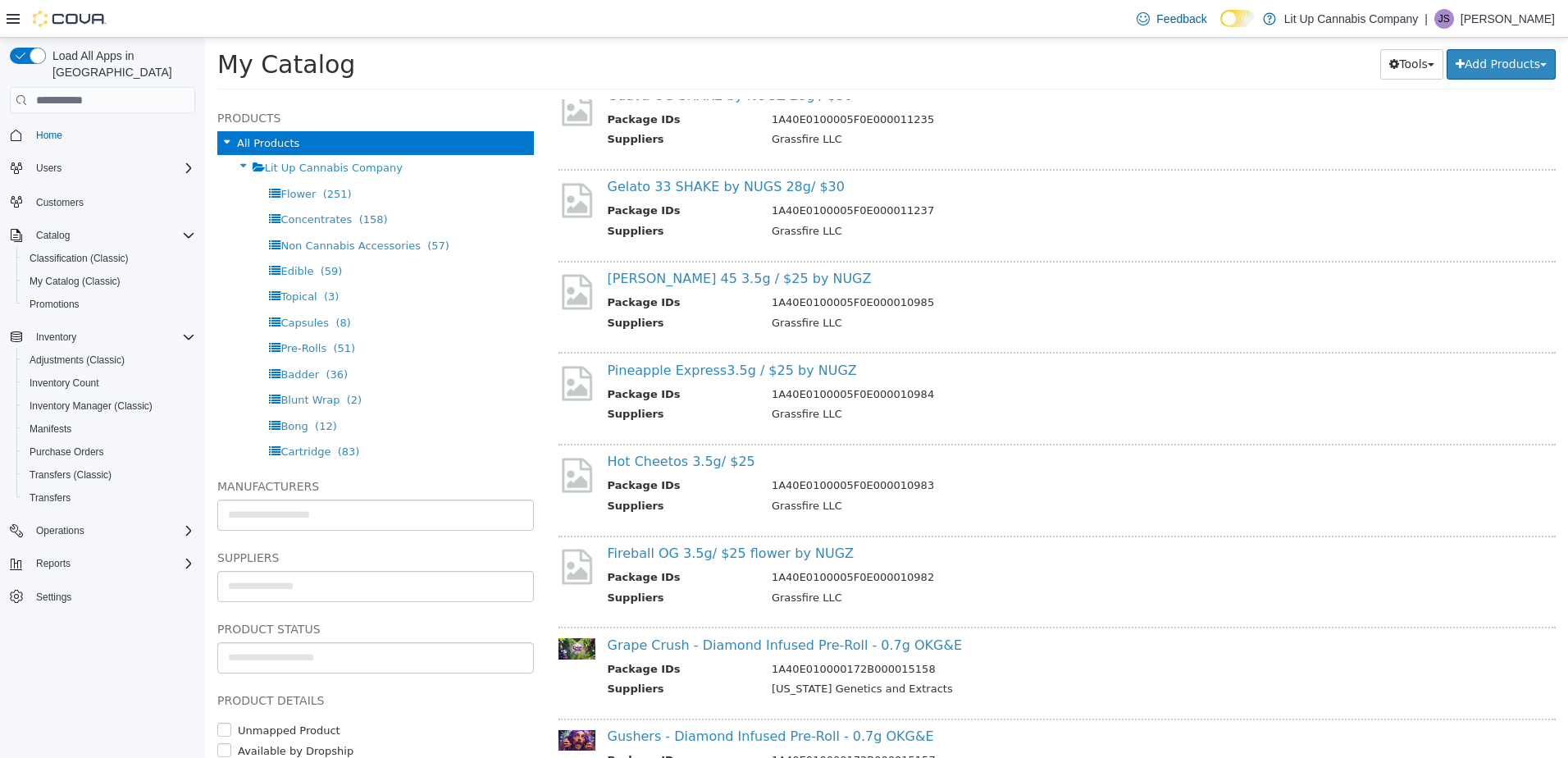
scroll to position [6825, 0]
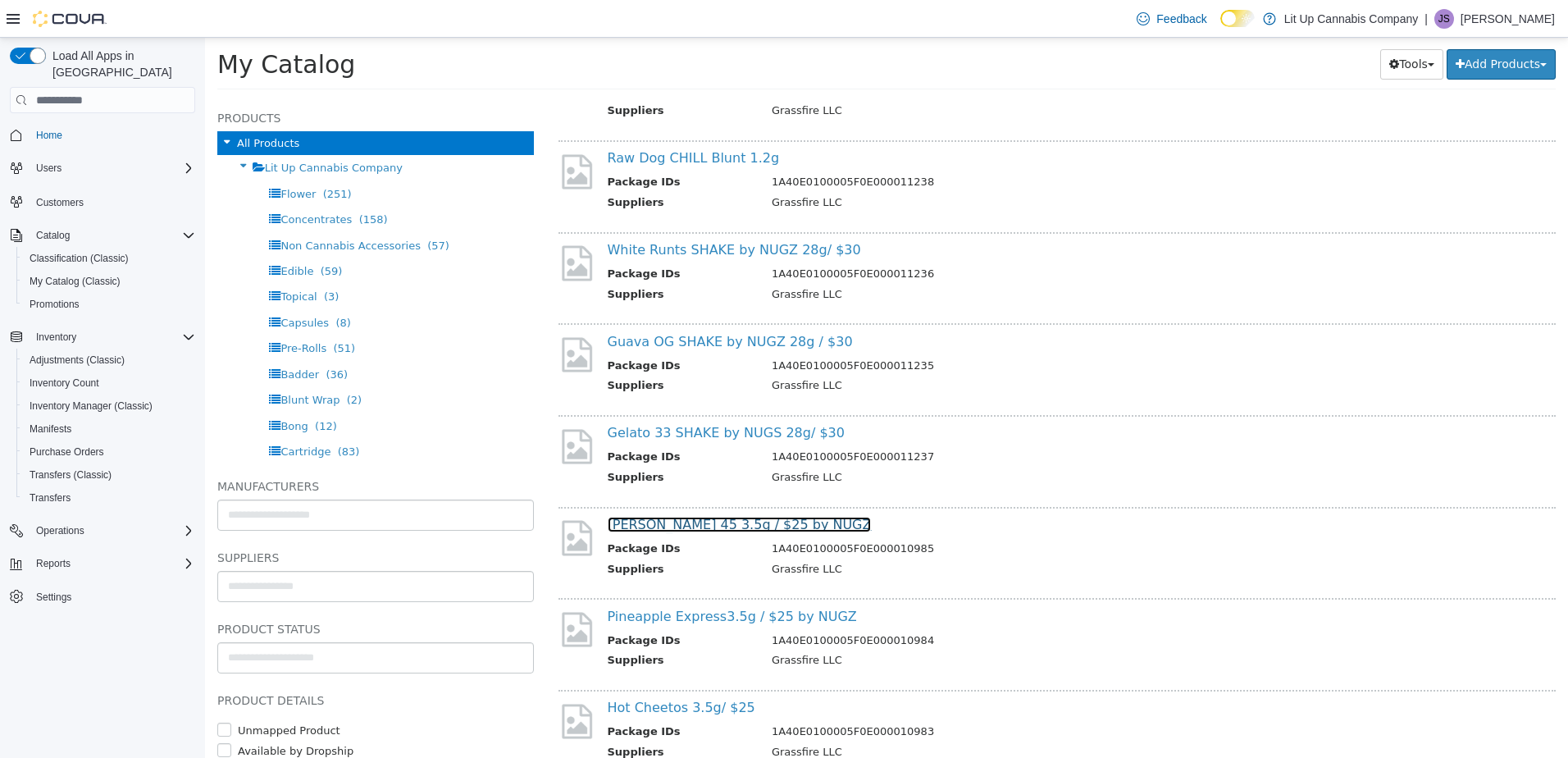
click at [682, 526] on link "Runtz 45 3.5g / $25 by NUGZ" at bounding box center [739, 524] width 264 height 15
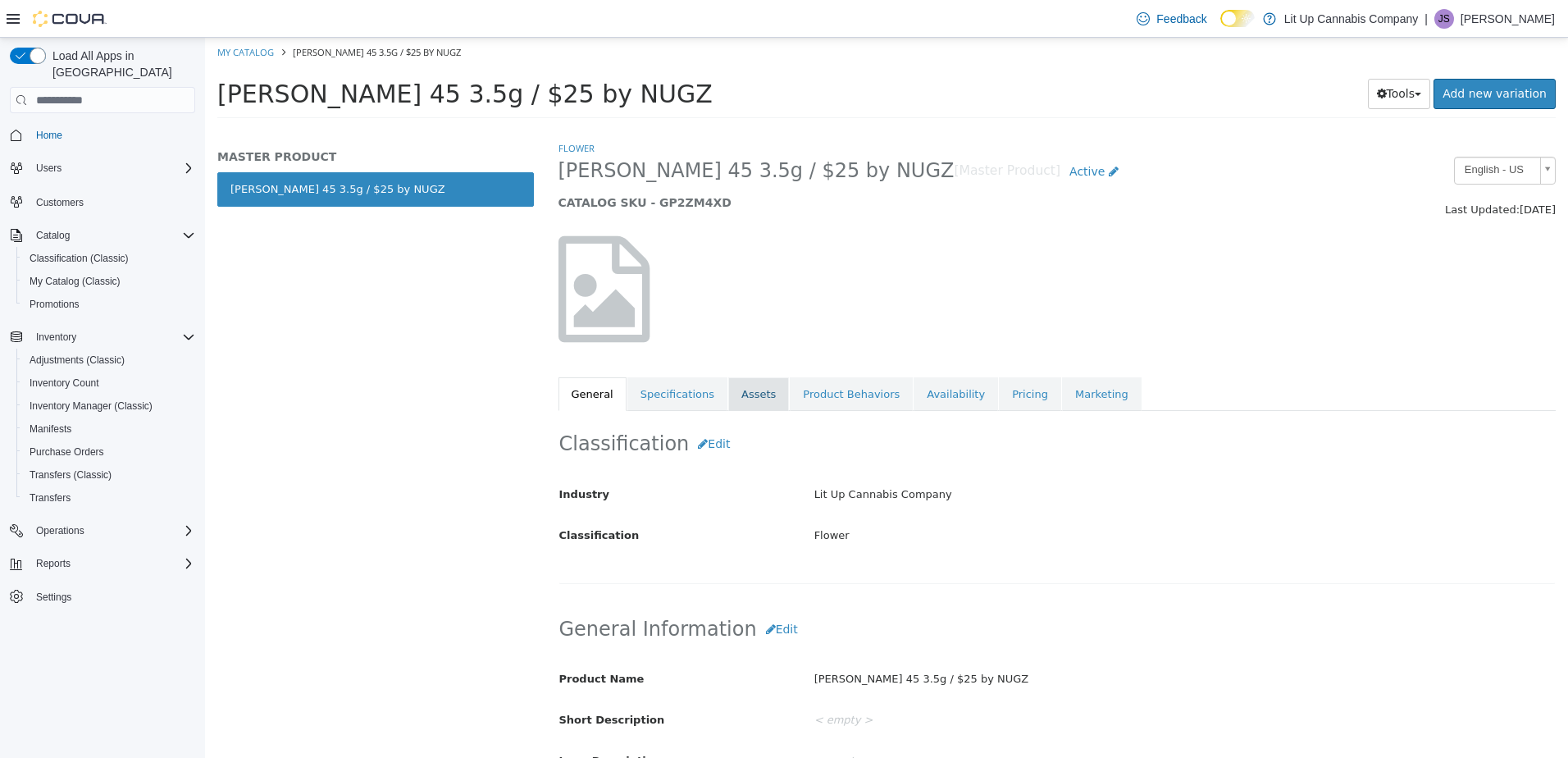
click at [743, 397] on link "Assets" at bounding box center [758, 394] width 61 height 34
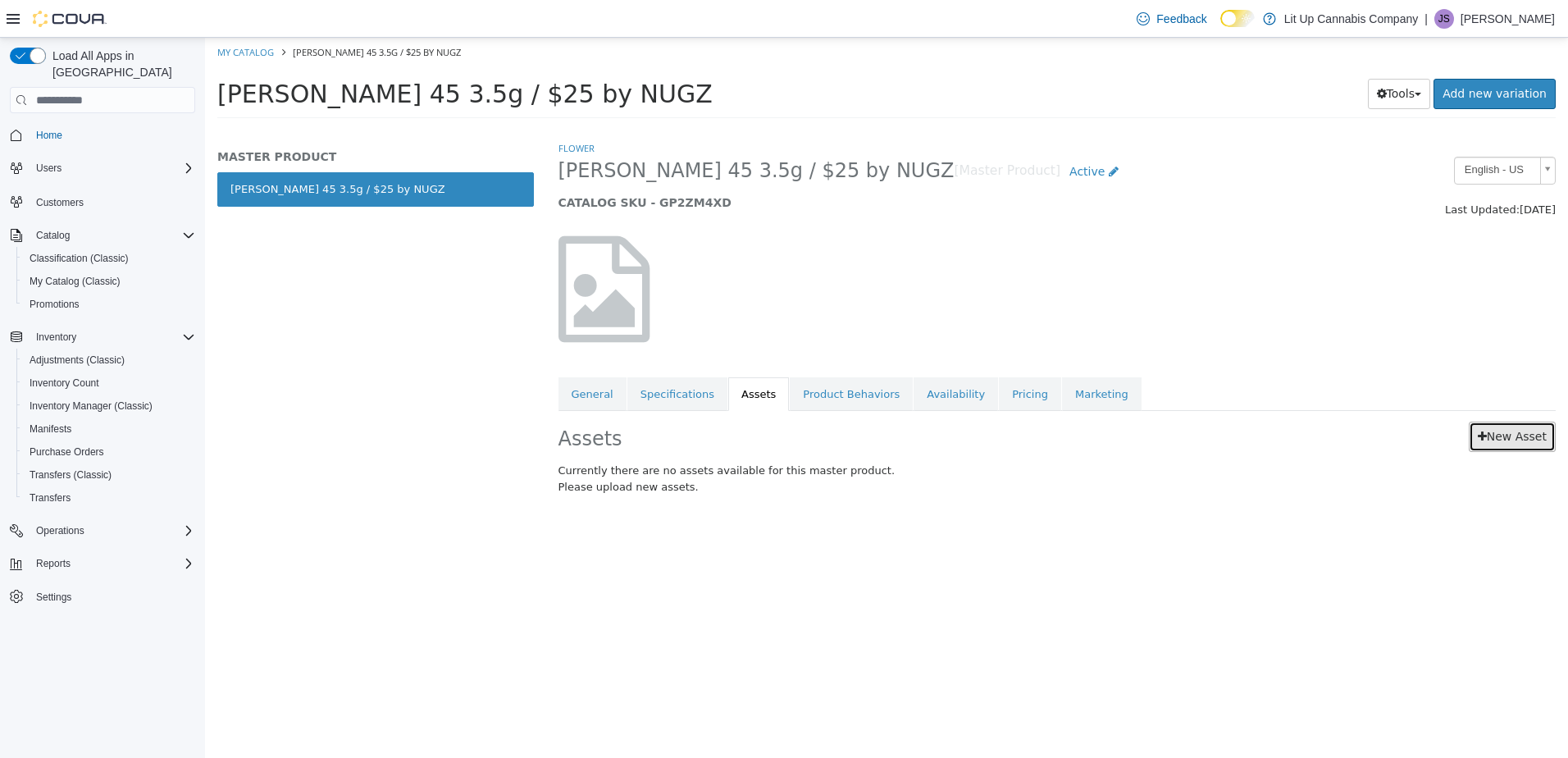
click at [1493, 429] on link "New Asset" at bounding box center [1512, 436] width 87 height 30
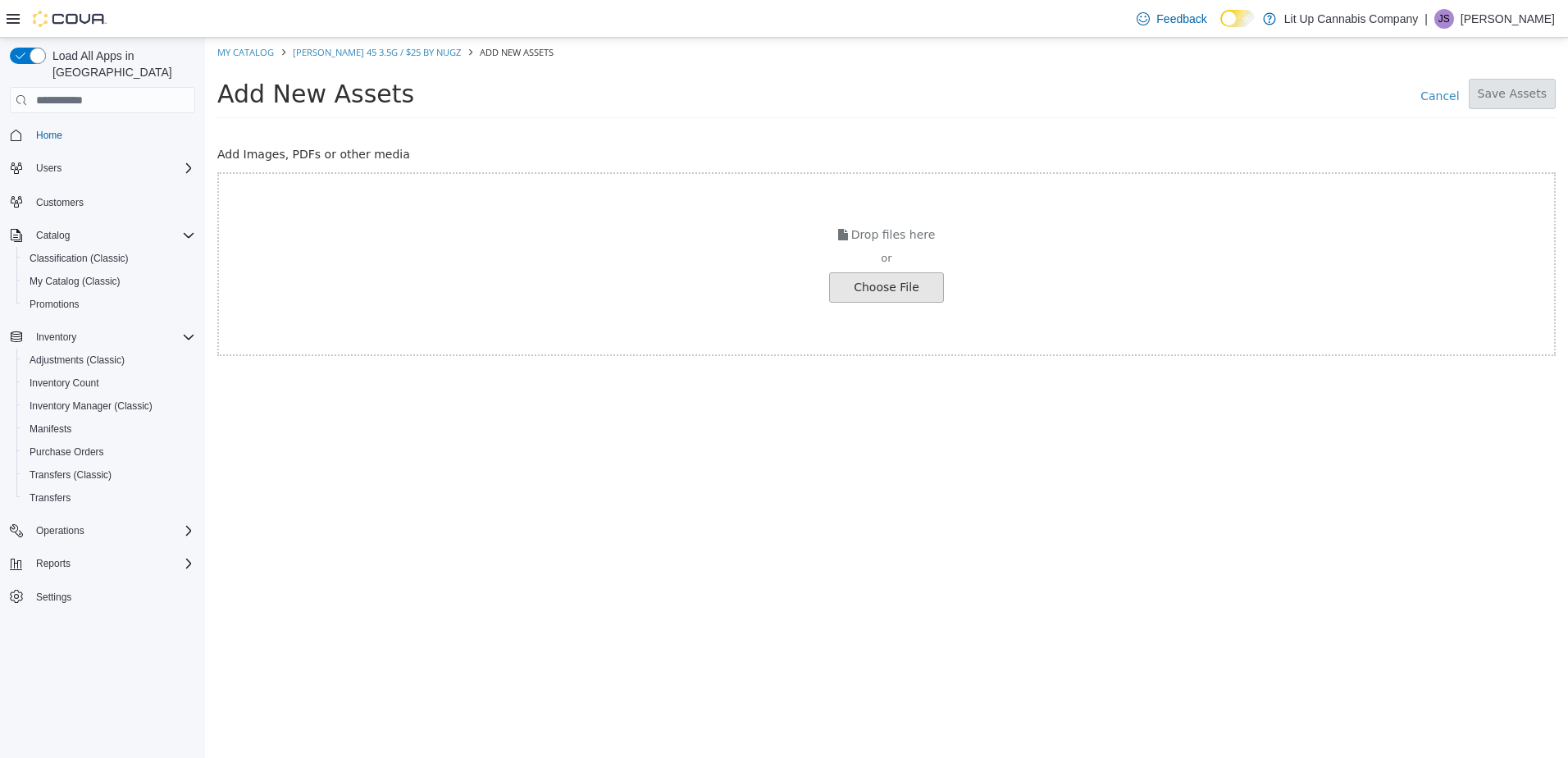
click at [868, 295] on input "file" at bounding box center [27, 287] width 1830 height 29
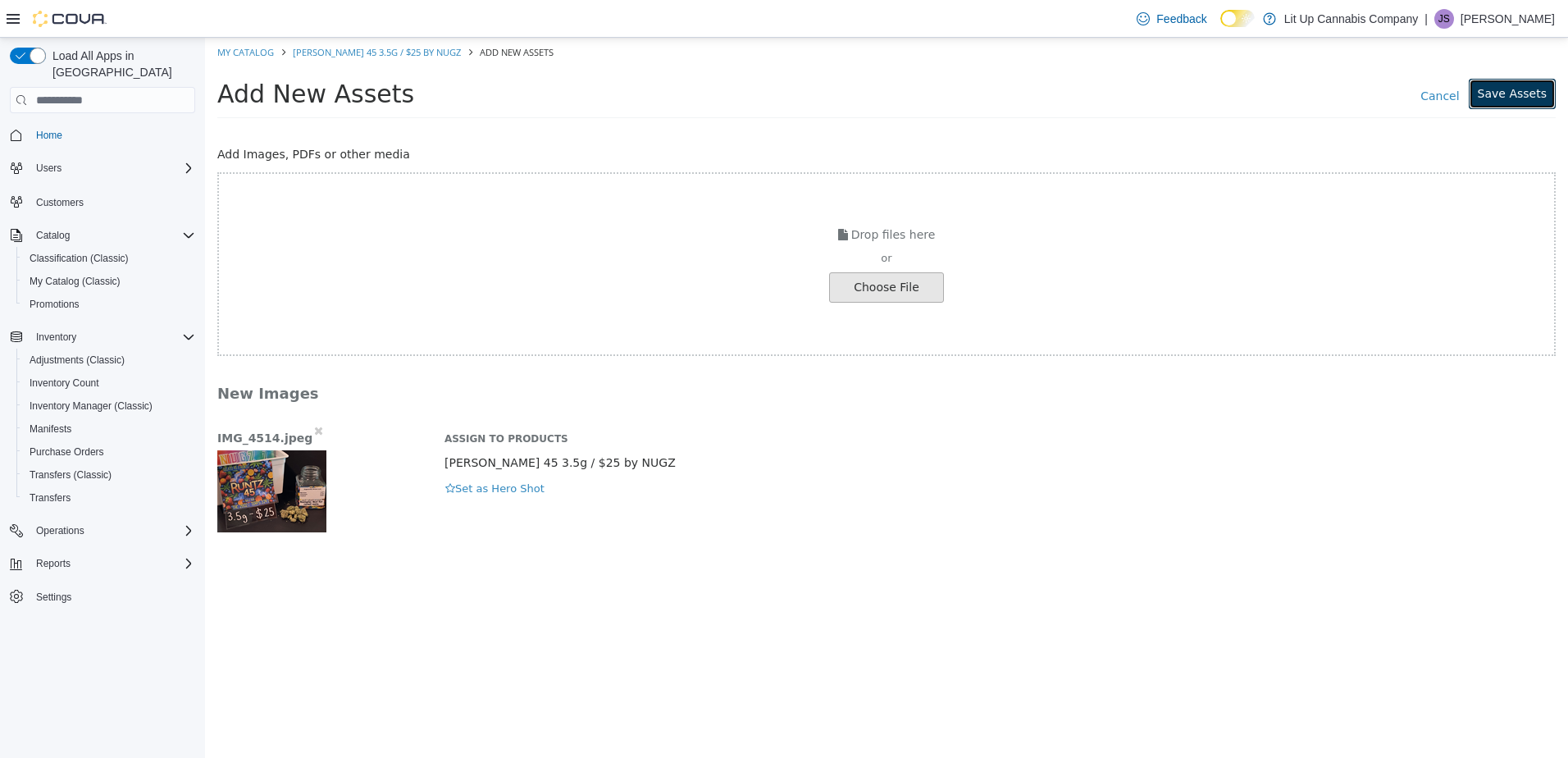
click at [1504, 96] on button "Save Assets" at bounding box center [1512, 93] width 87 height 30
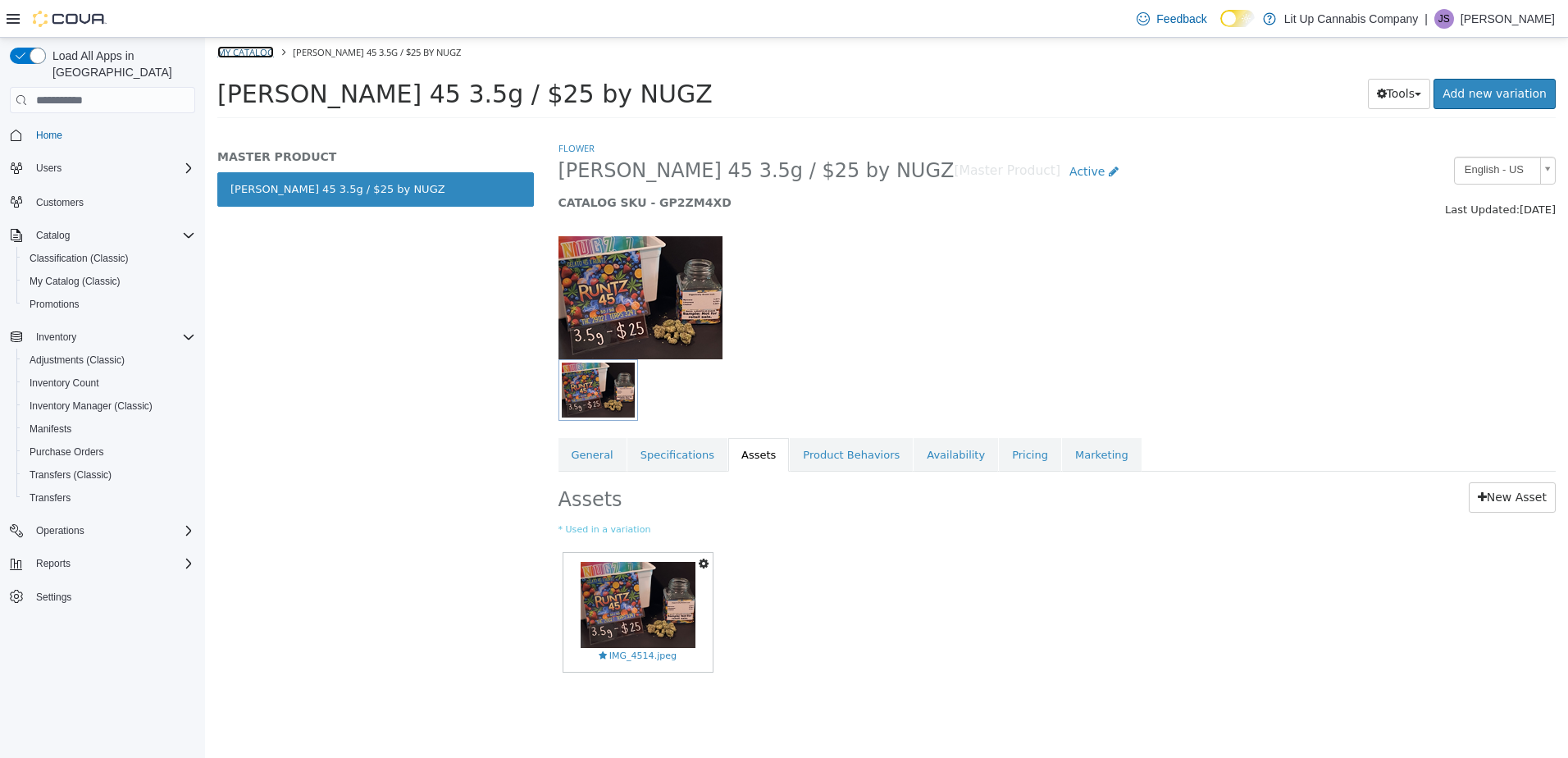
click at [246, 53] on link "My Catalog" at bounding box center [246, 53] width 56 height 13
select select "**********"
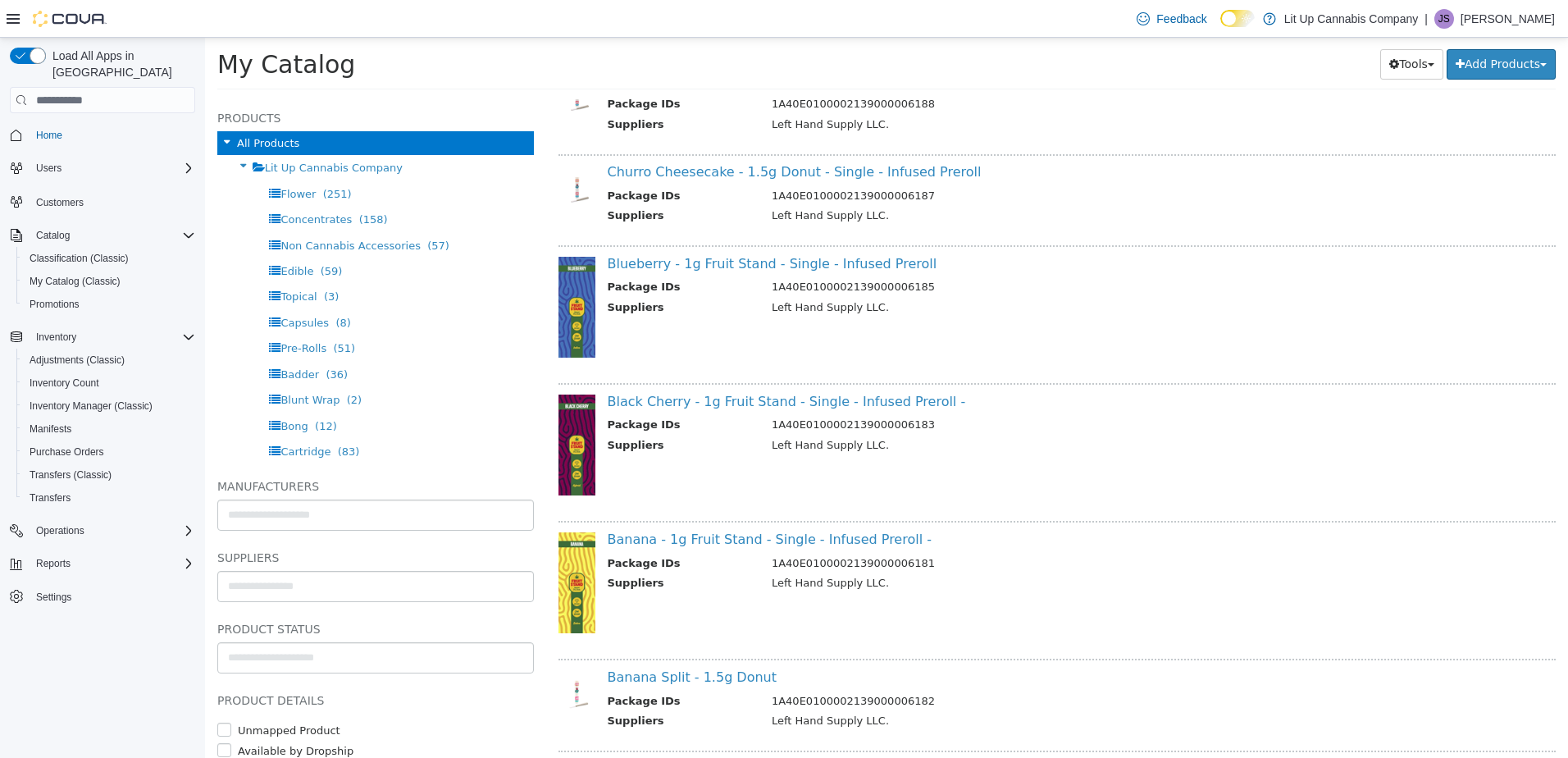
drag, startPoint x: 931, startPoint y: 413, endPoint x: 916, endPoint y: 604, distance: 191.6
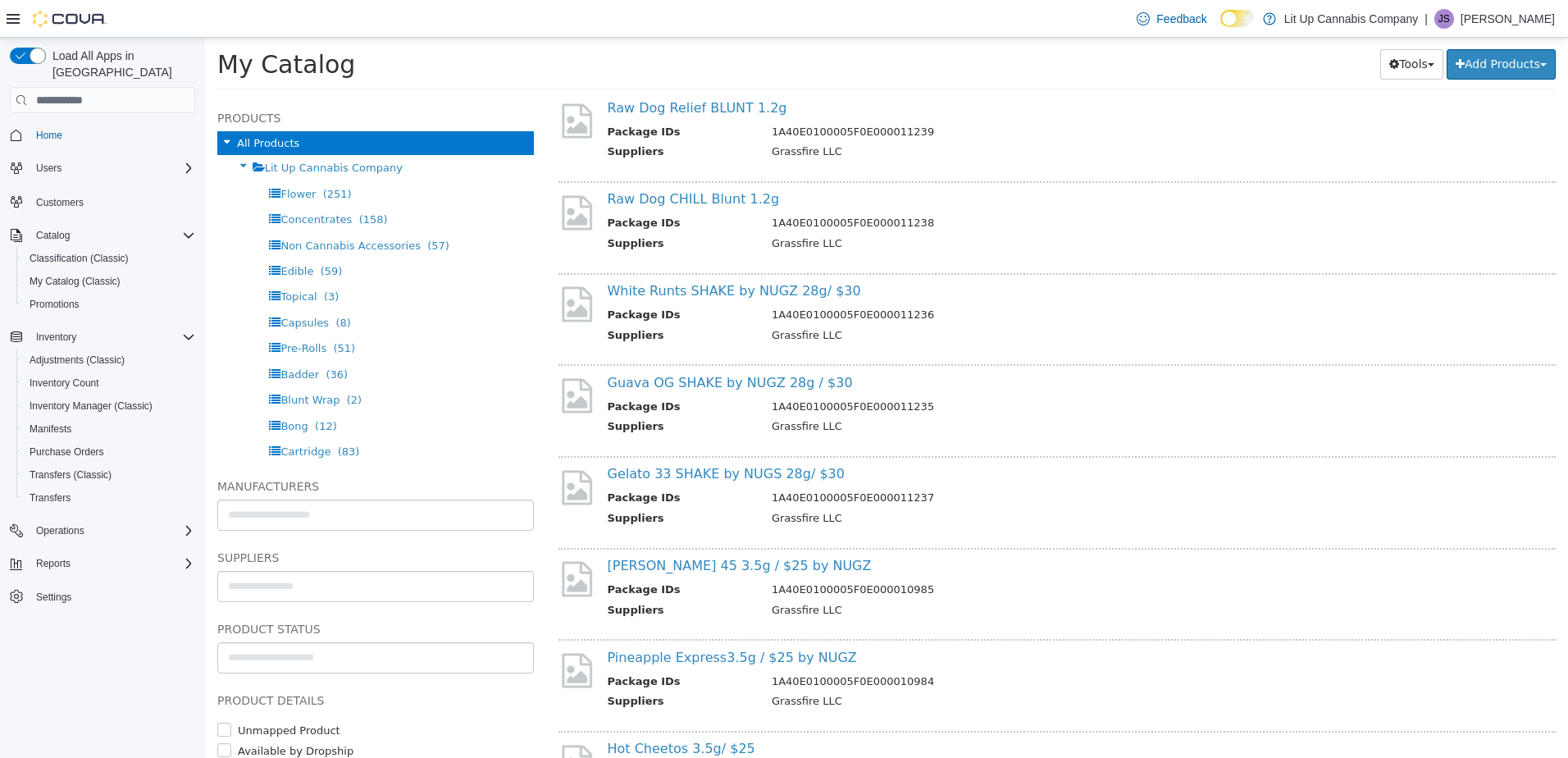
scroll to position [7082, 0]
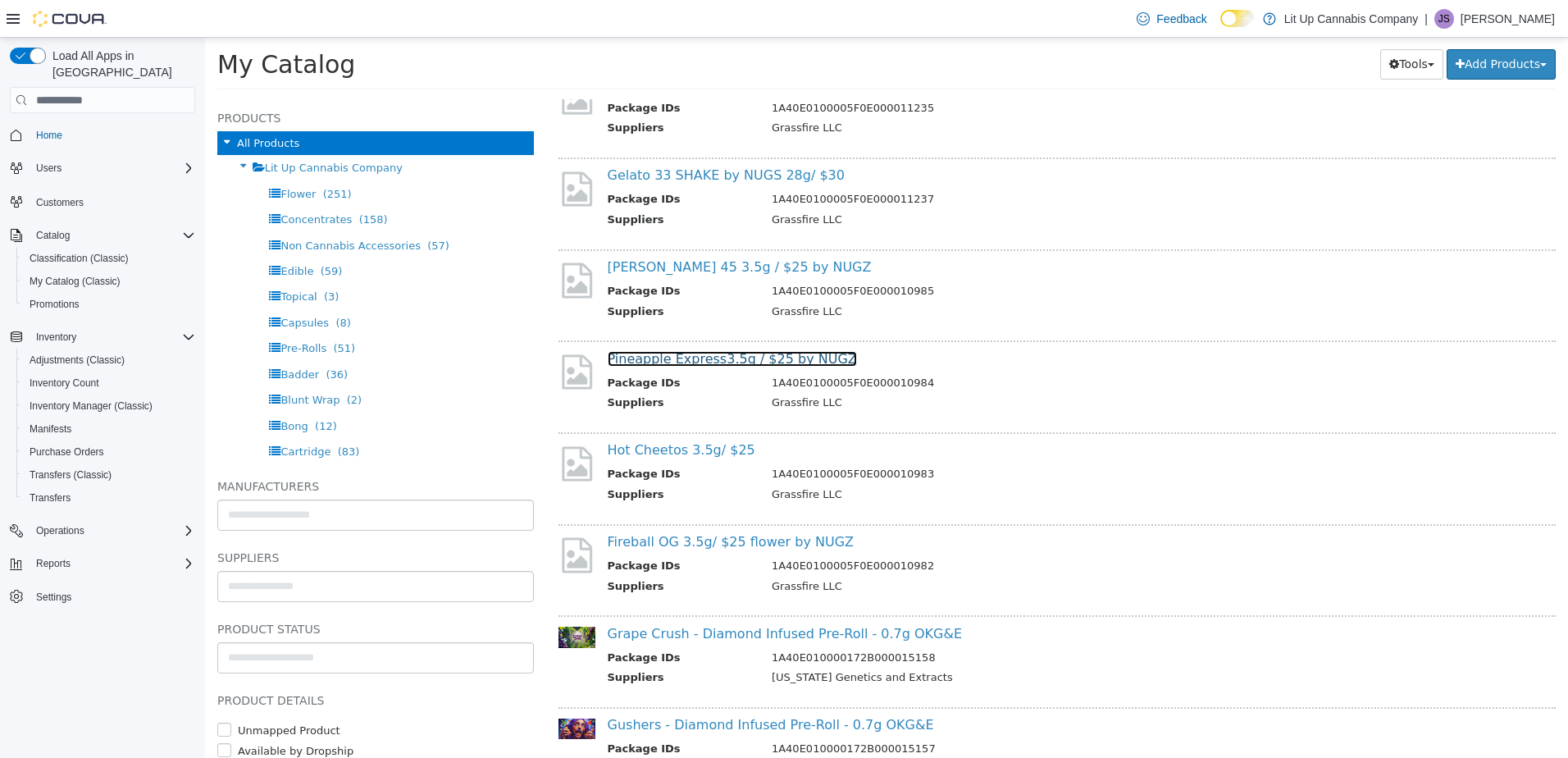
click at [660, 355] on link "Pineapple Express3.5g / $25 by NUGZ" at bounding box center [731, 358] width 249 height 15
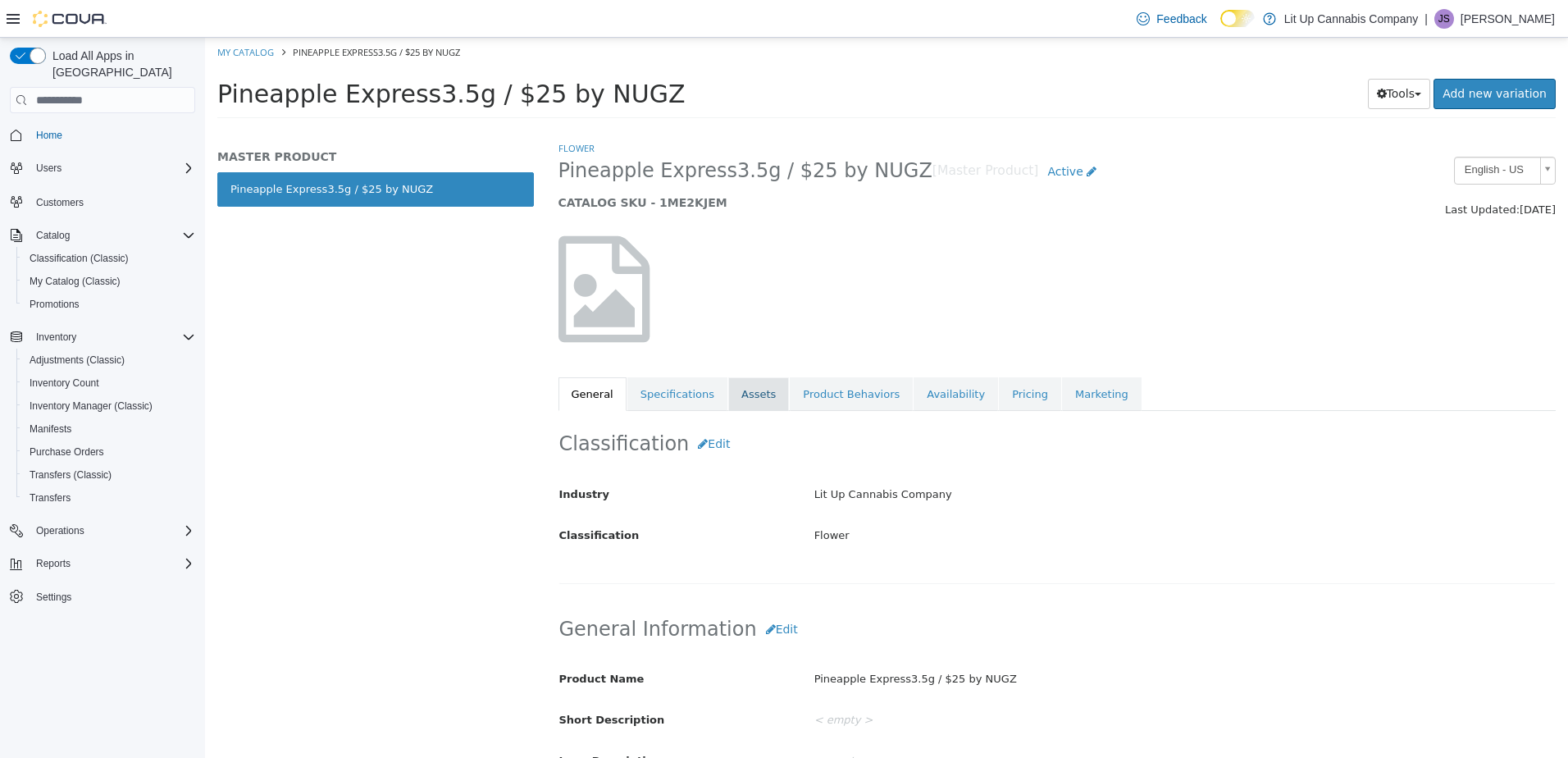
click at [746, 387] on link "Assets" at bounding box center [758, 394] width 61 height 34
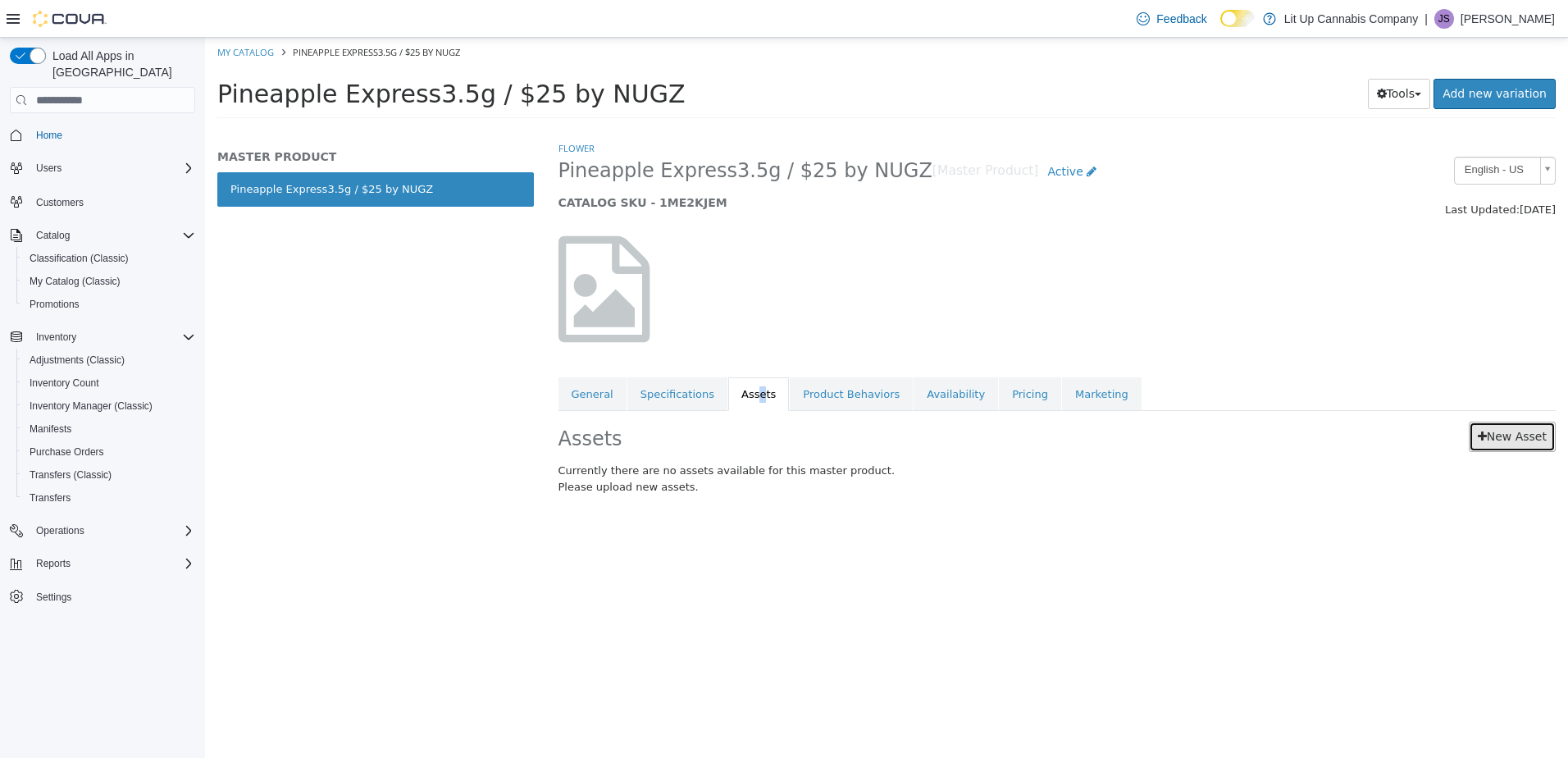
click at [1528, 426] on link "New Asset" at bounding box center [1512, 436] width 87 height 30
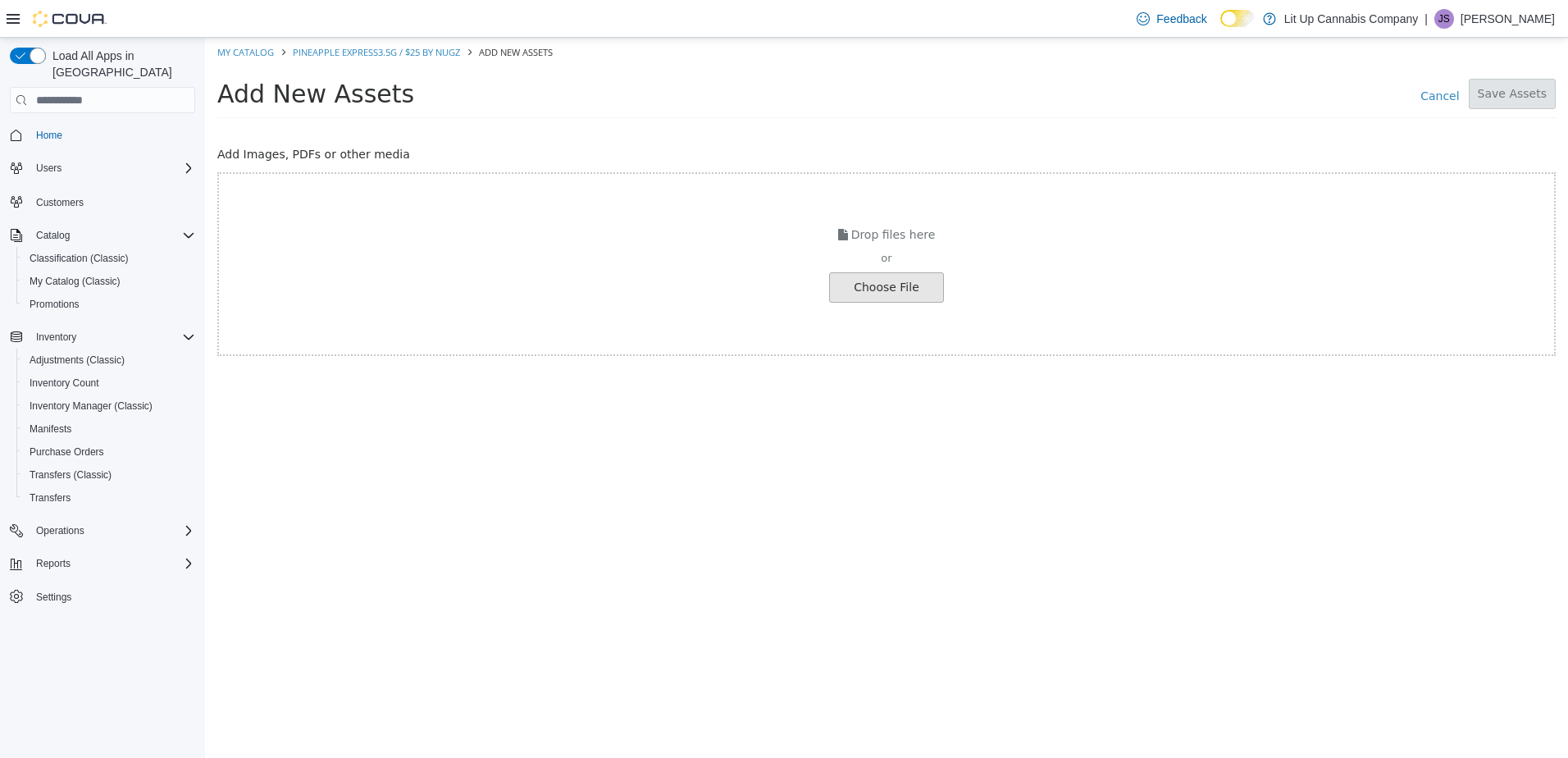
click at [900, 284] on input "file" at bounding box center [27, 287] width 1830 height 29
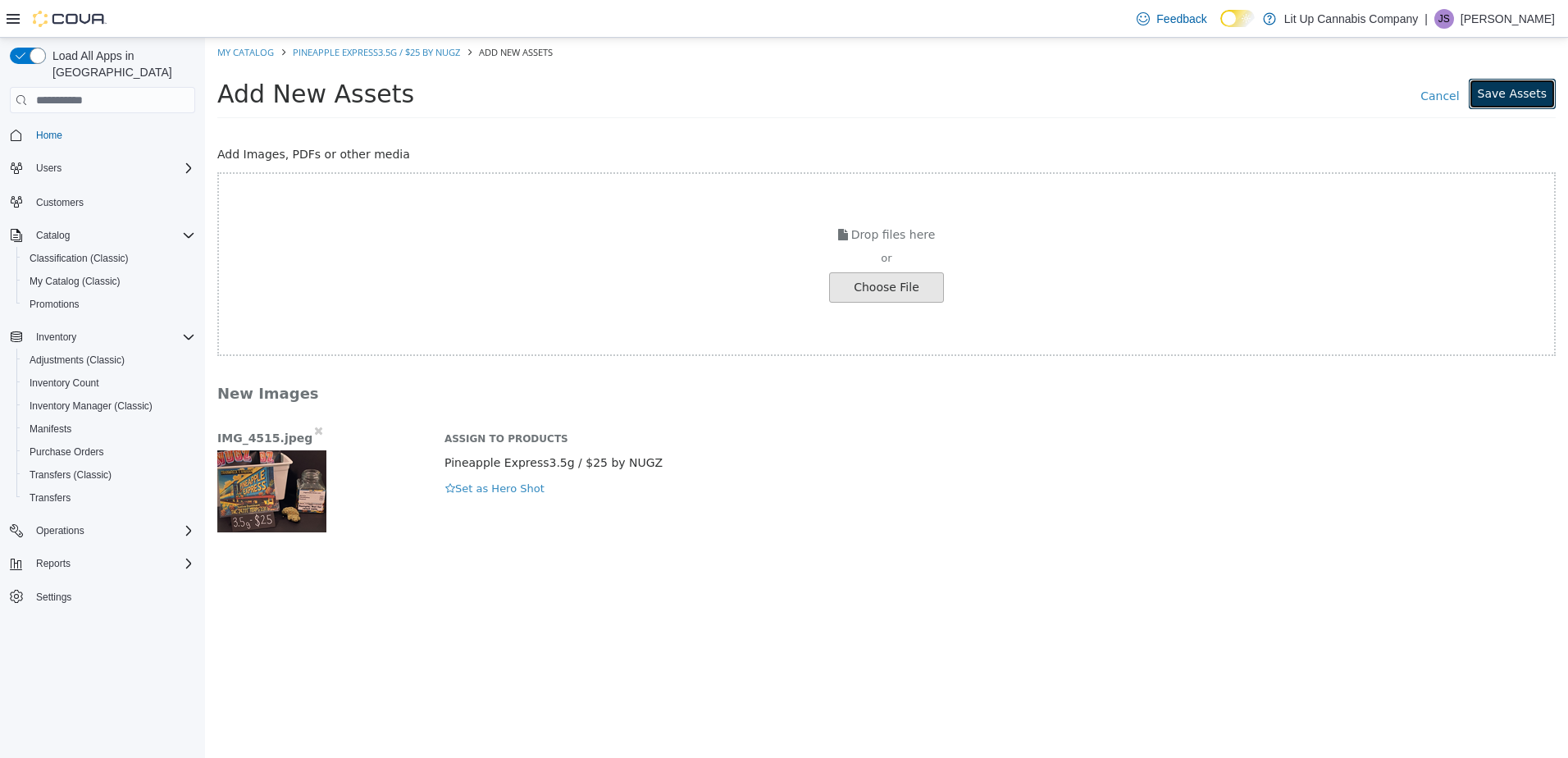
click at [1507, 91] on button "Save Assets" at bounding box center [1512, 93] width 87 height 30
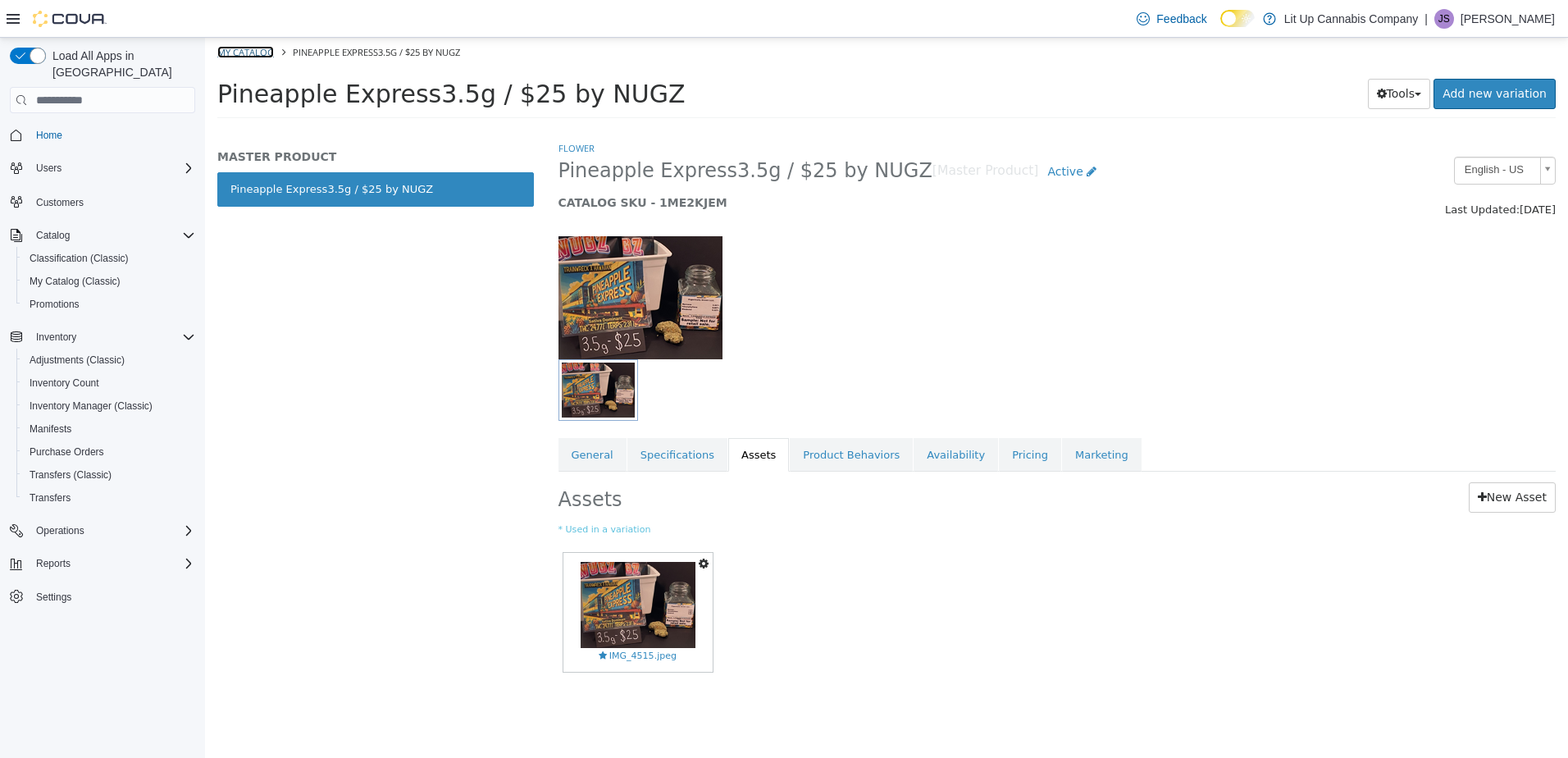
click at [246, 53] on link "My Catalog" at bounding box center [246, 53] width 56 height 13
select select "**********"
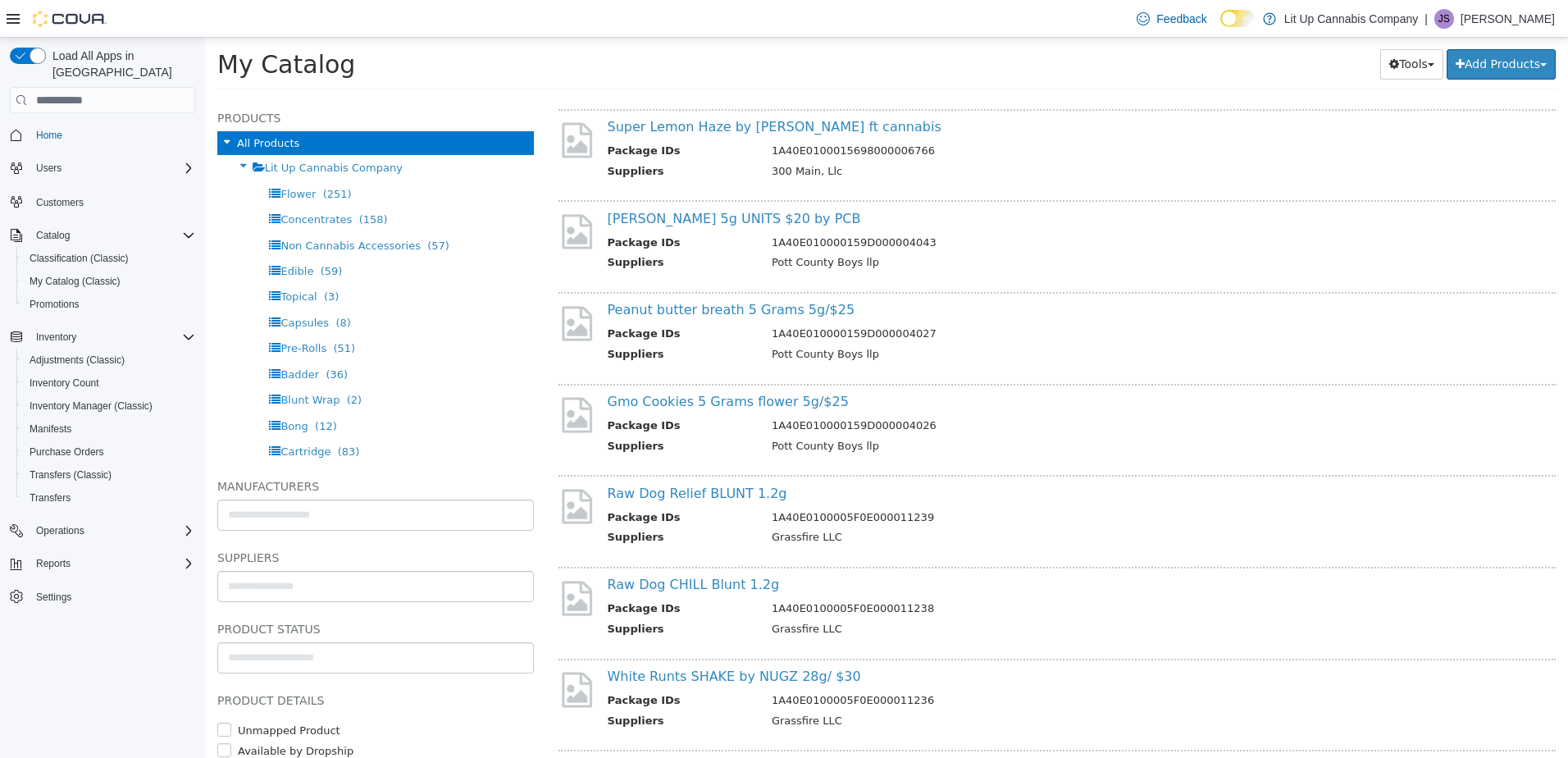
scroll to position [7218, 0]
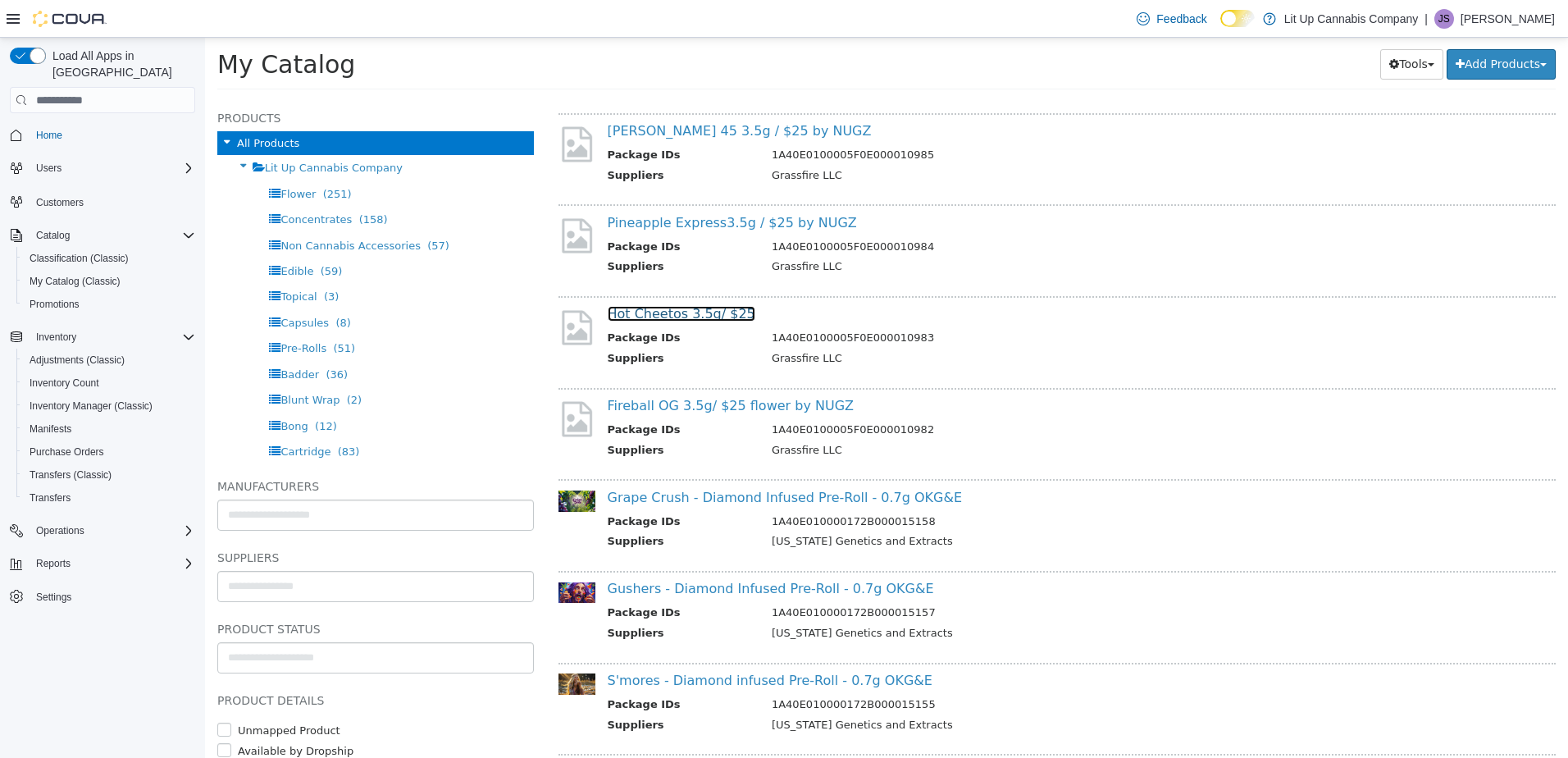
click at [690, 315] on link "Hot Cheetos 3.5g/ $25" at bounding box center [681, 313] width 148 height 15
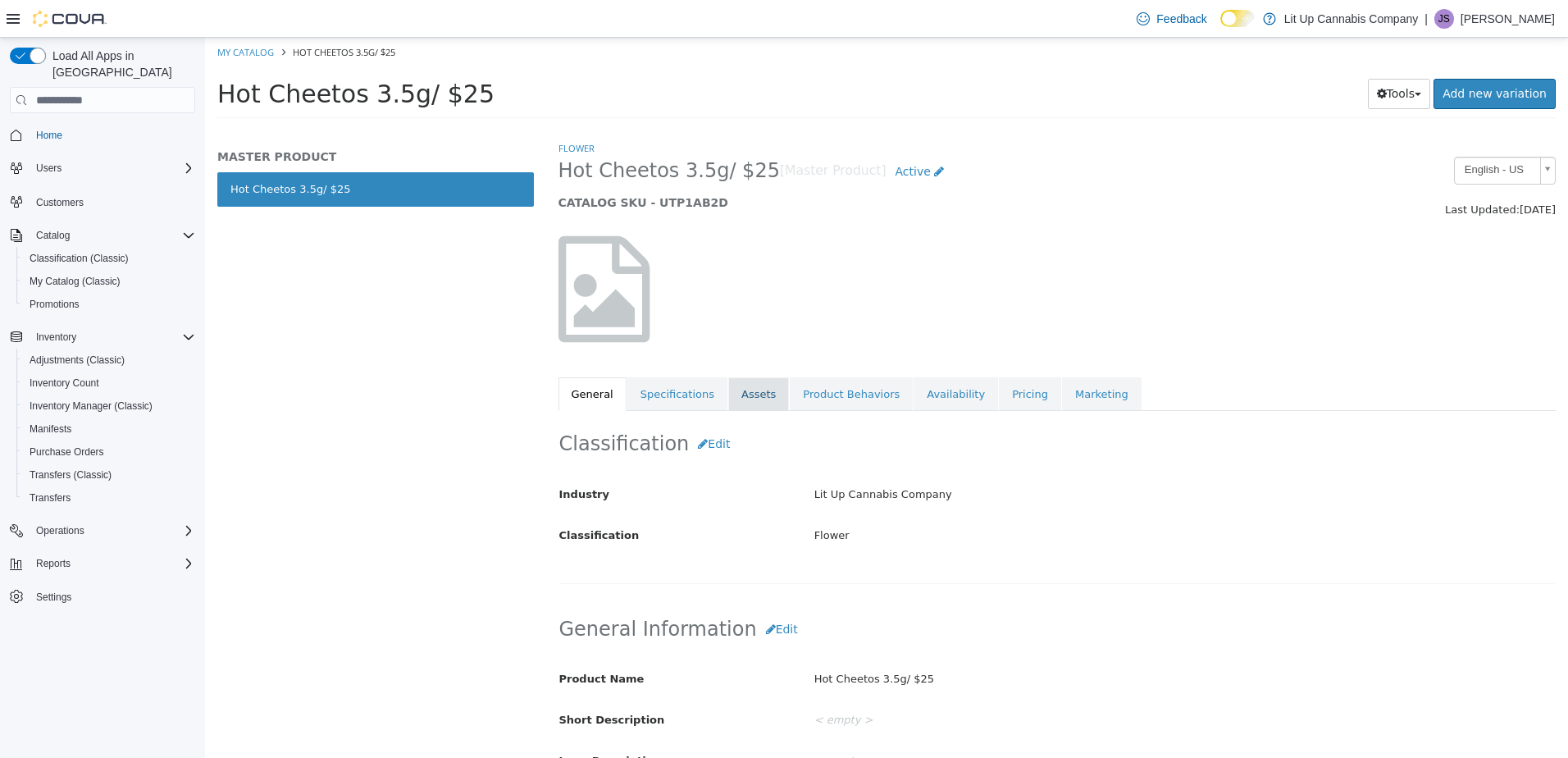
click at [741, 391] on link "Assets" at bounding box center [758, 394] width 61 height 34
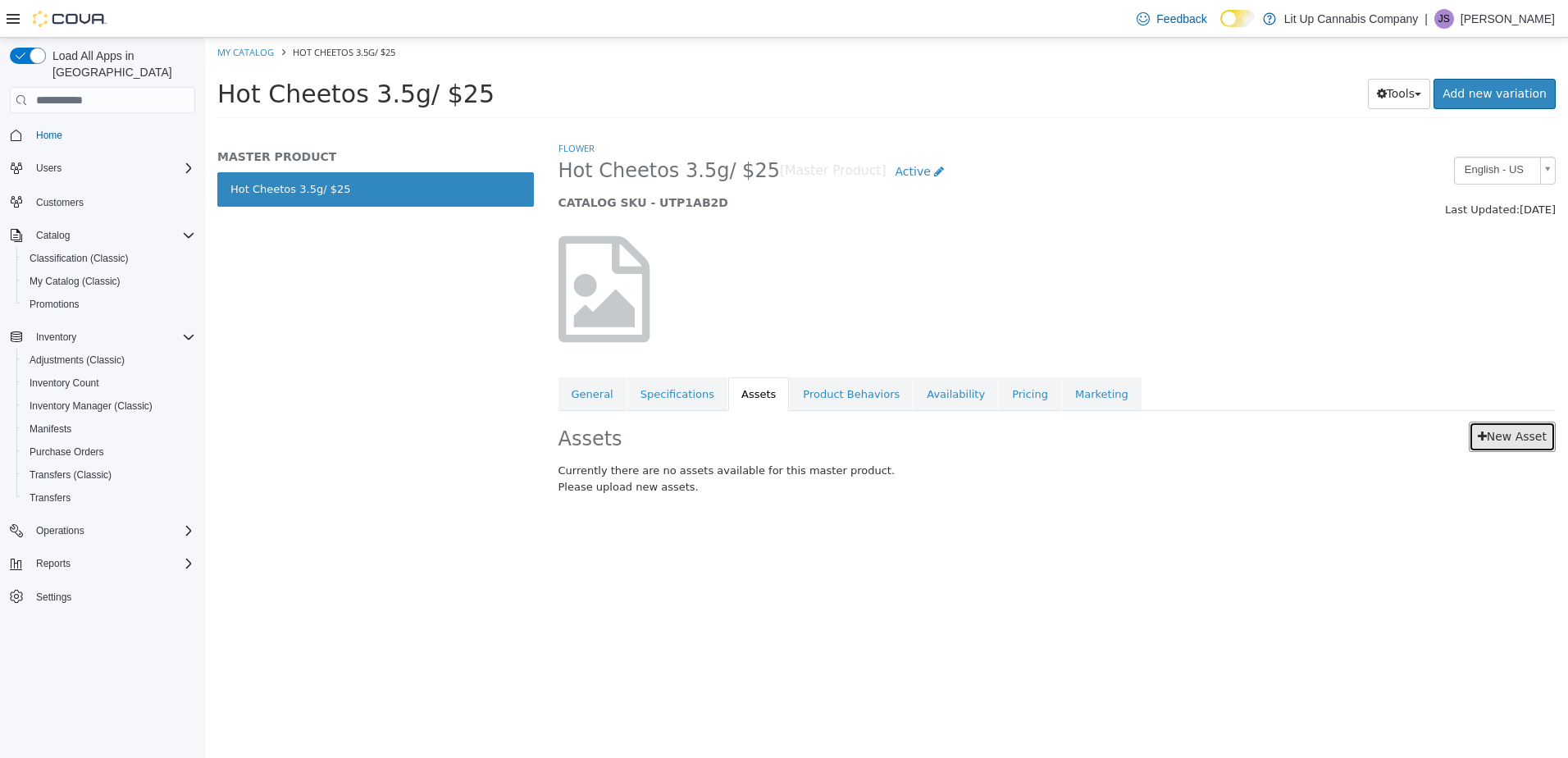
click at [1509, 442] on link "New Asset" at bounding box center [1512, 436] width 87 height 30
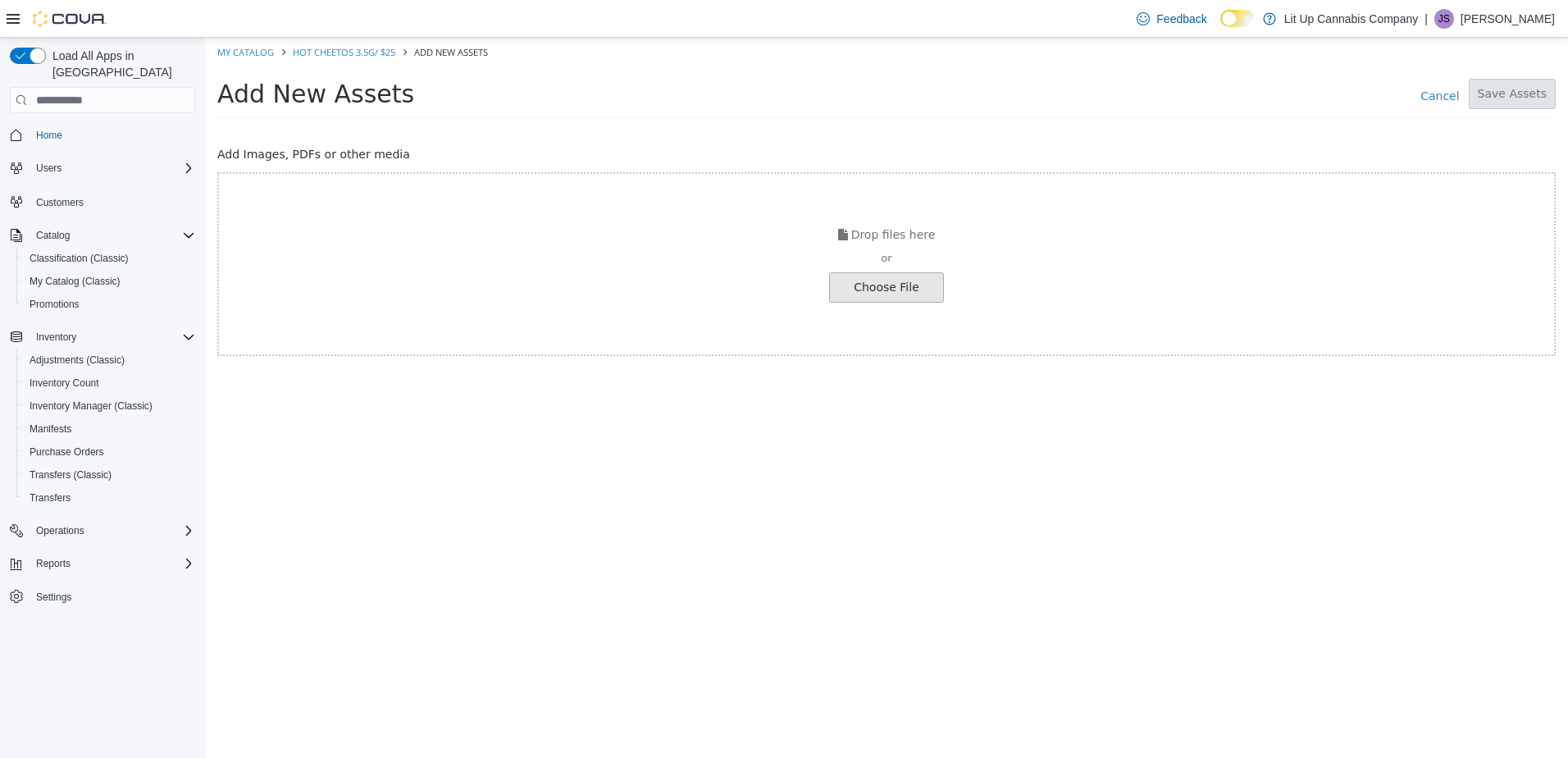
click at [882, 286] on input "file" at bounding box center [27, 287] width 1830 height 29
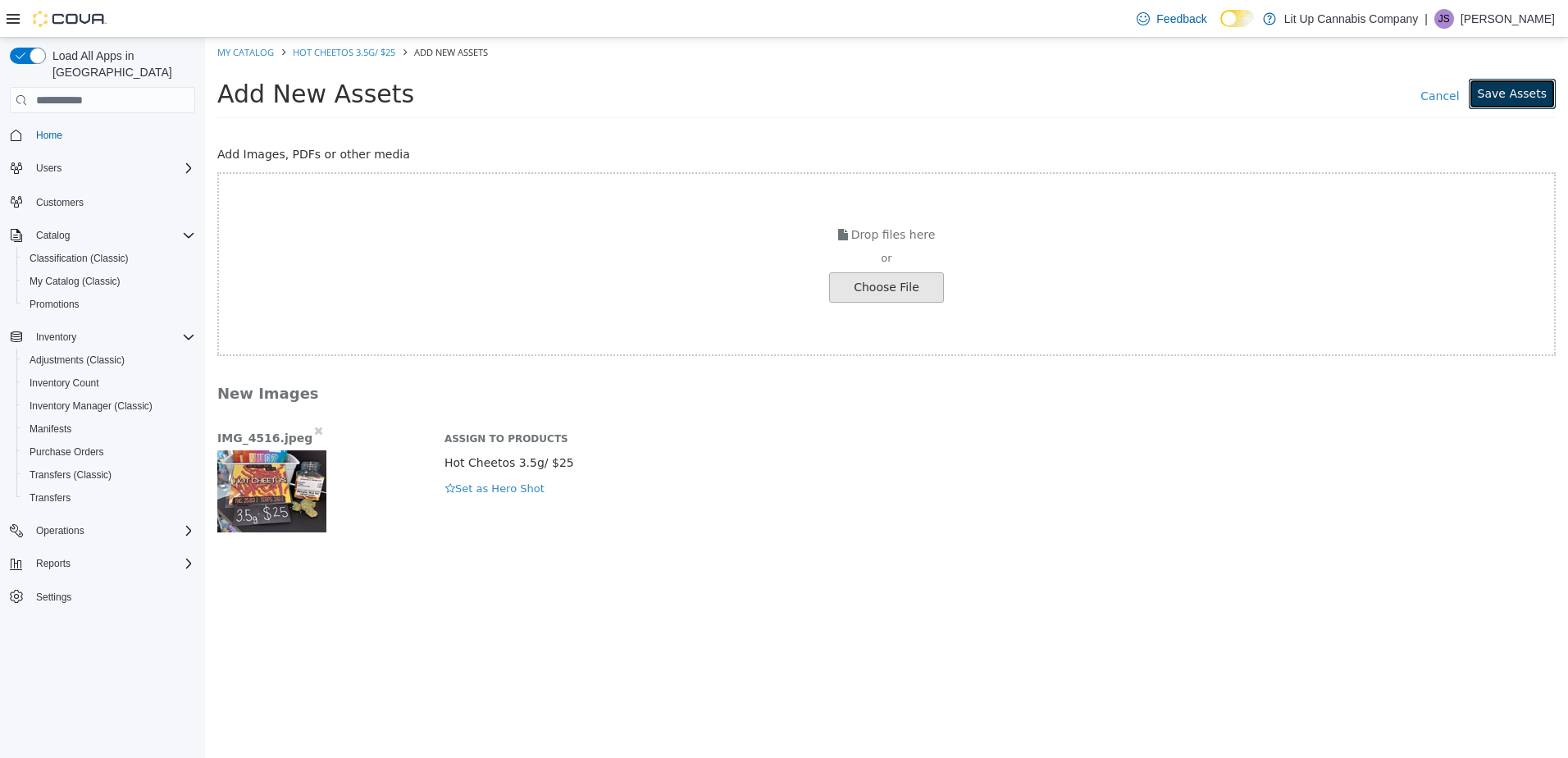
click at [1525, 89] on button "Save Assets" at bounding box center [1512, 93] width 87 height 30
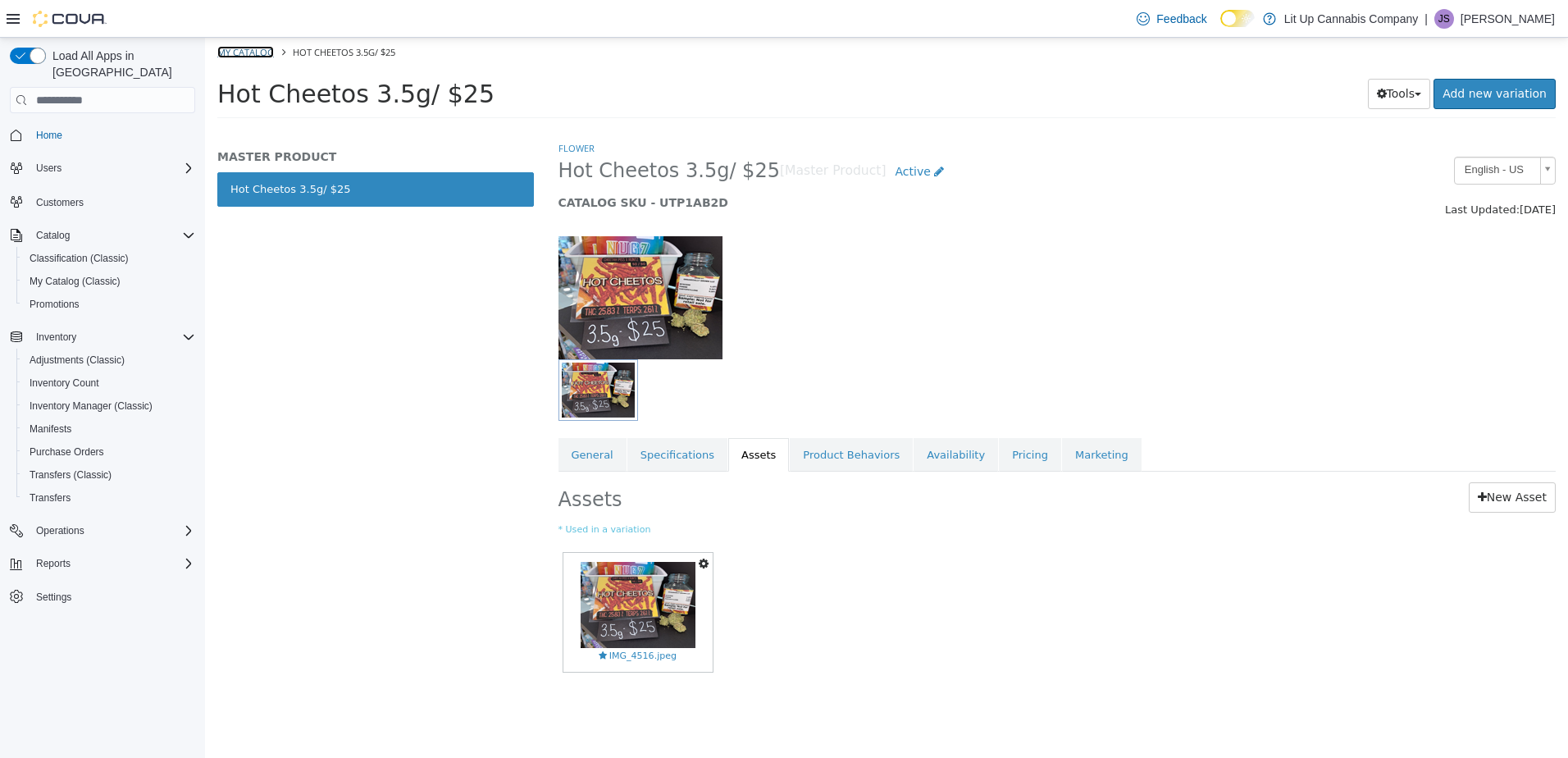
click at [237, 51] on link "My Catalog" at bounding box center [246, 53] width 56 height 13
select select "**********"
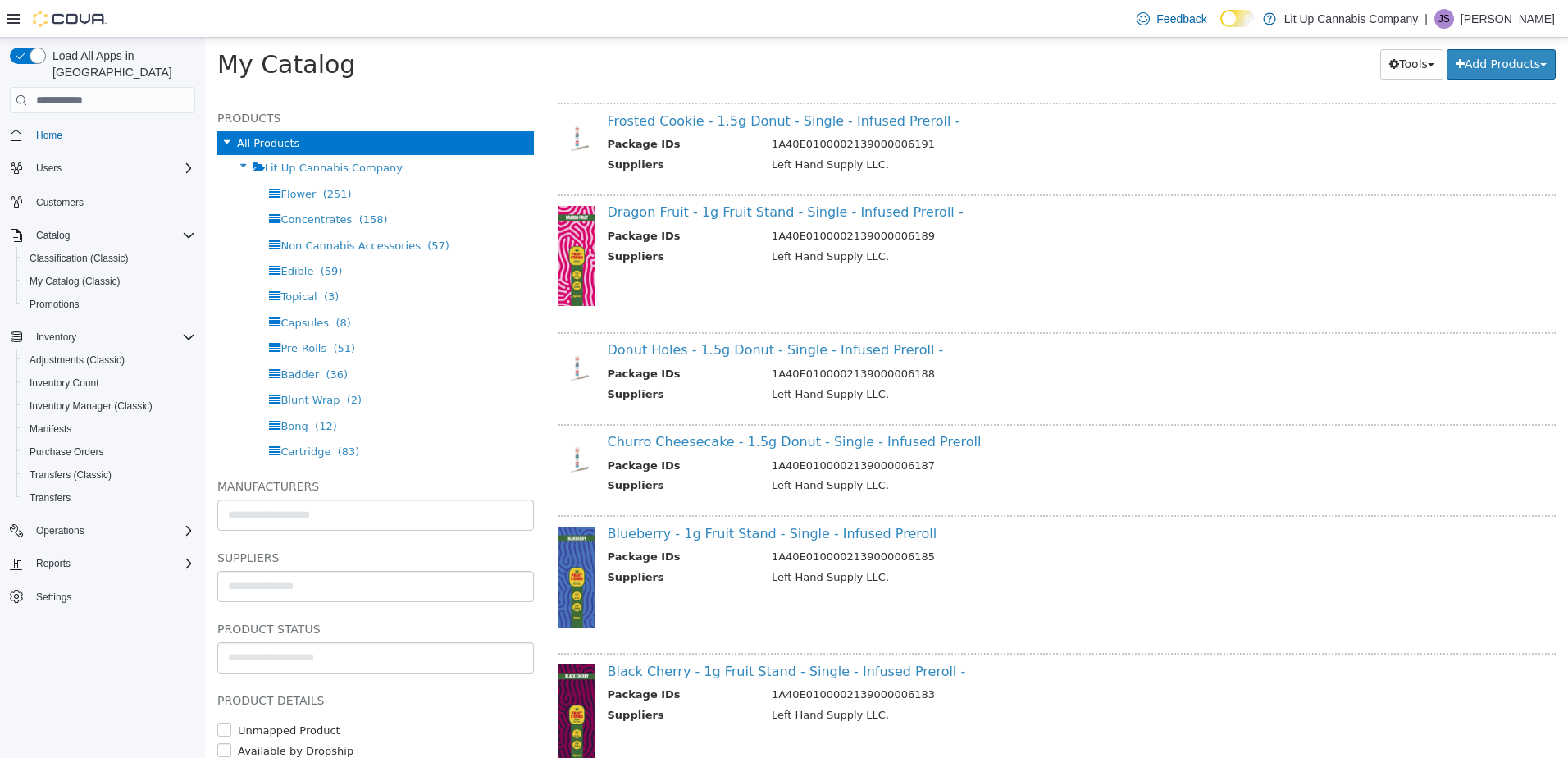
drag, startPoint x: 1036, startPoint y: 383, endPoint x: 1040, endPoint y: 579, distance: 196.0
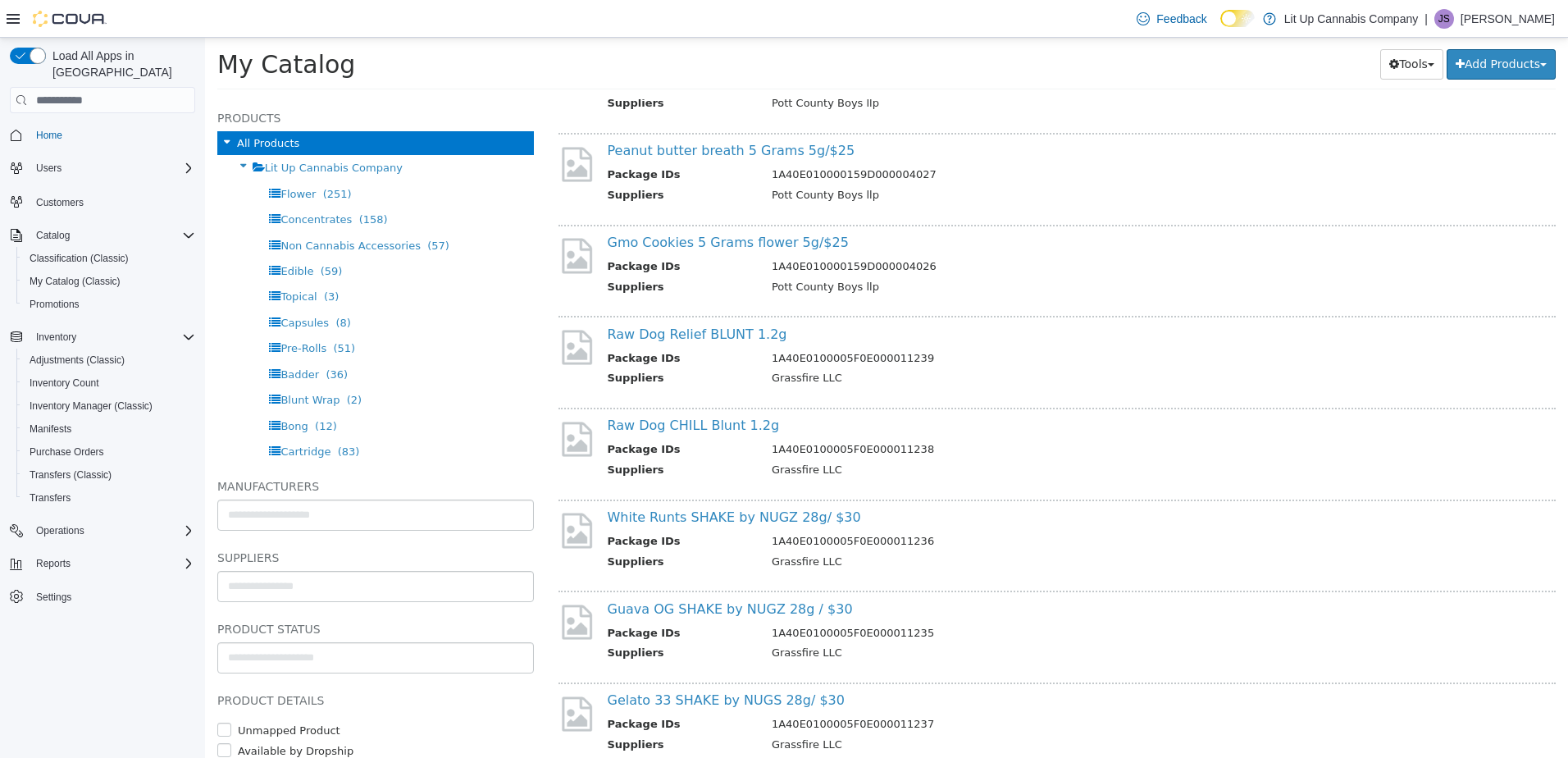
scroll to position [6971, 0]
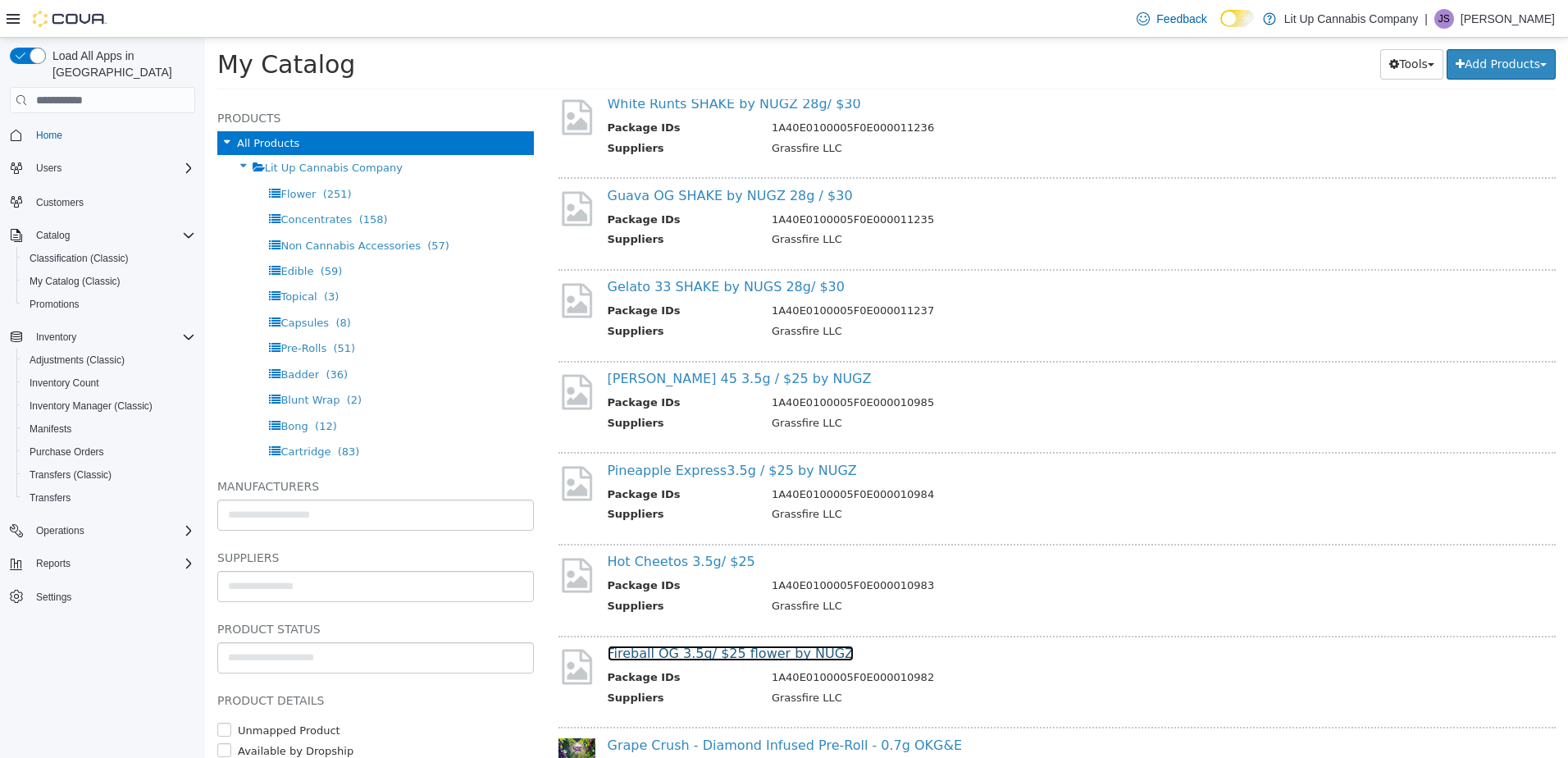
click at [721, 658] on link "Fireball OG 3.5g/ $25 flower by NUGZ" at bounding box center [730, 653] width 246 height 15
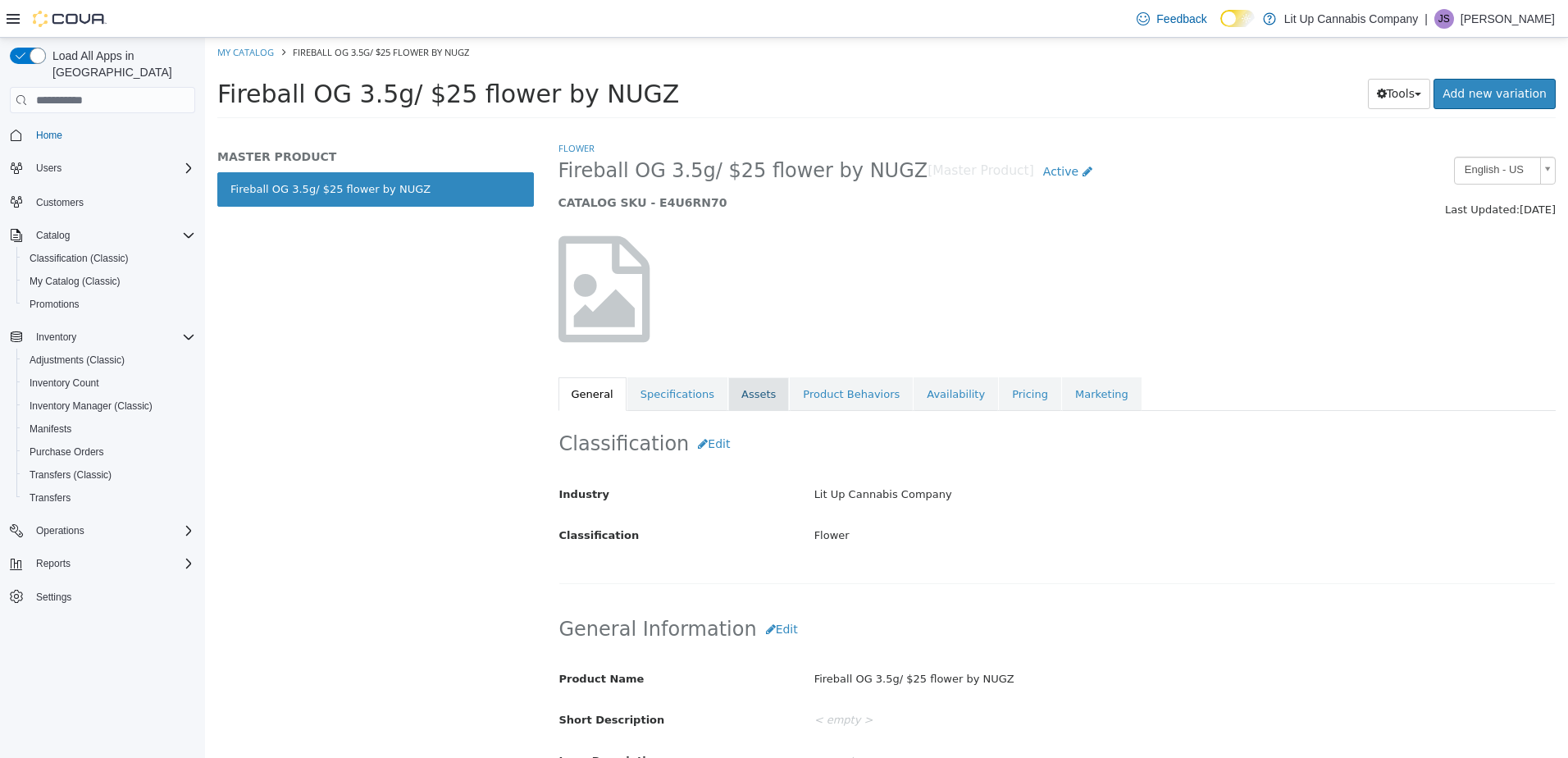
click at [746, 378] on link "Assets" at bounding box center [758, 394] width 61 height 34
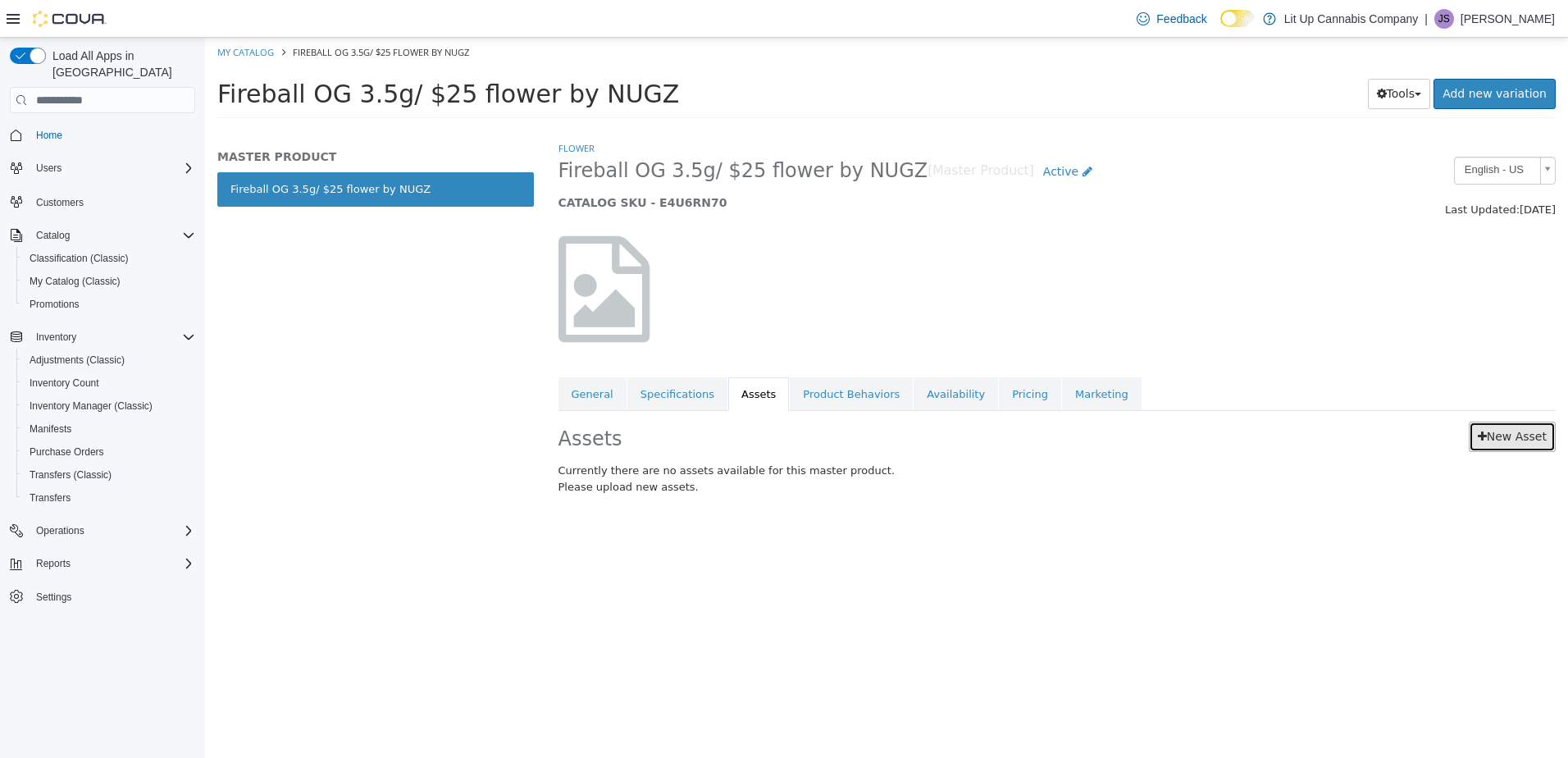
click at [1505, 437] on link "New Asset" at bounding box center [1512, 436] width 87 height 30
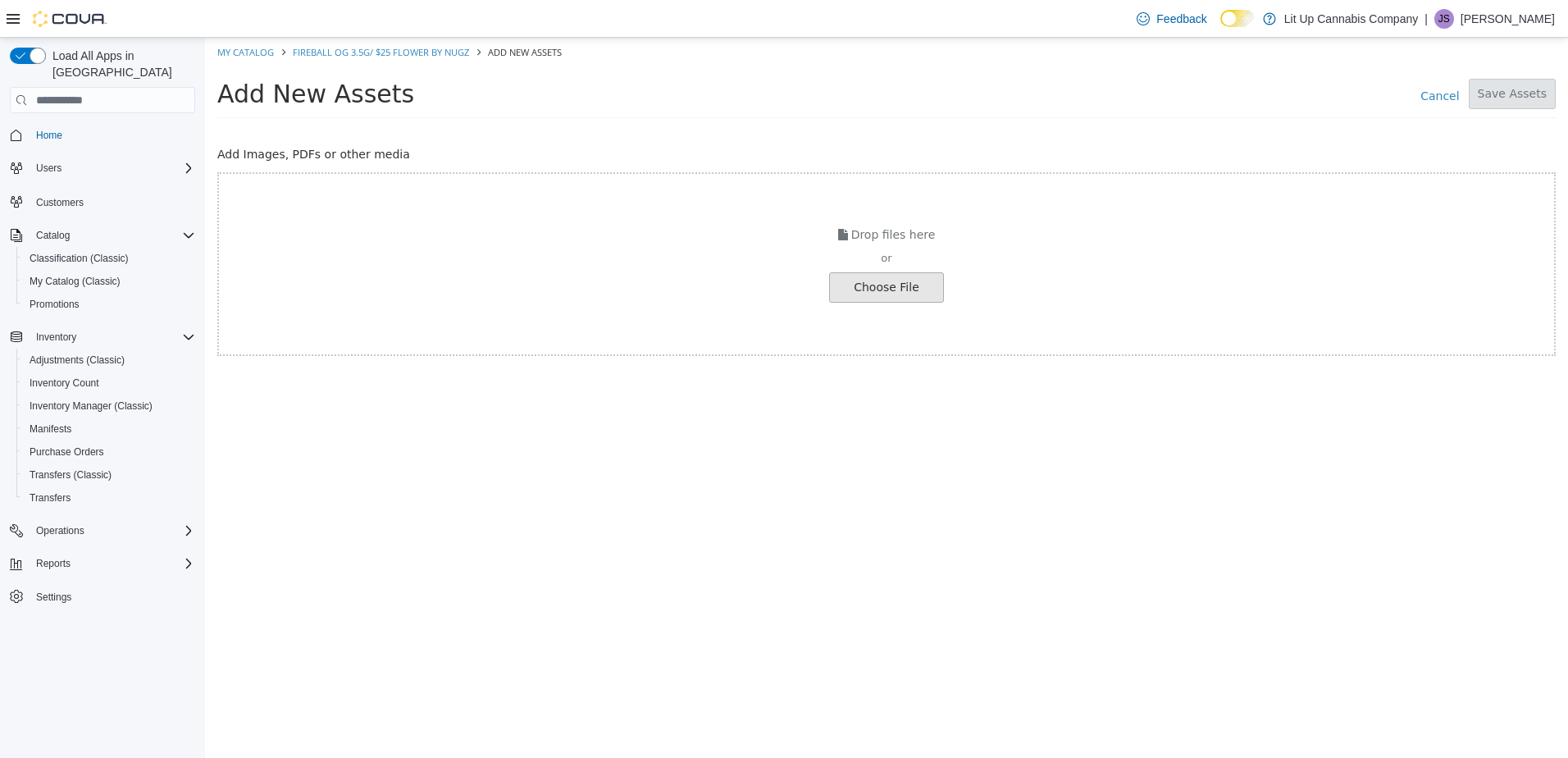
click at [847, 288] on input "file" at bounding box center [27, 287] width 1830 height 29
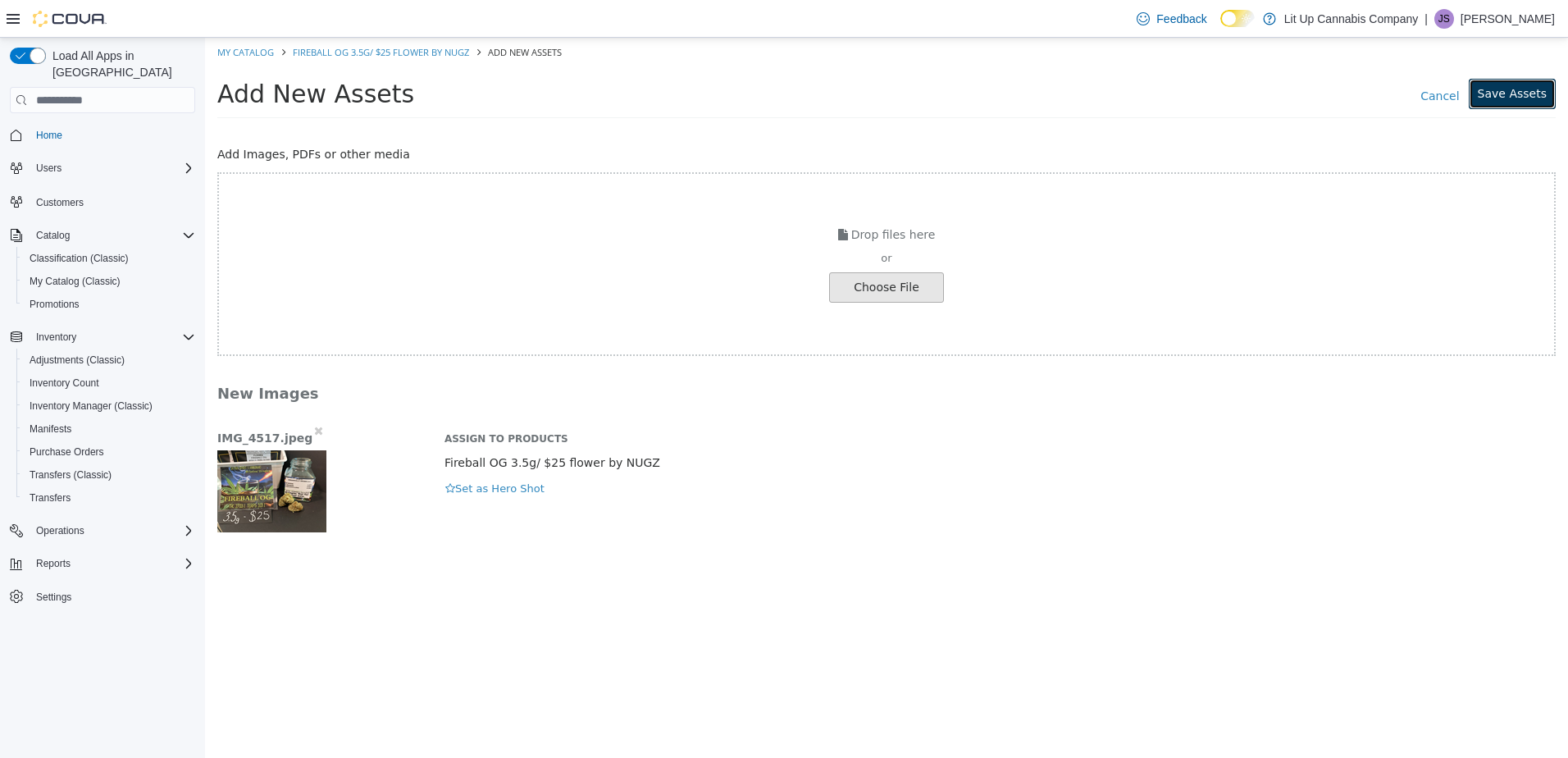
click at [1496, 88] on button "Save Assets" at bounding box center [1512, 93] width 87 height 30
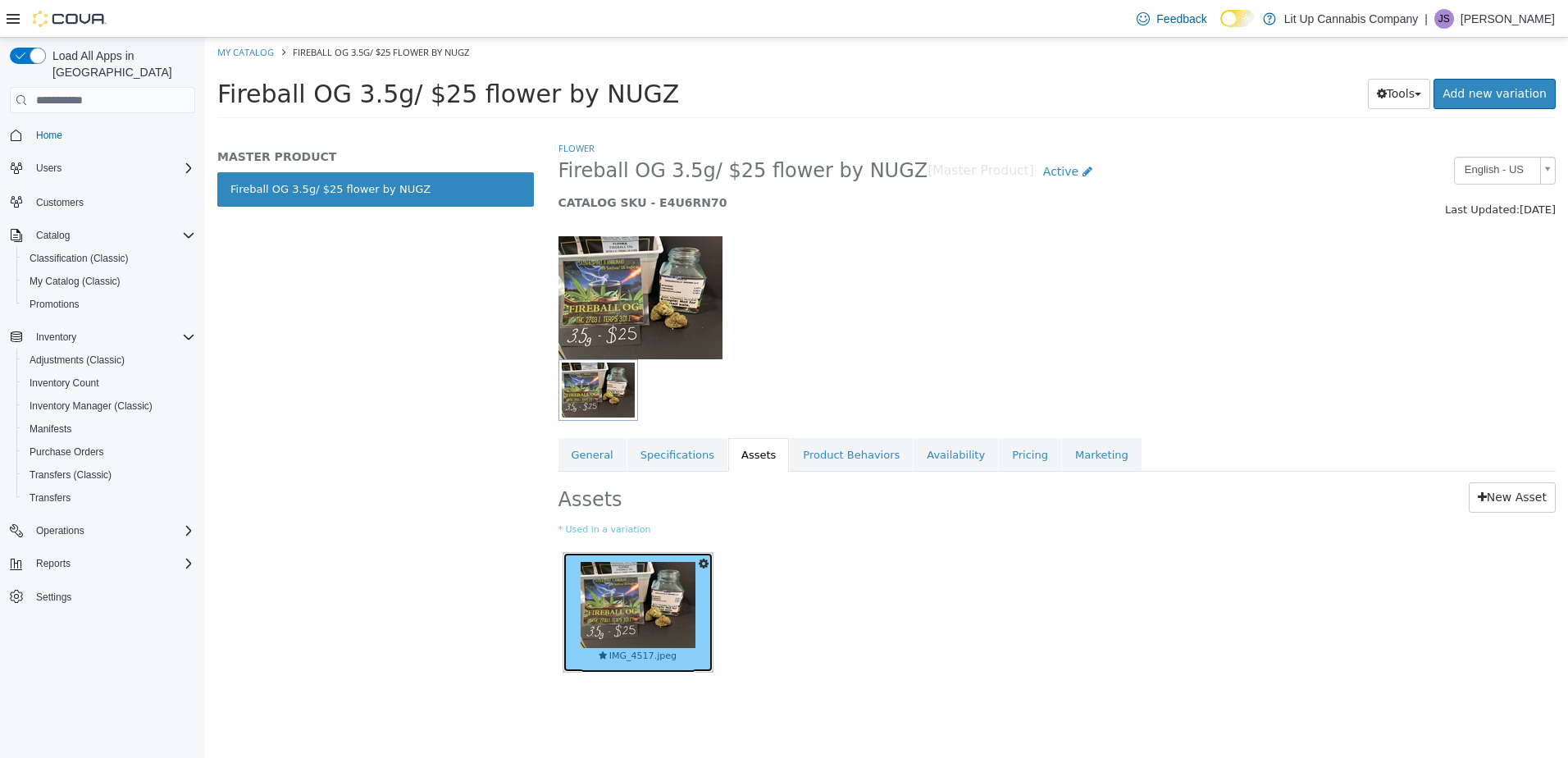
click at [625, 606] on img at bounding box center [638, 605] width 115 height 86
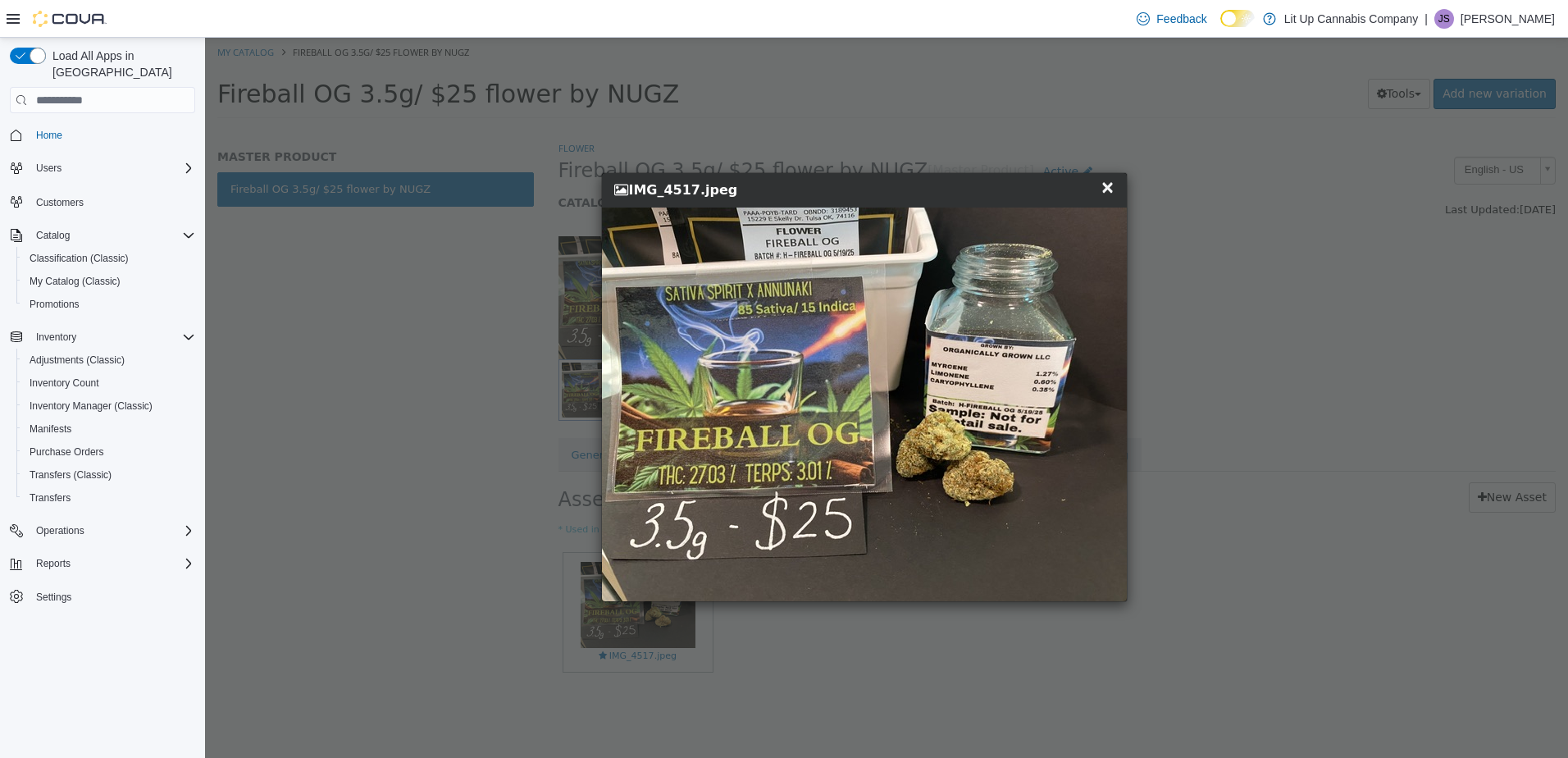
click at [1108, 183] on span "×" at bounding box center [1108, 187] width 15 height 20
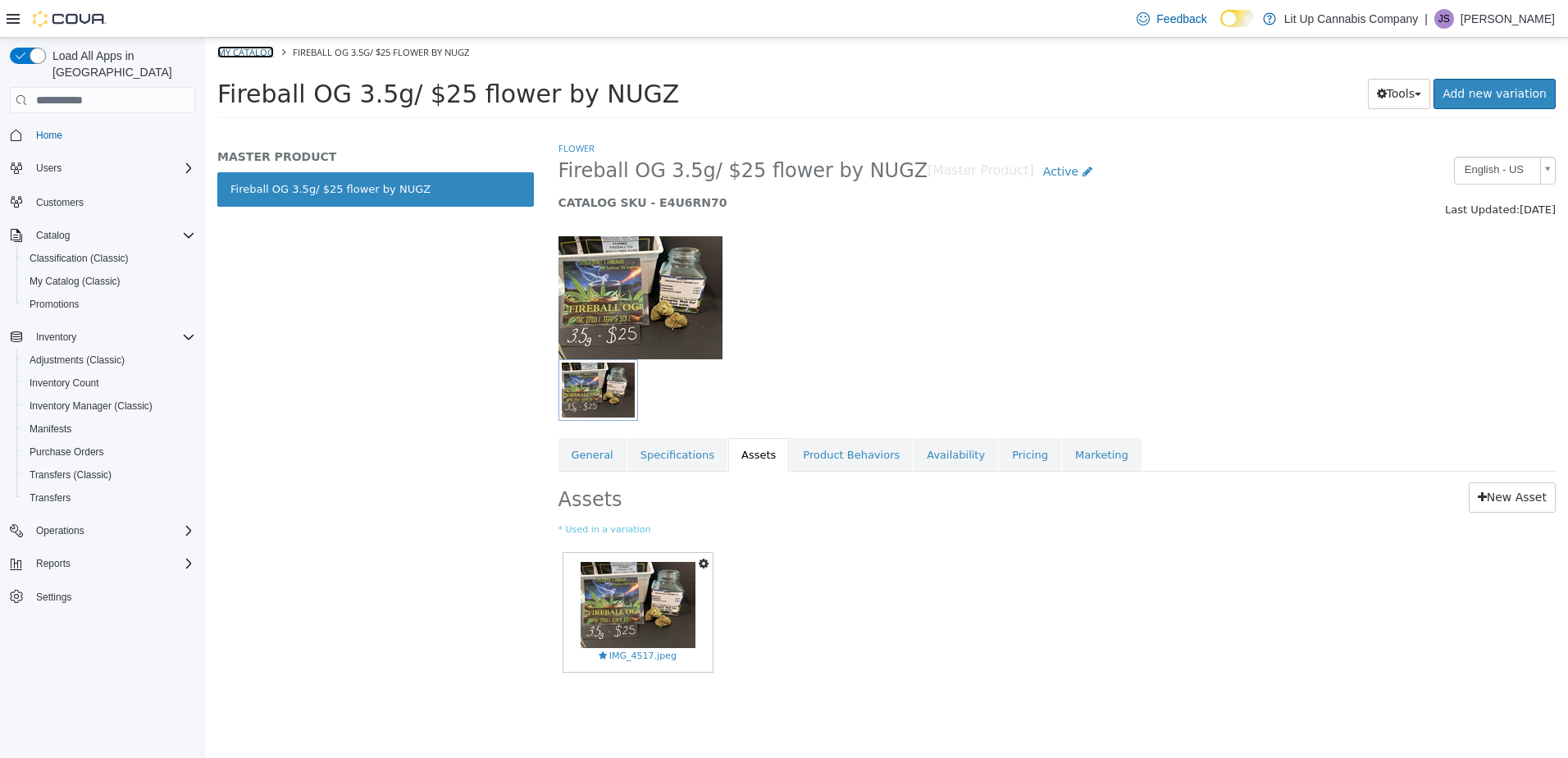
click at [256, 53] on link "My Catalog" at bounding box center [246, 53] width 56 height 13
select select "**********"
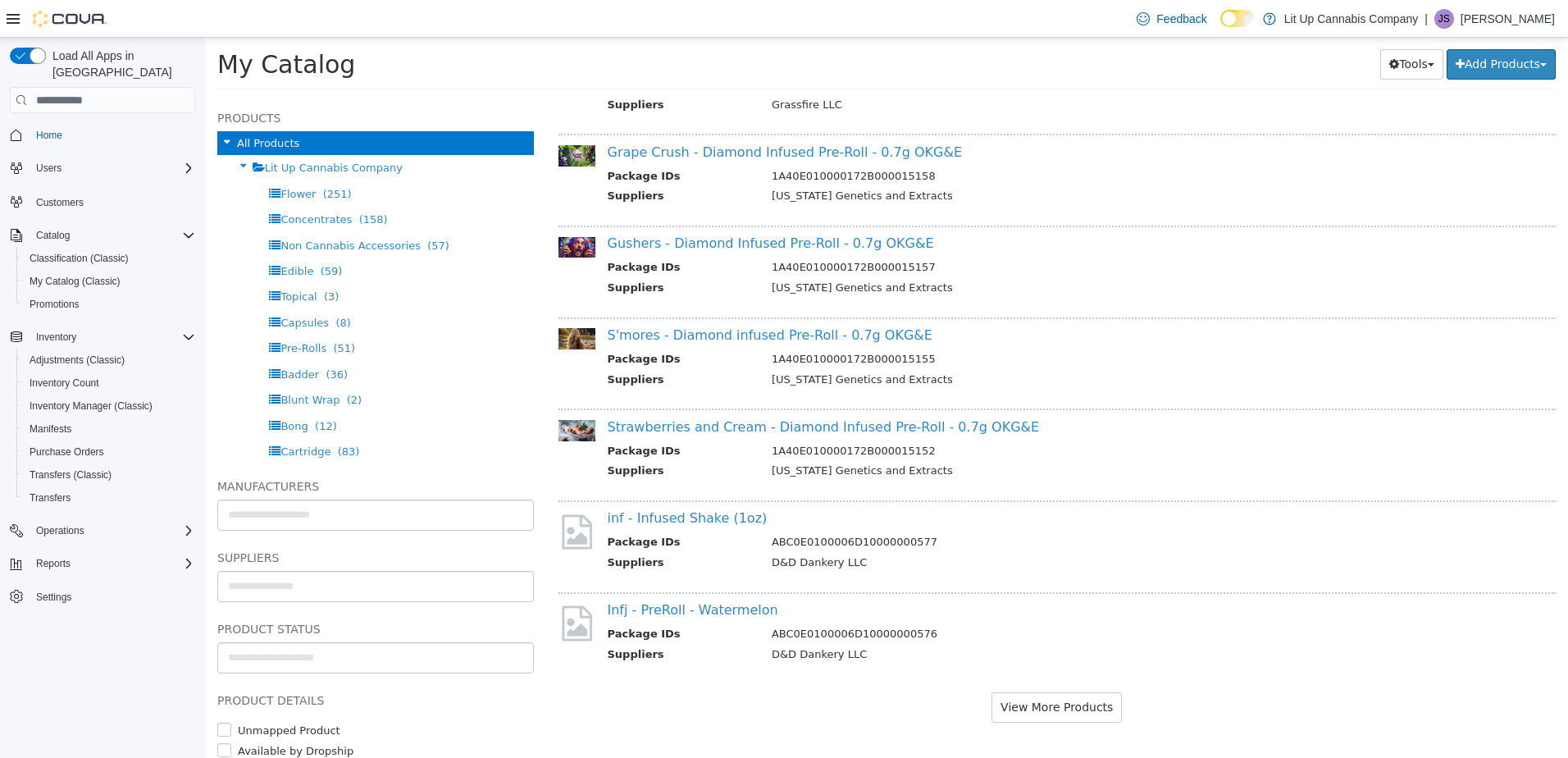
scroll to position [7567, 0]
click at [1035, 699] on button "View More Products" at bounding box center [1057, 704] width 131 height 30
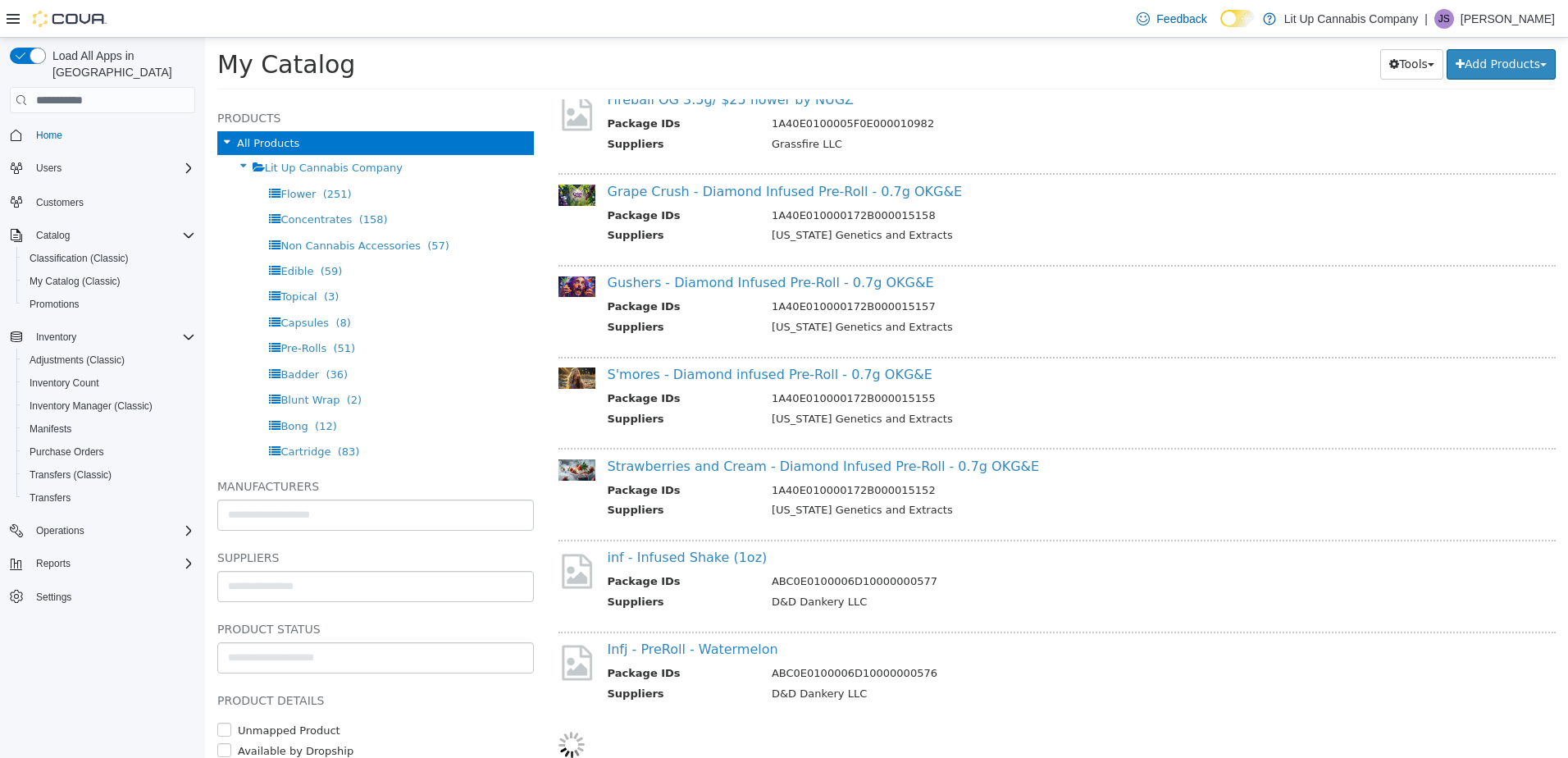
scroll to position [7525, 0]
select select "**********"
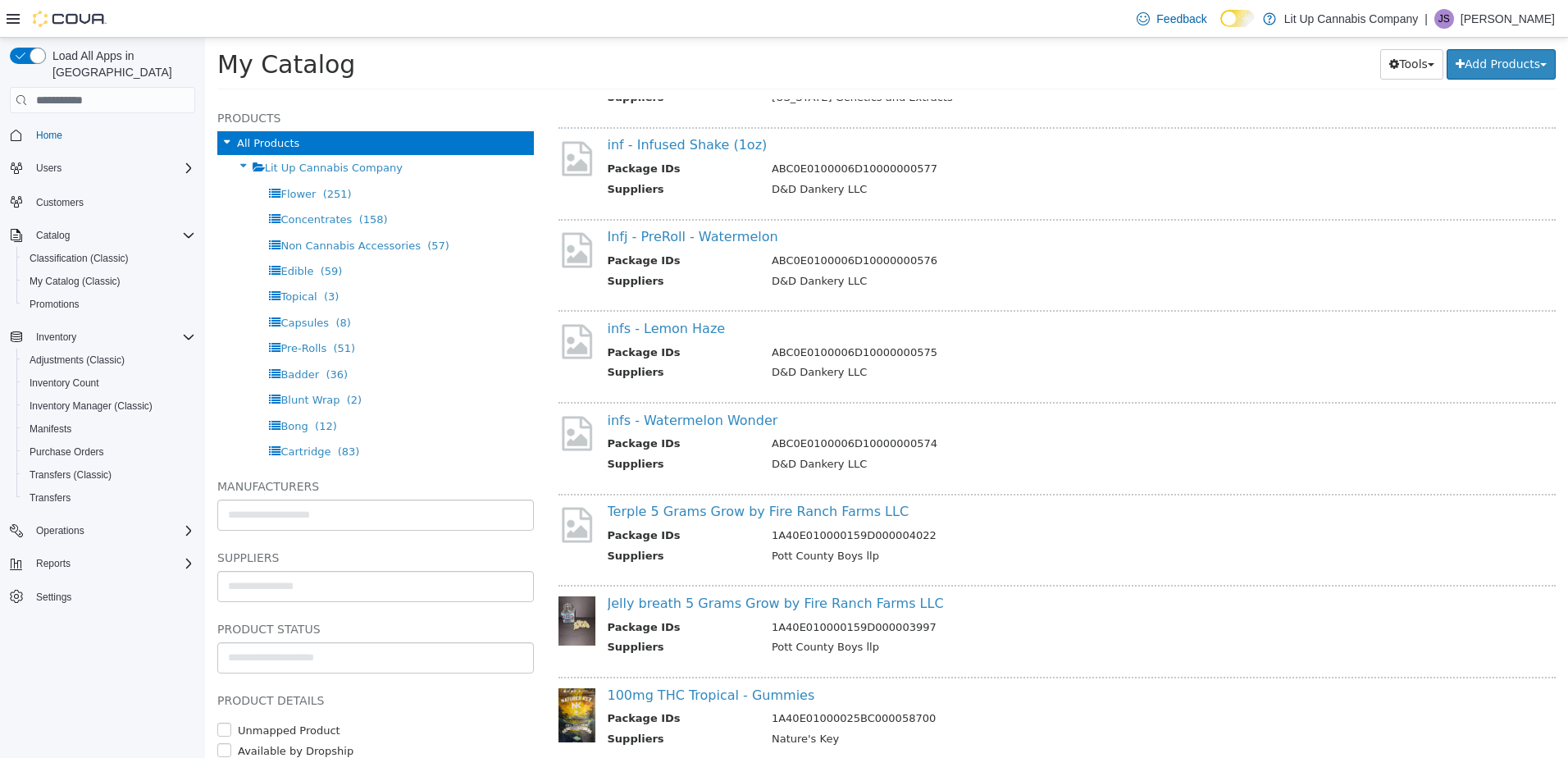
scroll to position [8099, 0]
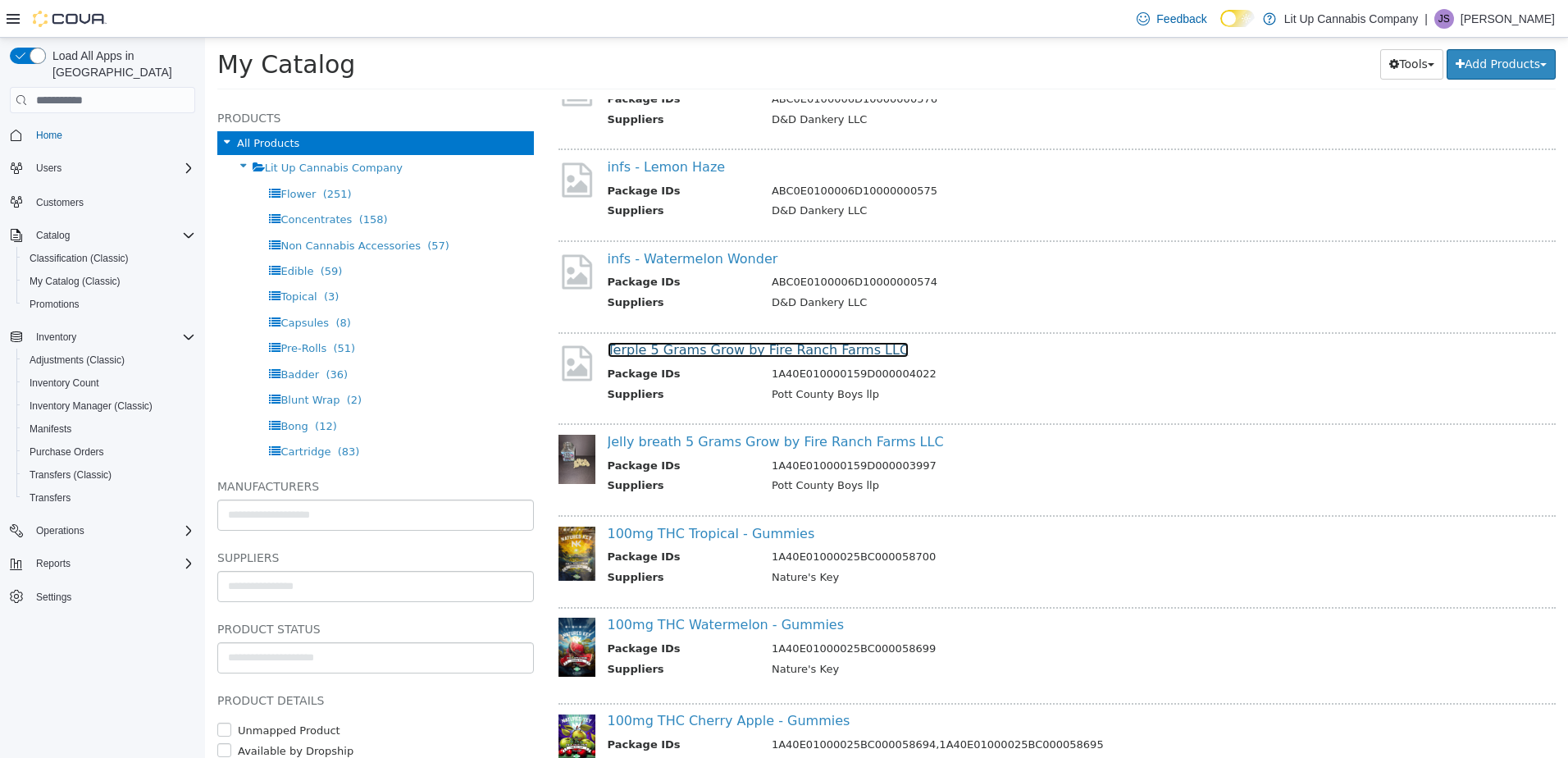
click at [702, 352] on link "Terple 5 Grams Grow by Fire Ranch Farms LLC" at bounding box center [758, 349] width 302 height 15
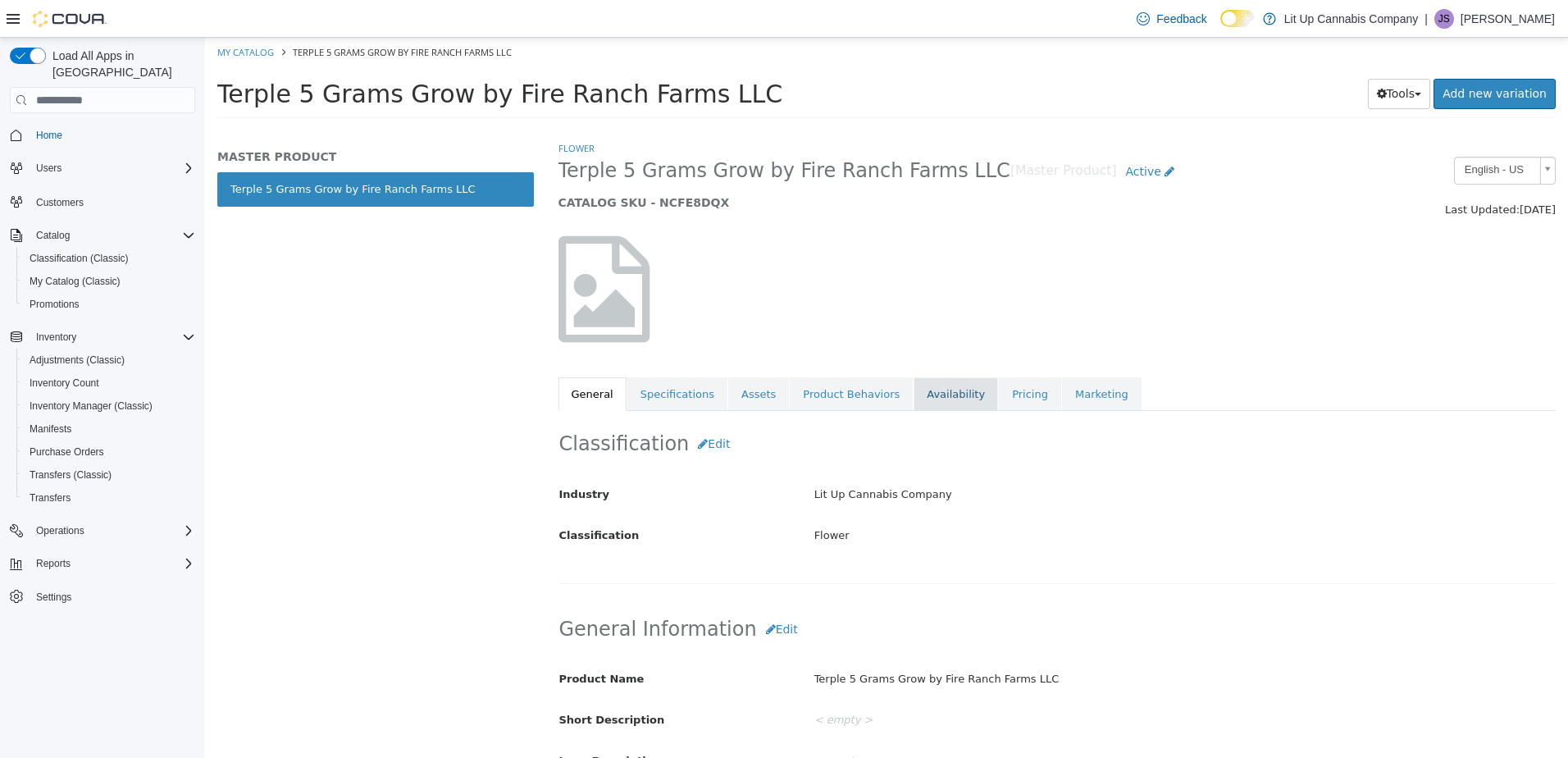
click at [924, 394] on link "Availability" at bounding box center [955, 394] width 84 height 34
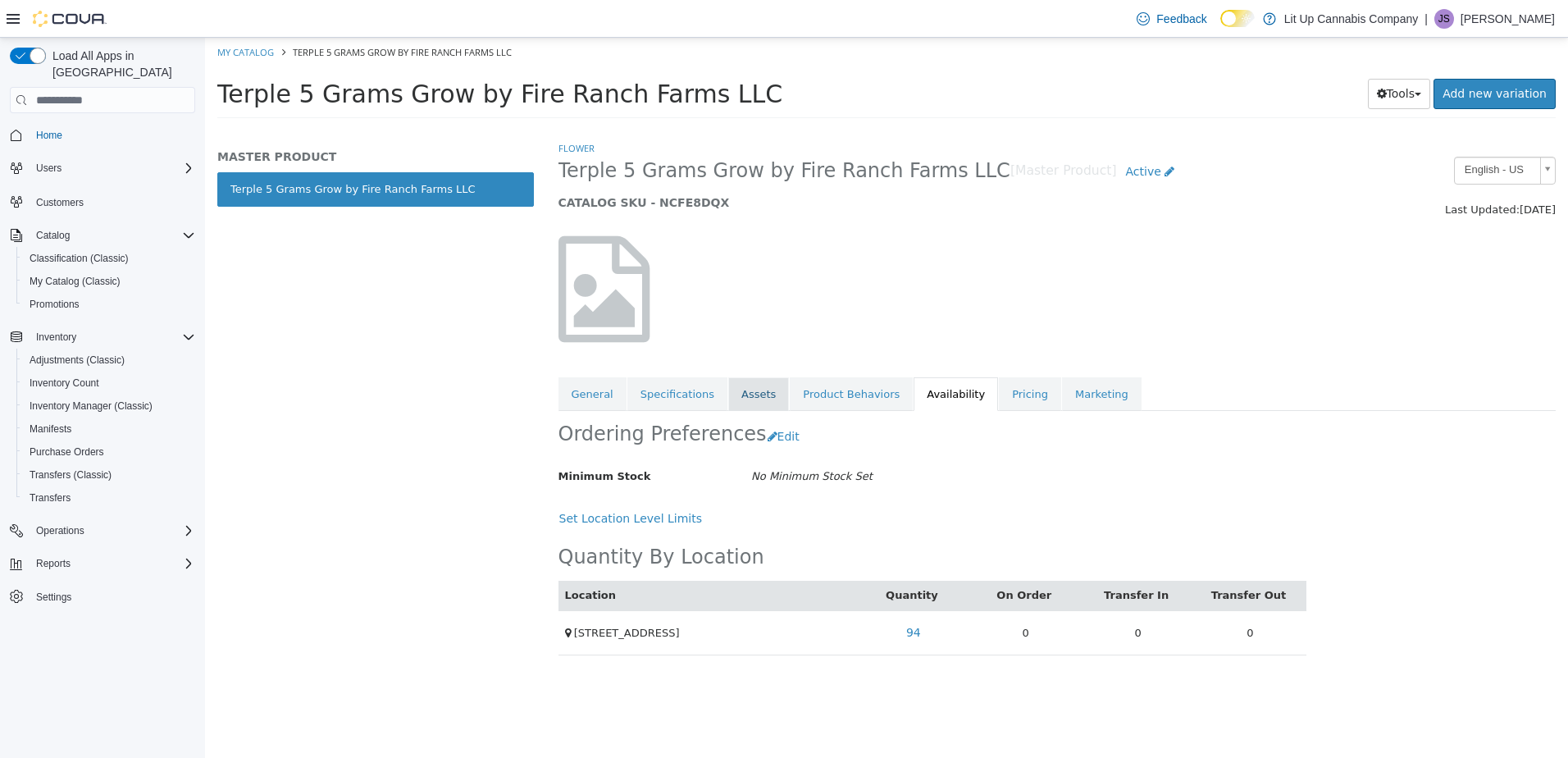
click at [742, 398] on link "Assets" at bounding box center [758, 394] width 61 height 34
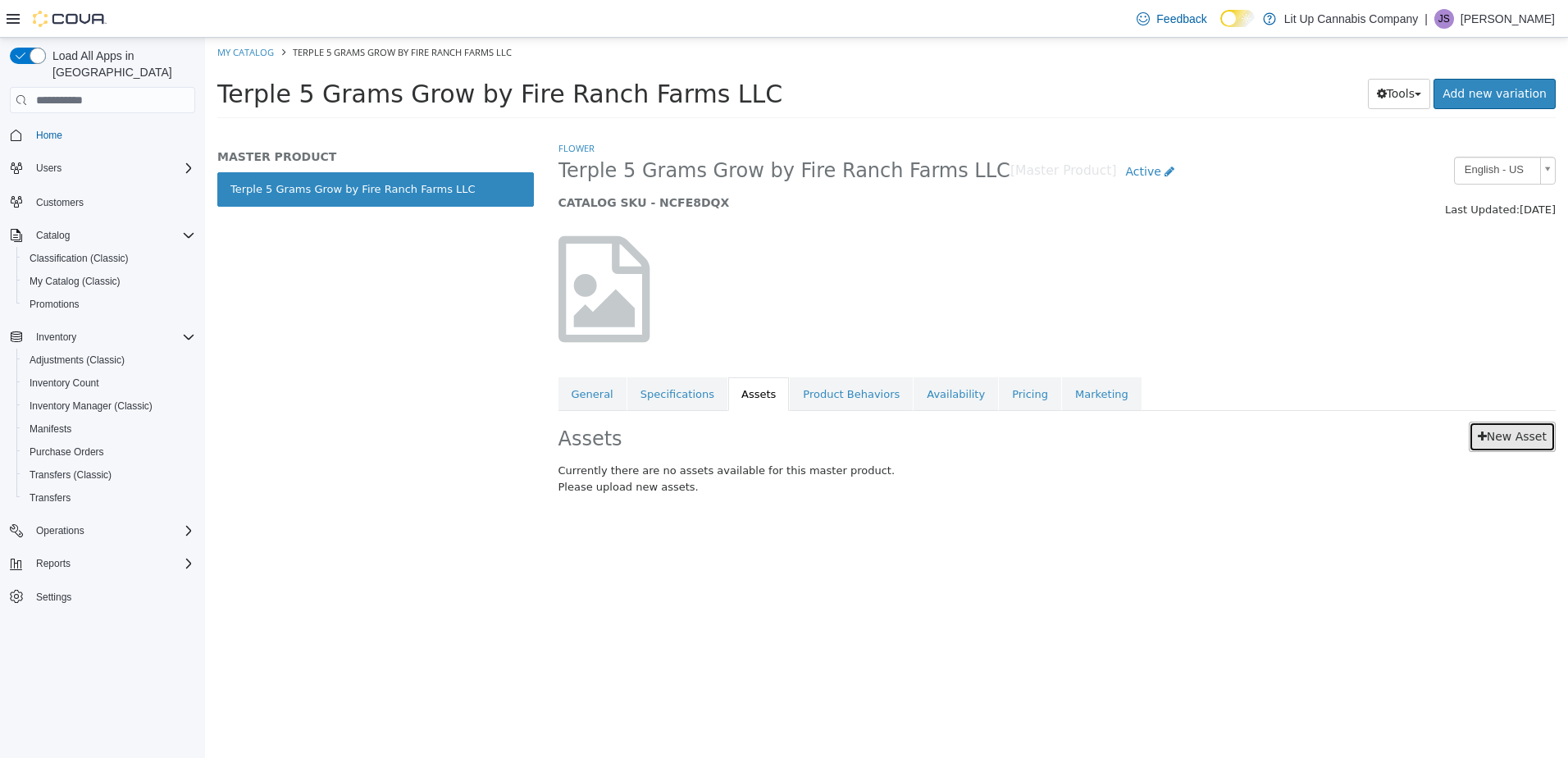
click at [1500, 442] on link "New Asset" at bounding box center [1512, 436] width 87 height 30
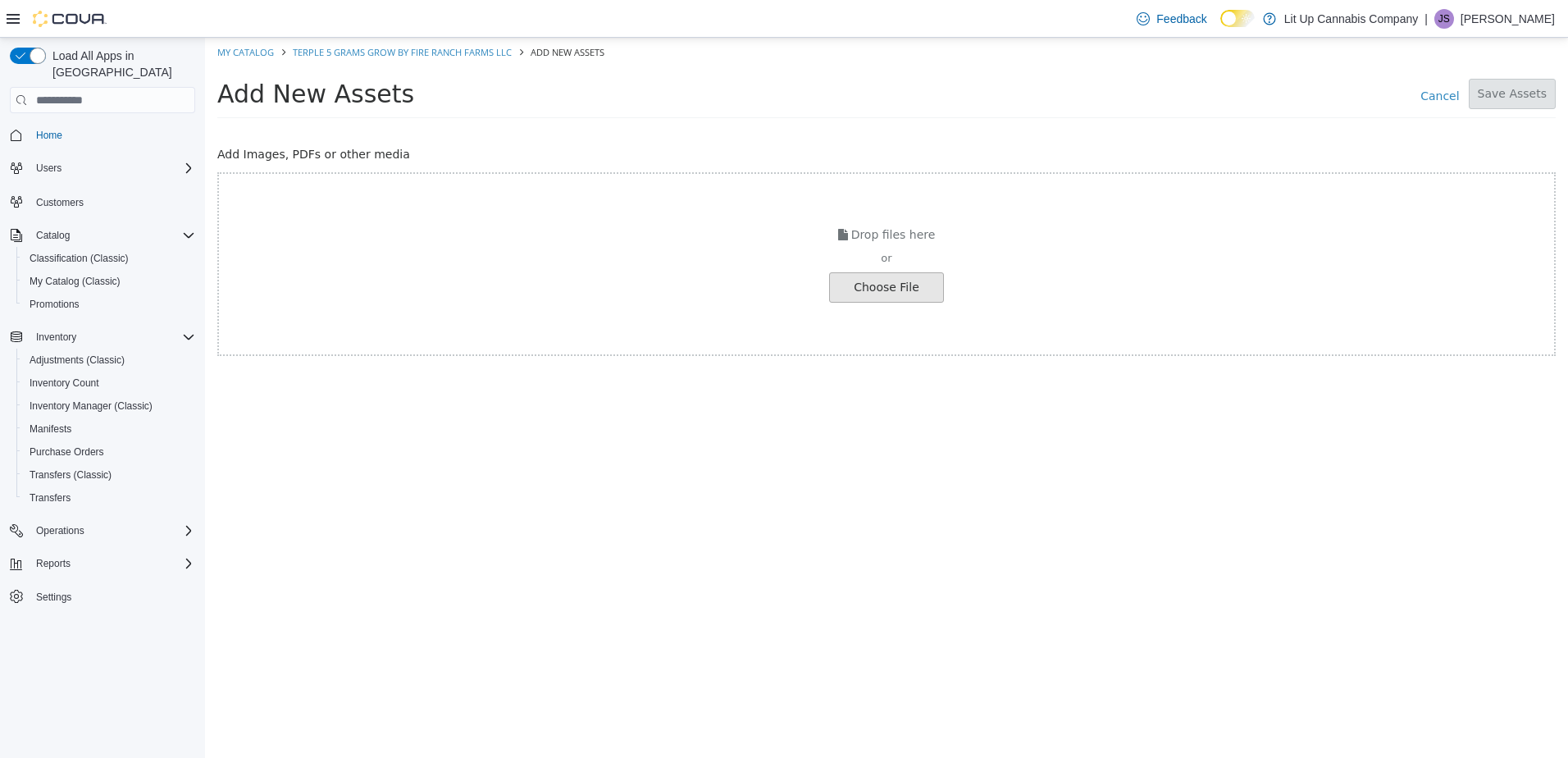
click at [894, 286] on input "file" at bounding box center [27, 287] width 1830 height 29
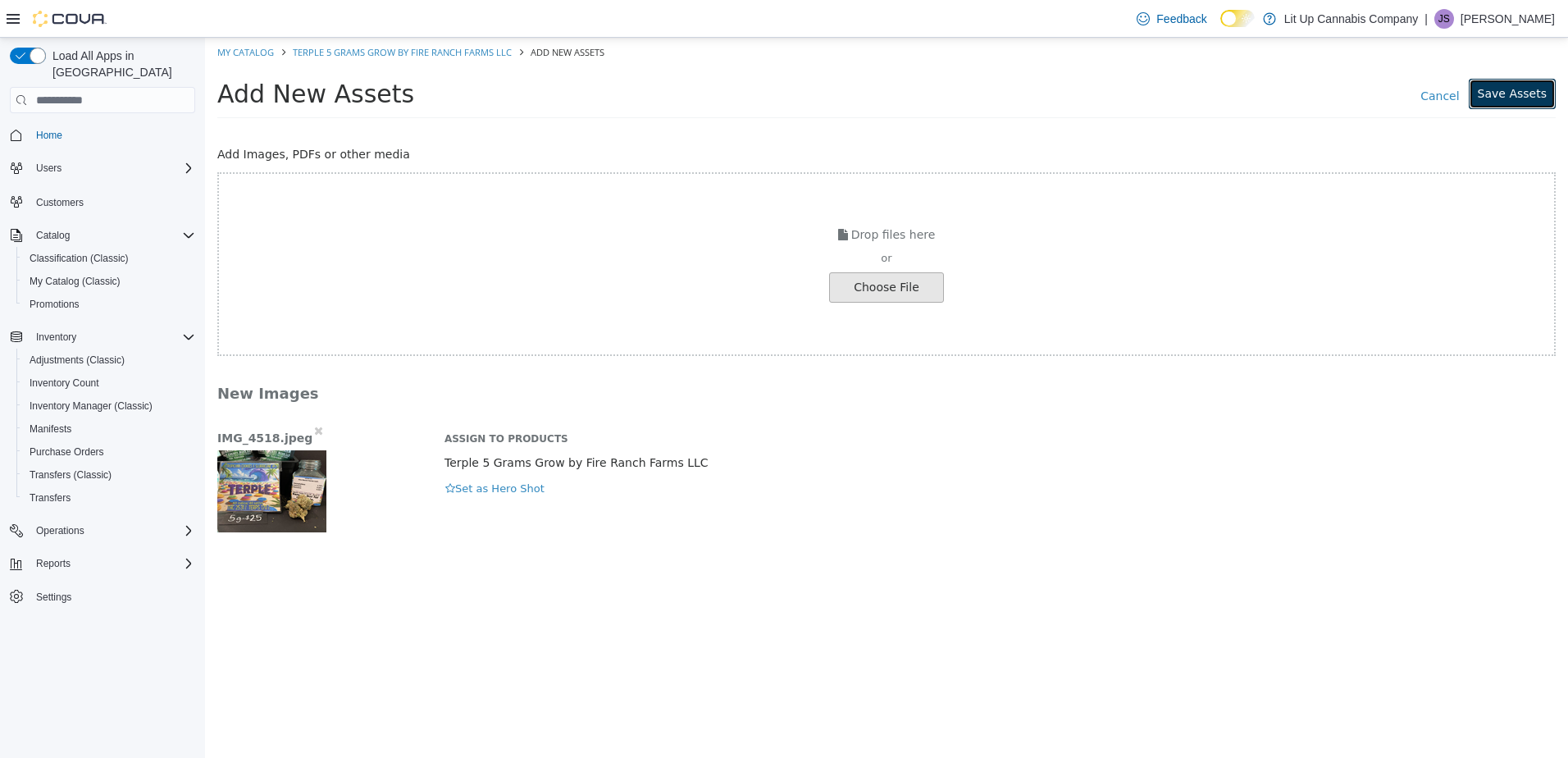
click at [1519, 91] on button "Save Assets" at bounding box center [1512, 93] width 87 height 30
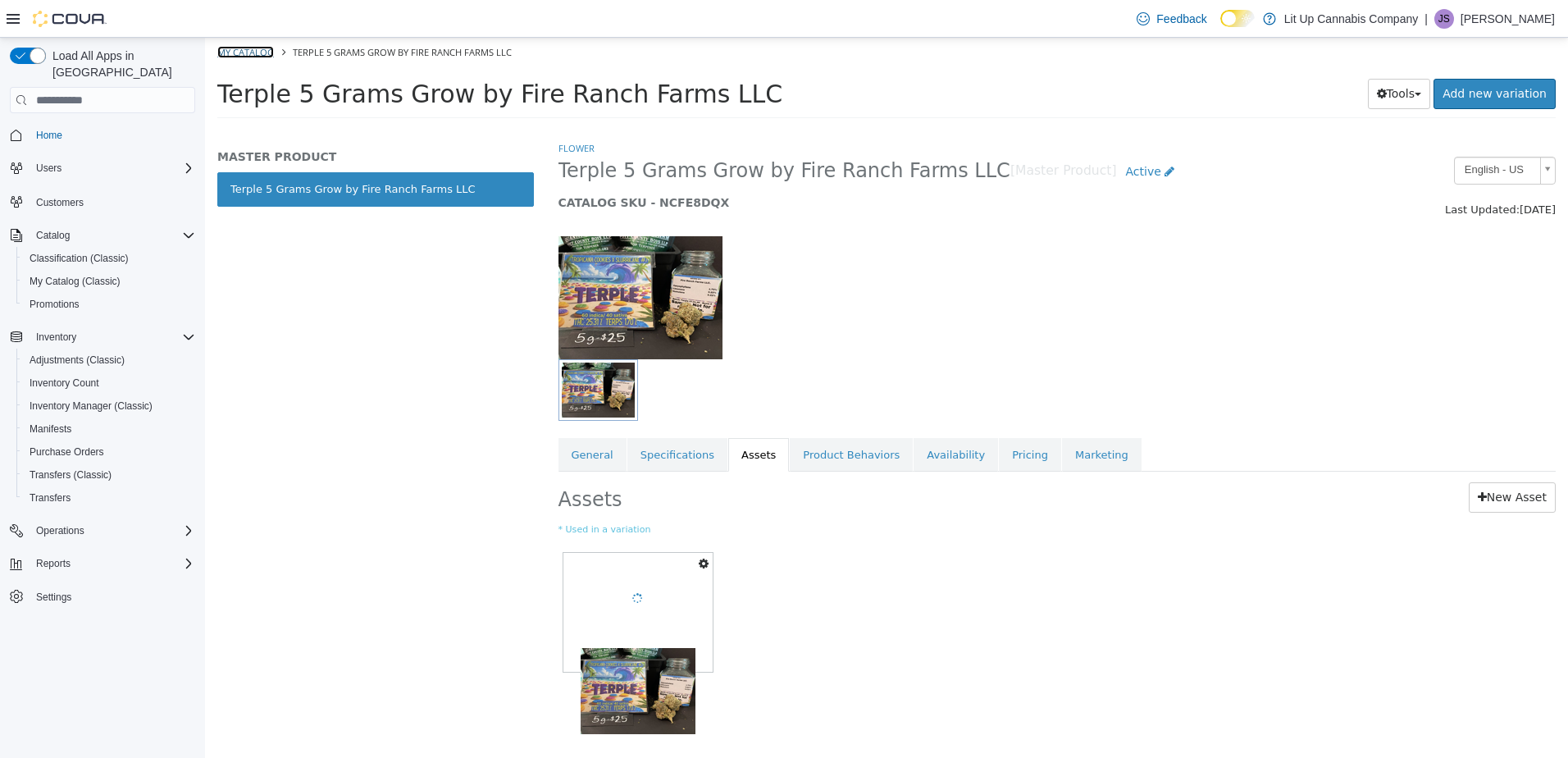
click at [255, 51] on link "My Catalog" at bounding box center [246, 53] width 56 height 13
select select "**********"
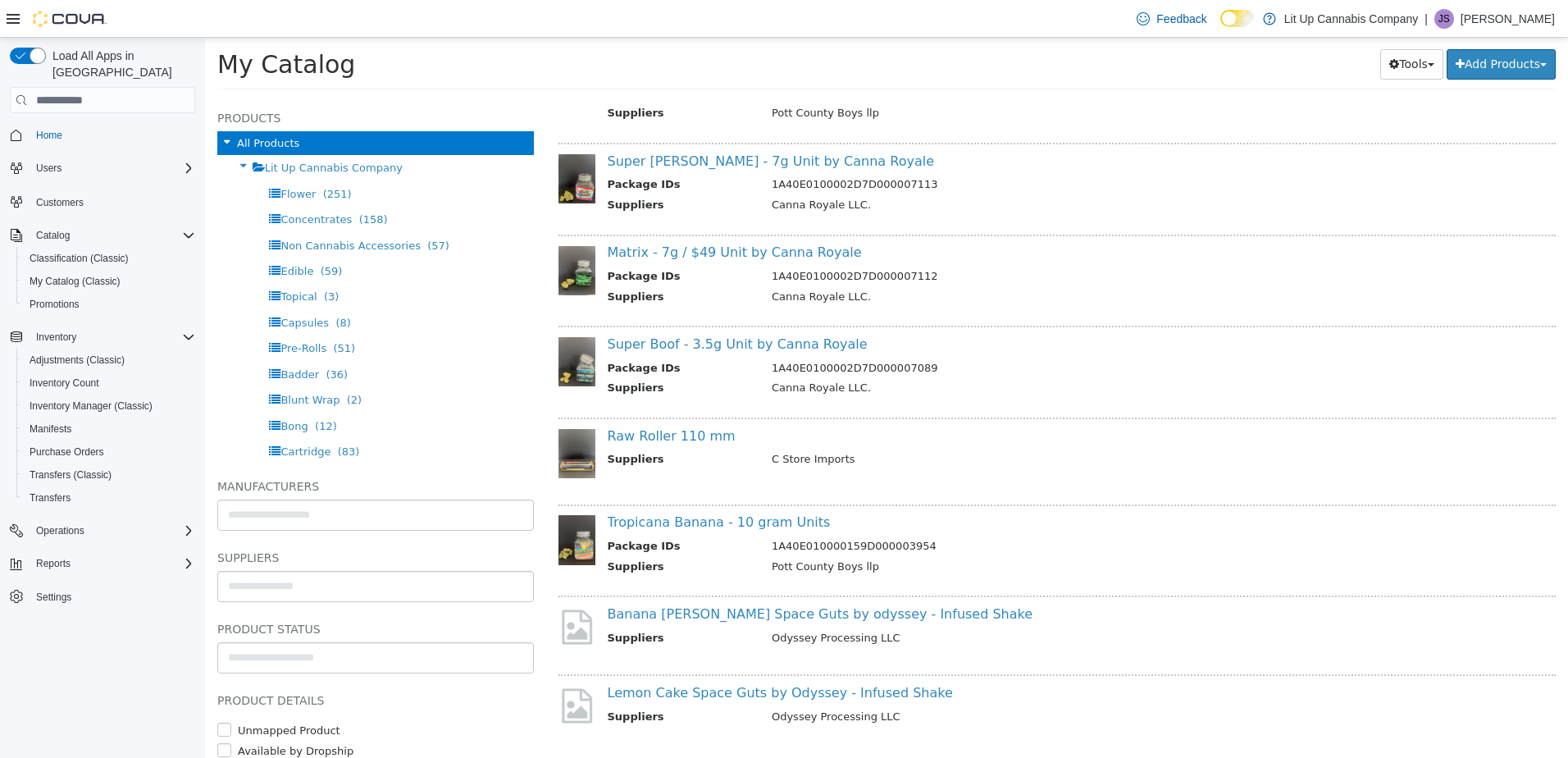
scroll to position [9343, 0]
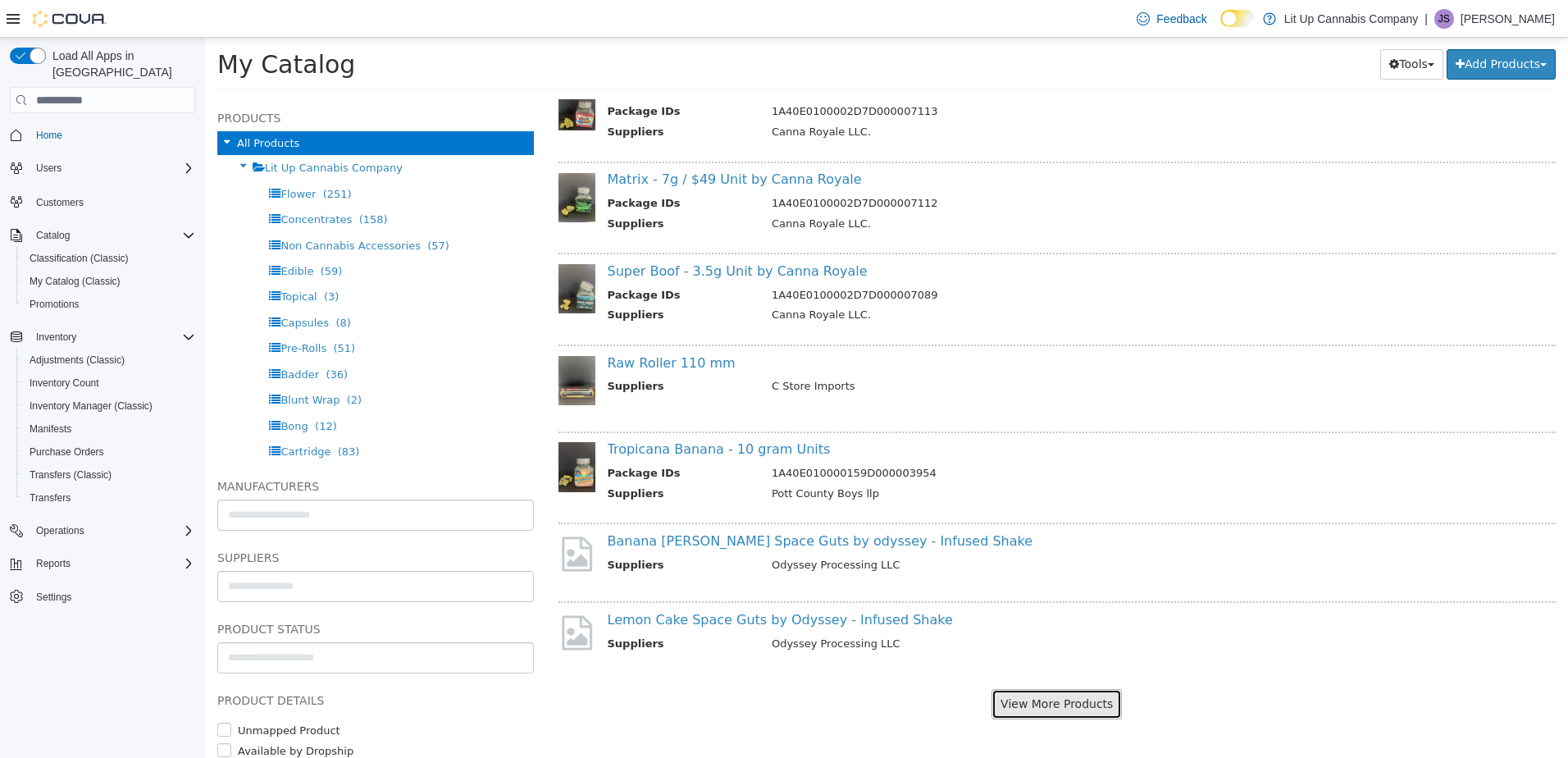
click at [1051, 702] on button "View More Products" at bounding box center [1057, 704] width 131 height 30
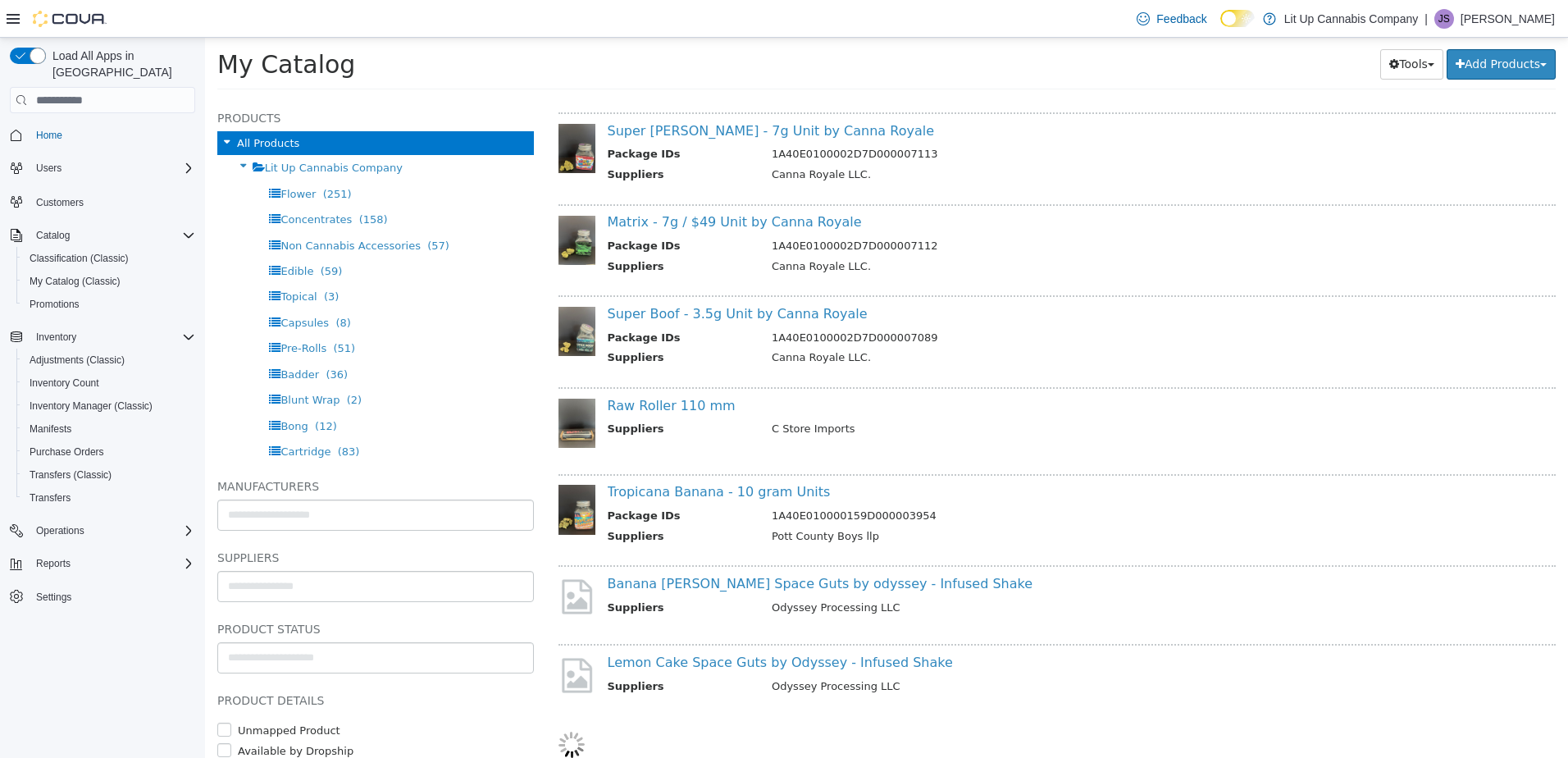
select select "**********"
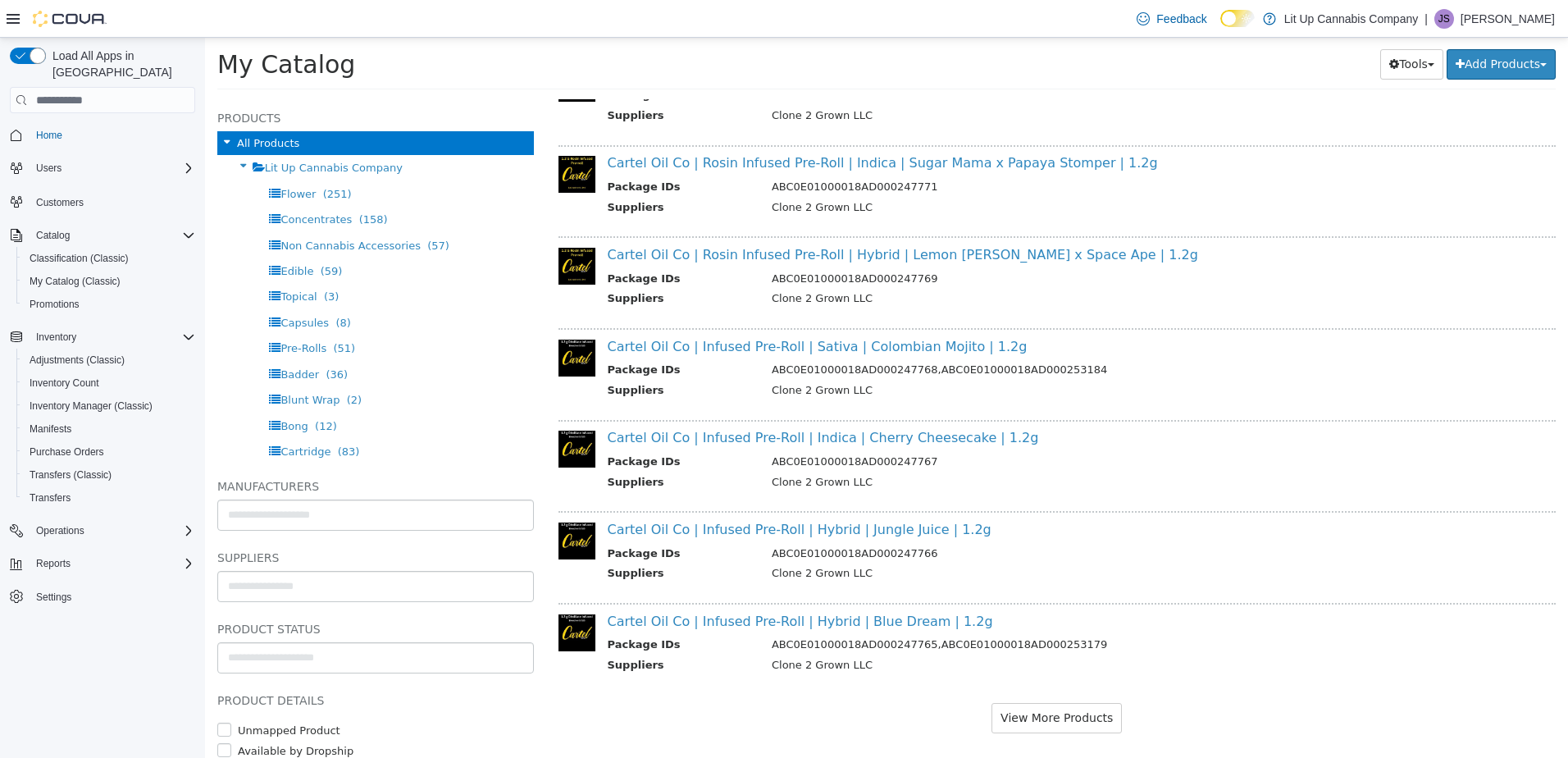
scroll to position [11069, 0]
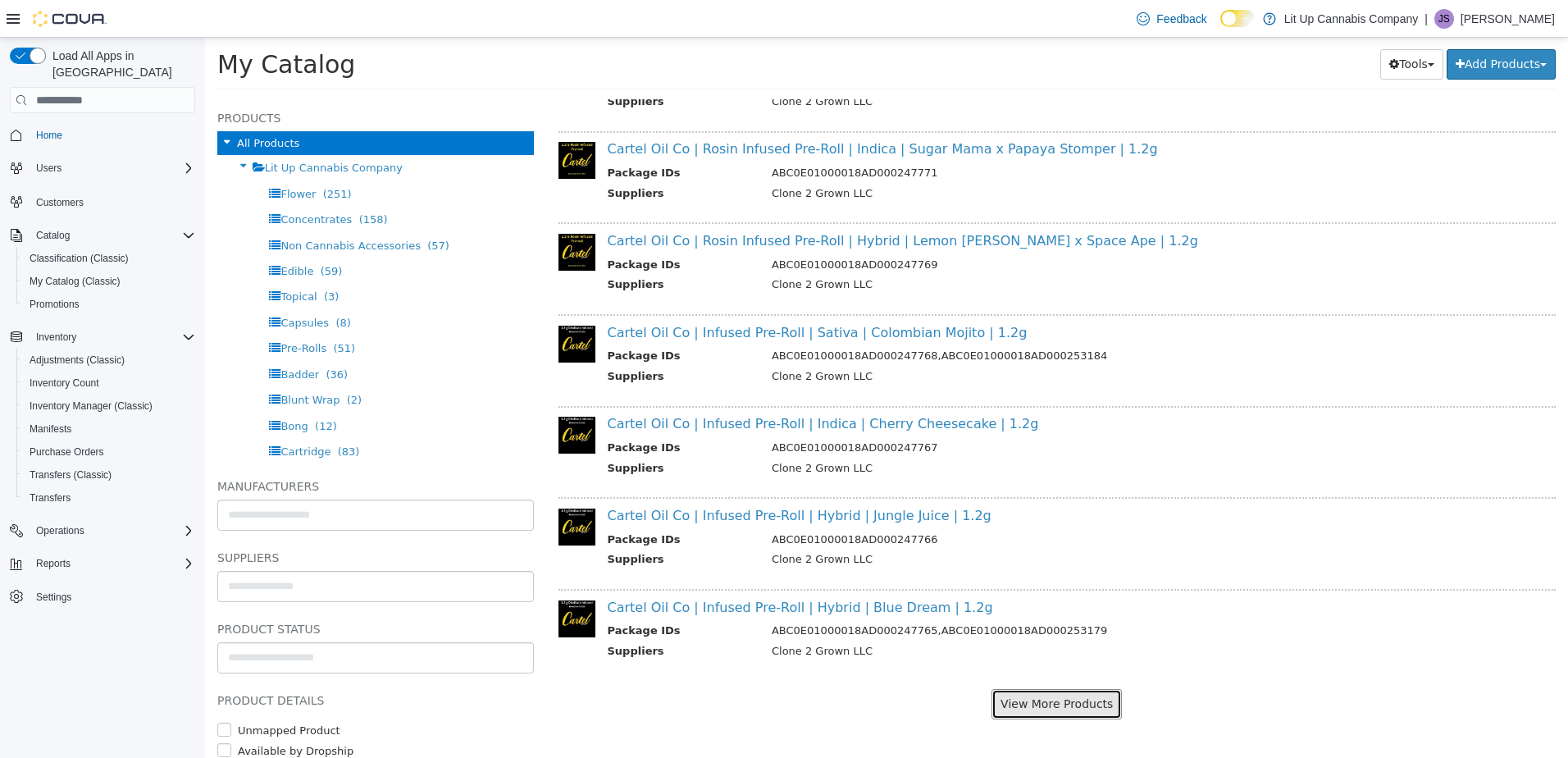
click at [1053, 699] on button "View More Products" at bounding box center [1057, 704] width 131 height 30
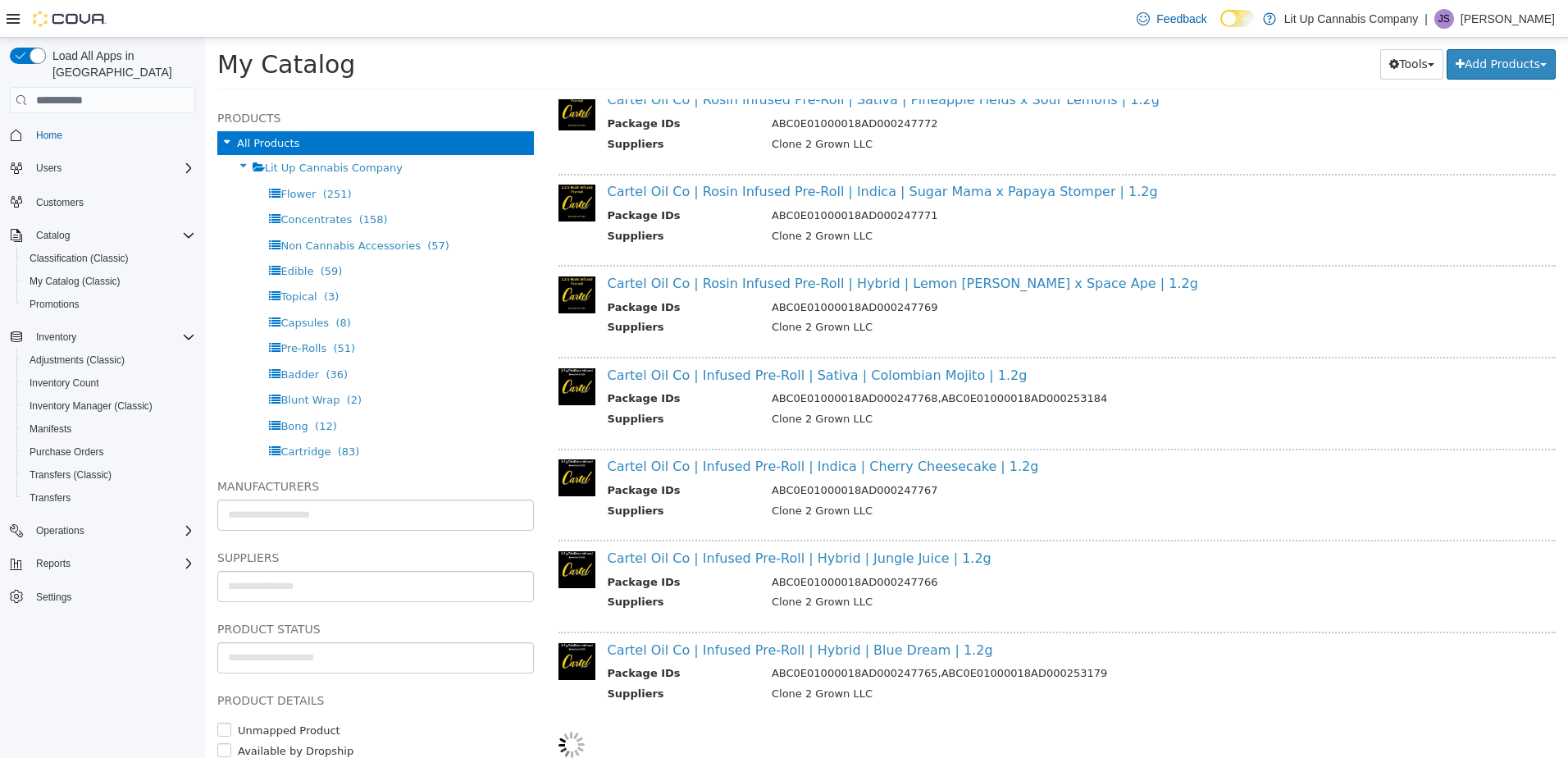
scroll to position [11026, 0]
select select "**********"
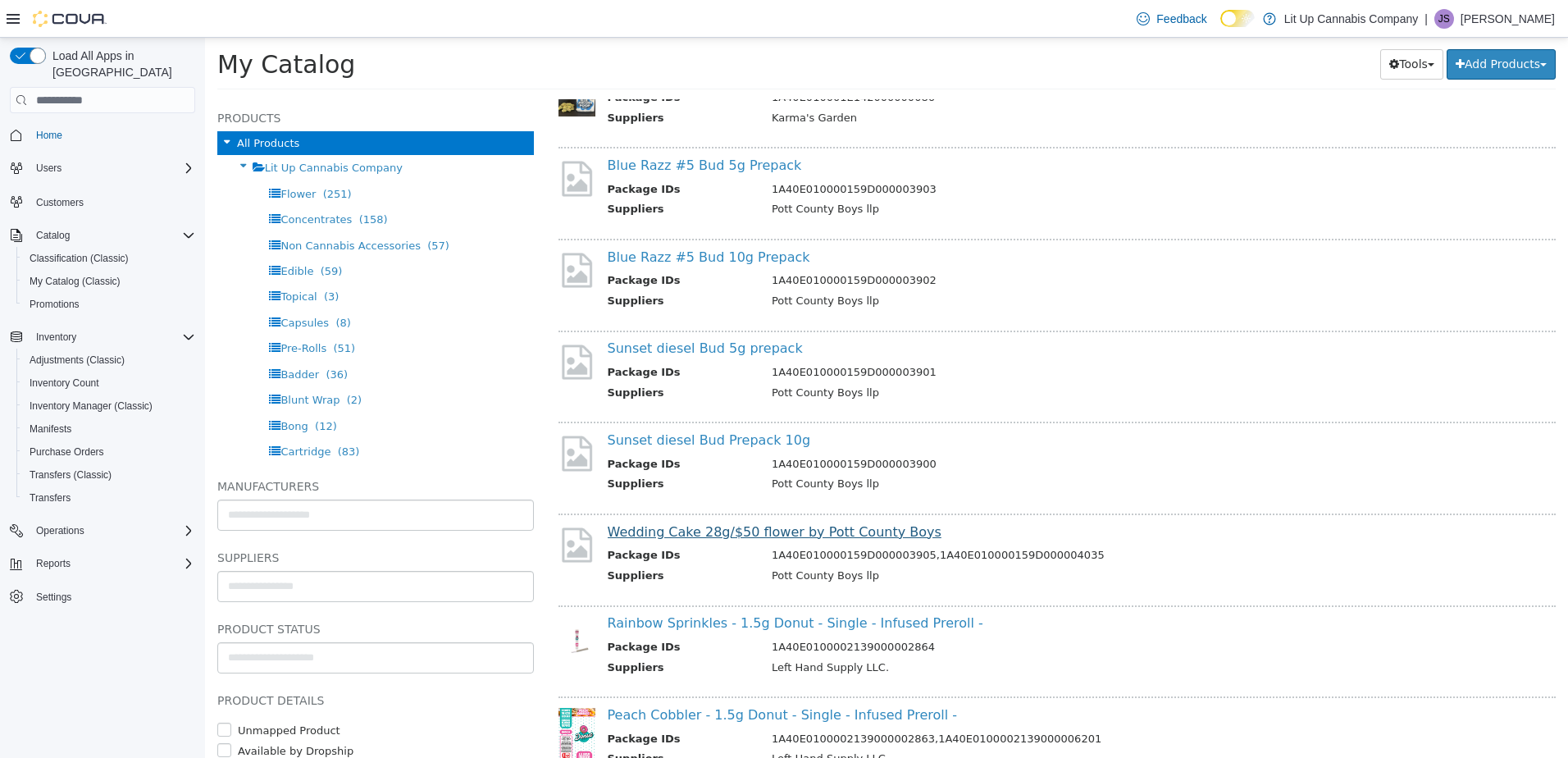
scroll to position [12831, 0]
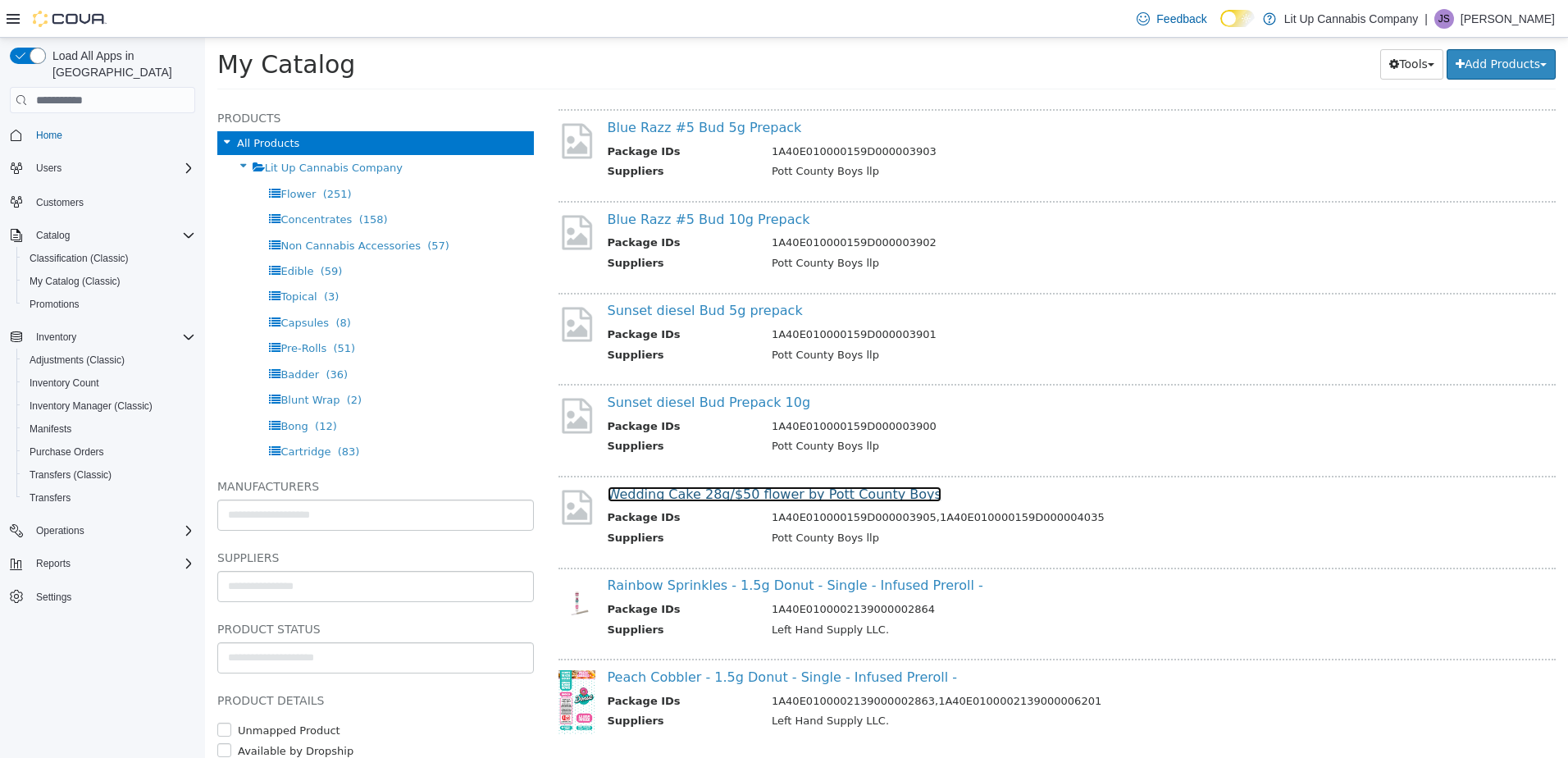
click at [752, 493] on link "Wedding Cake 28g/$50 flower by Pott County Boys" at bounding box center [774, 493] width 334 height 15
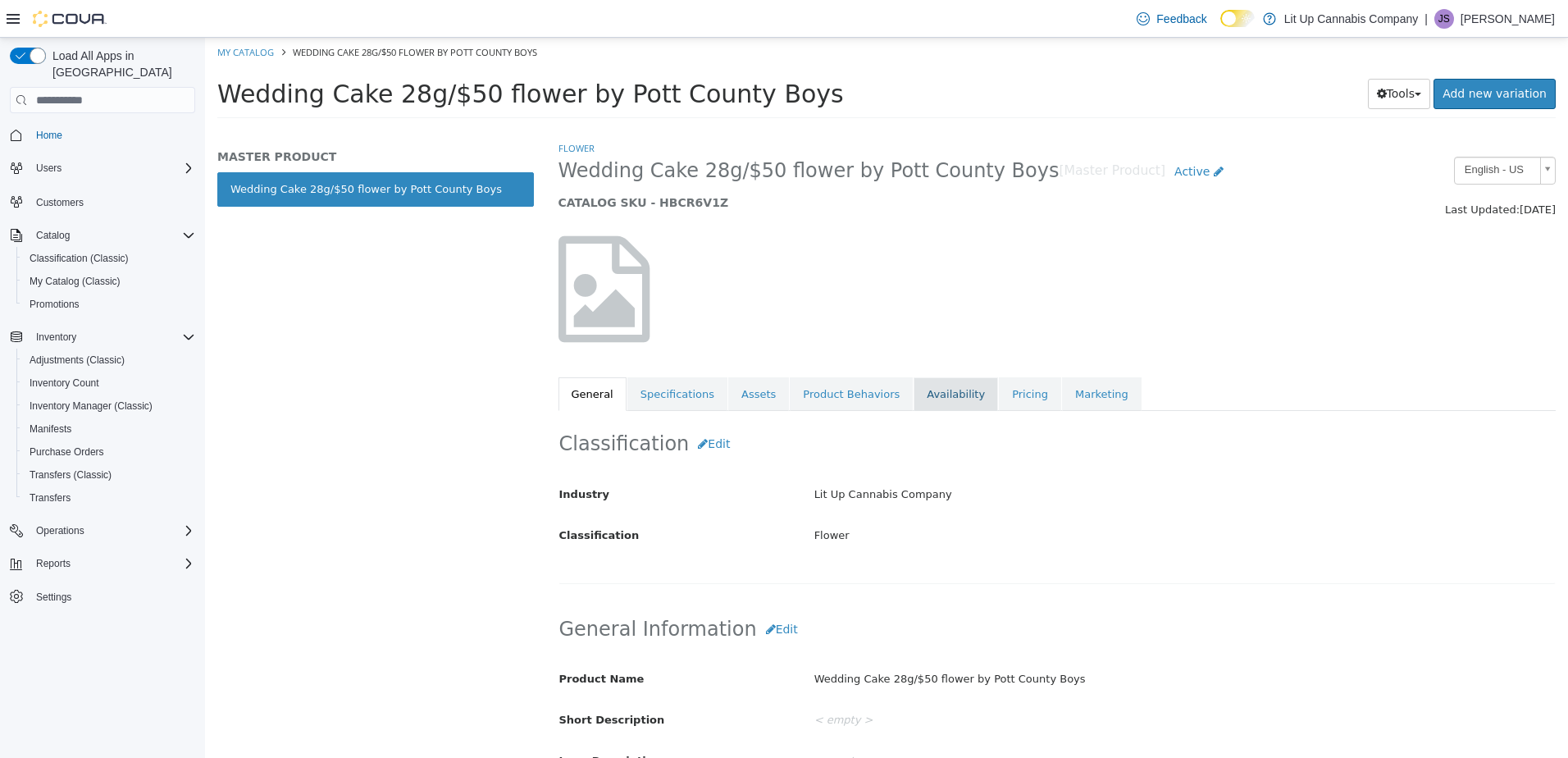
click at [928, 386] on link "Availability" at bounding box center [955, 394] width 84 height 34
